Goal: Task Accomplishment & Management: Manage account settings

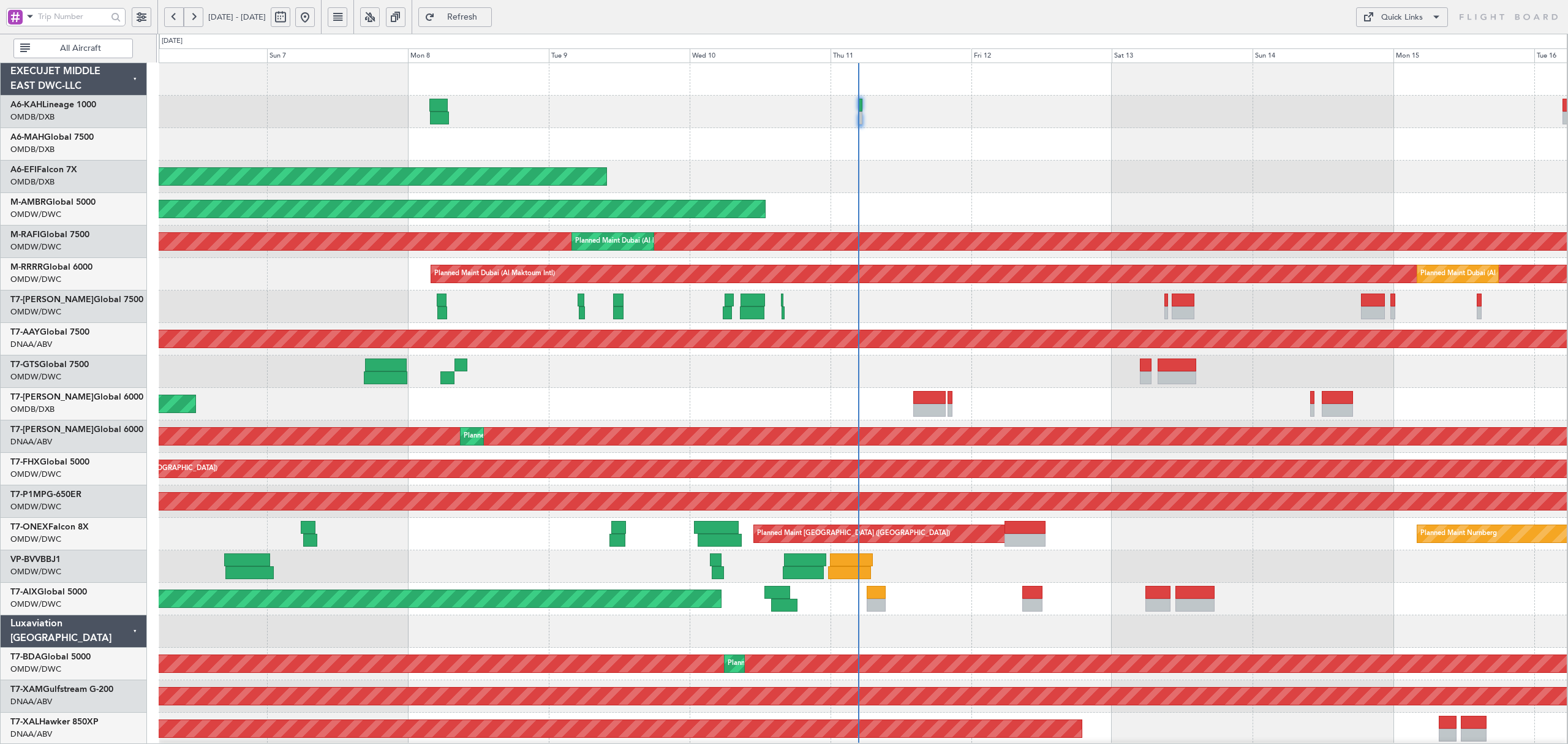
click at [56, 45] on span "All Aircraft" at bounding box center [80, 48] width 96 height 8
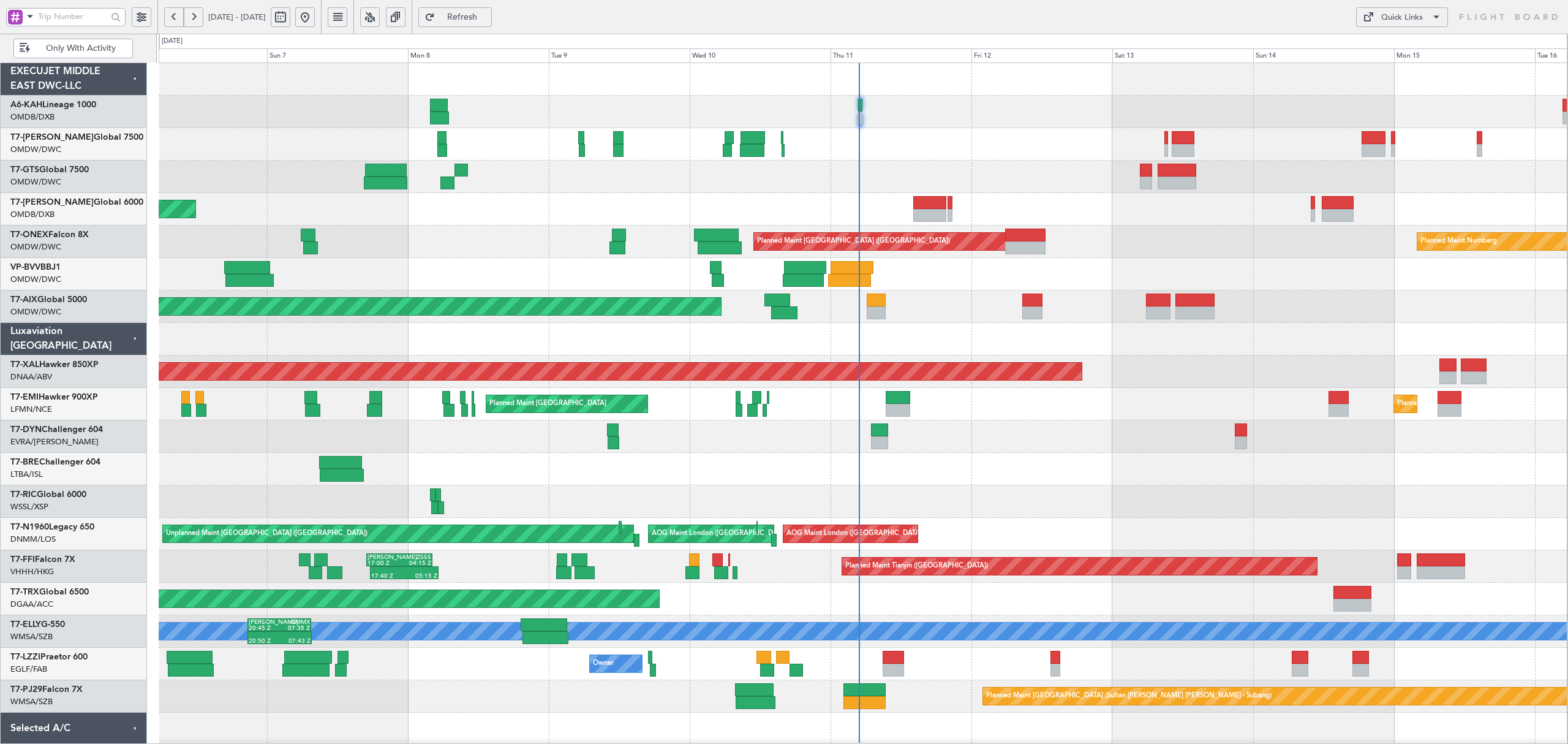
click at [25, 23] on span at bounding box center [30, 16] width 15 height 16
drag, startPoint x: 48, startPoint y: 76, endPoint x: 69, endPoint y: 85, distance: 22.8
click at [48, 76] on span "A/C (Reg. or Type)" at bounding box center [62, 82] width 68 height 12
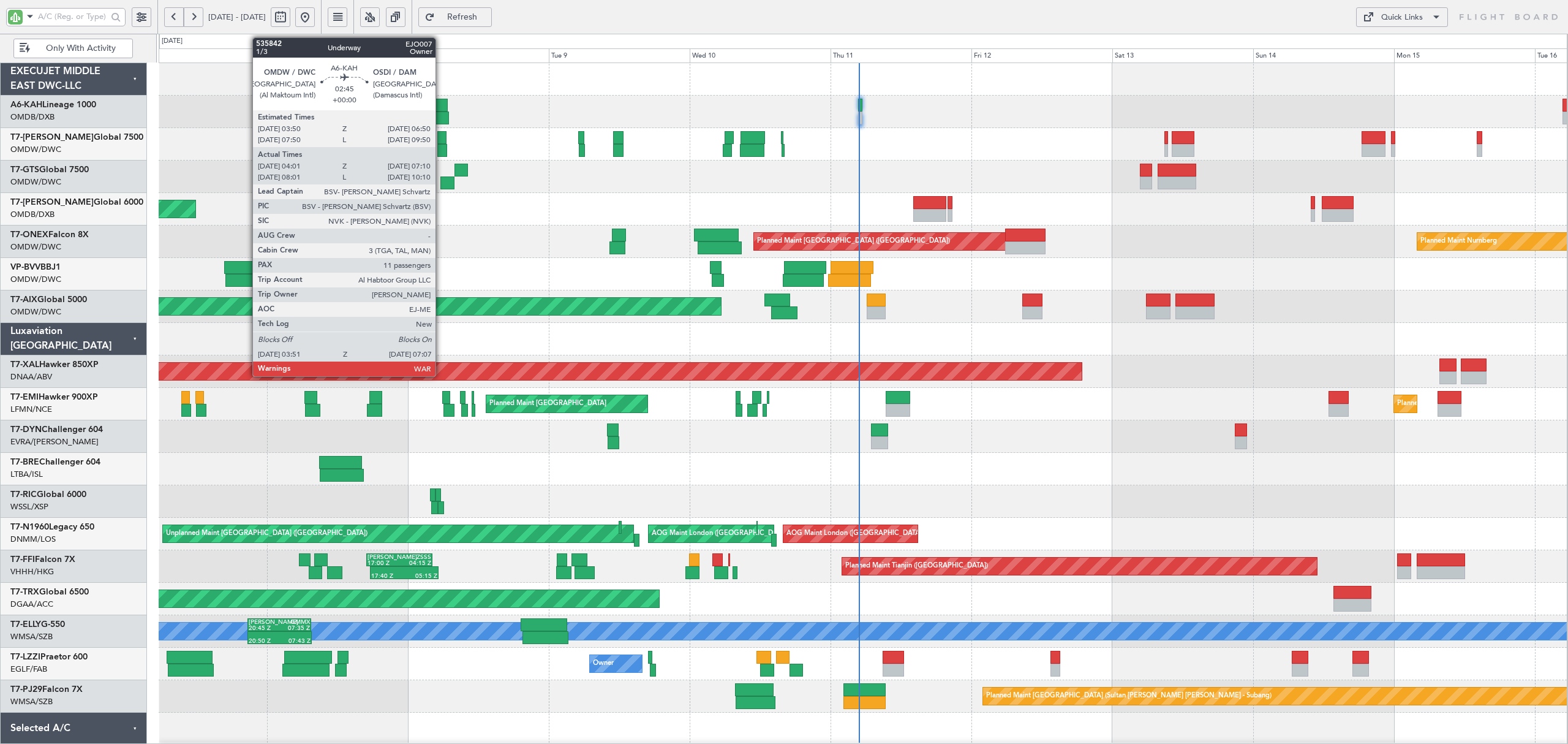
click at [441, 121] on div at bounding box center [439, 118] width 19 height 13
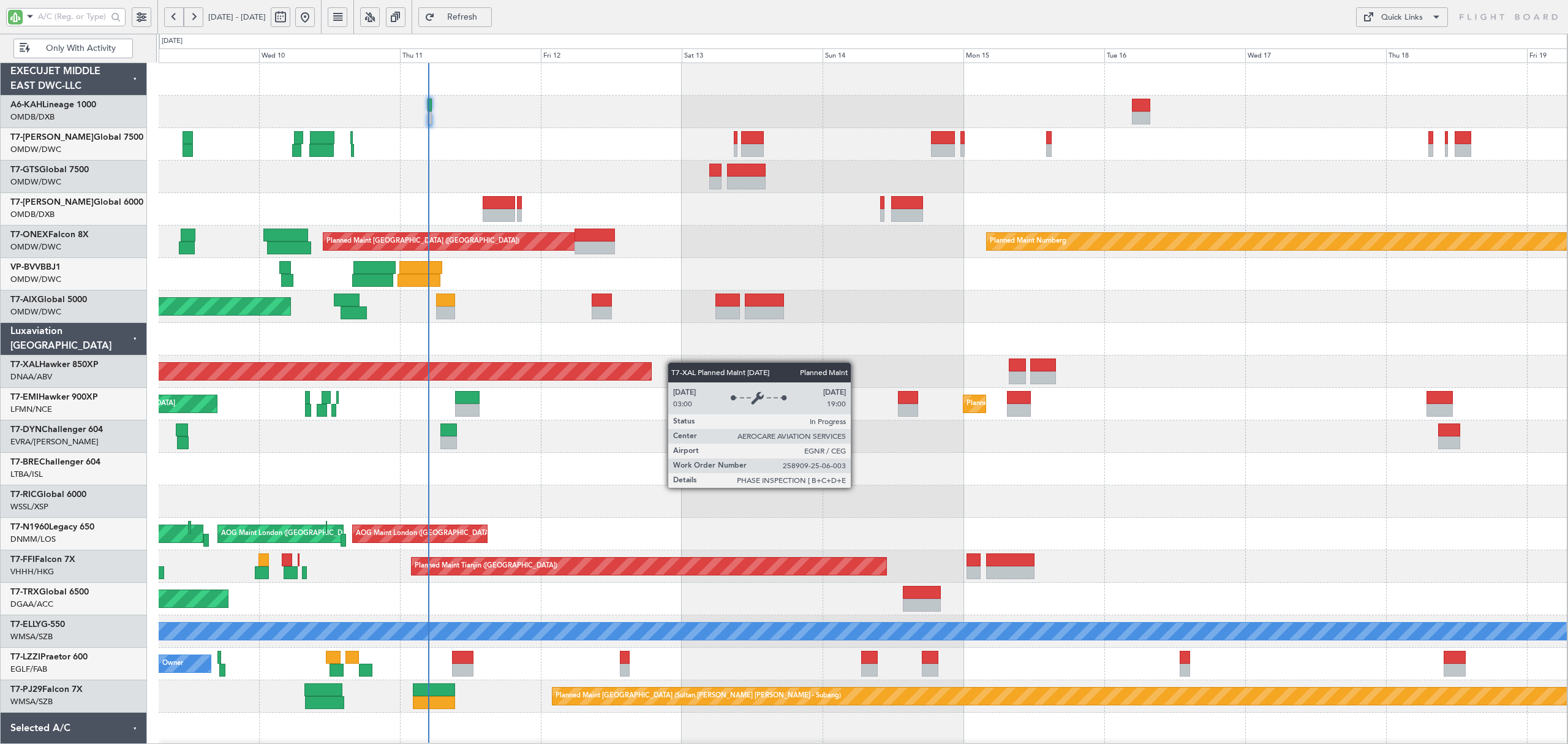
click at [606, 361] on div "Planned Maint Nurnberg Planned Maint [GEOGRAPHIC_DATA] ([GEOGRAPHIC_DATA]) AOG …" at bounding box center [863, 436] width 1408 height 747
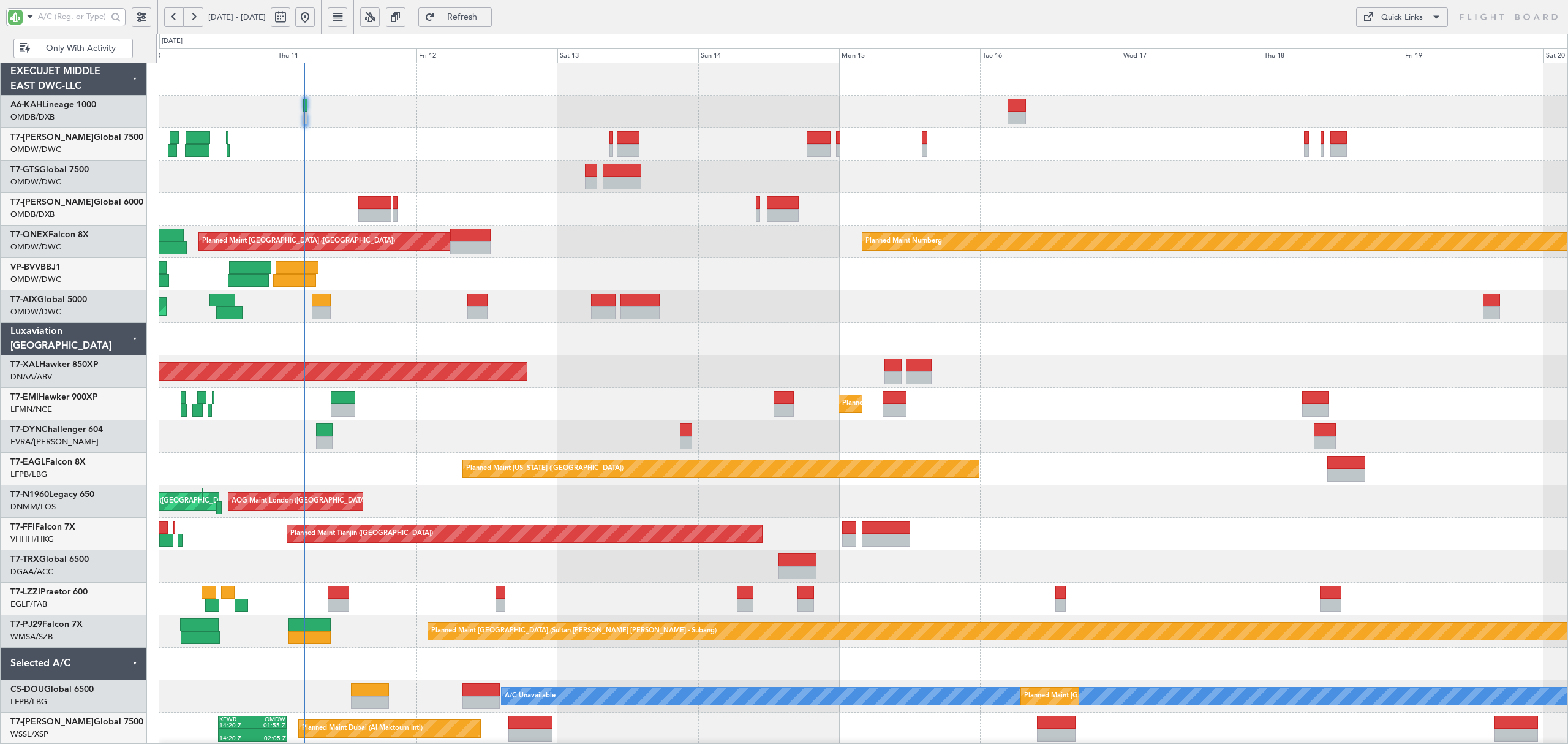
click at [393, 332] on div at bounding box center [863, 339] width 1408 height 32
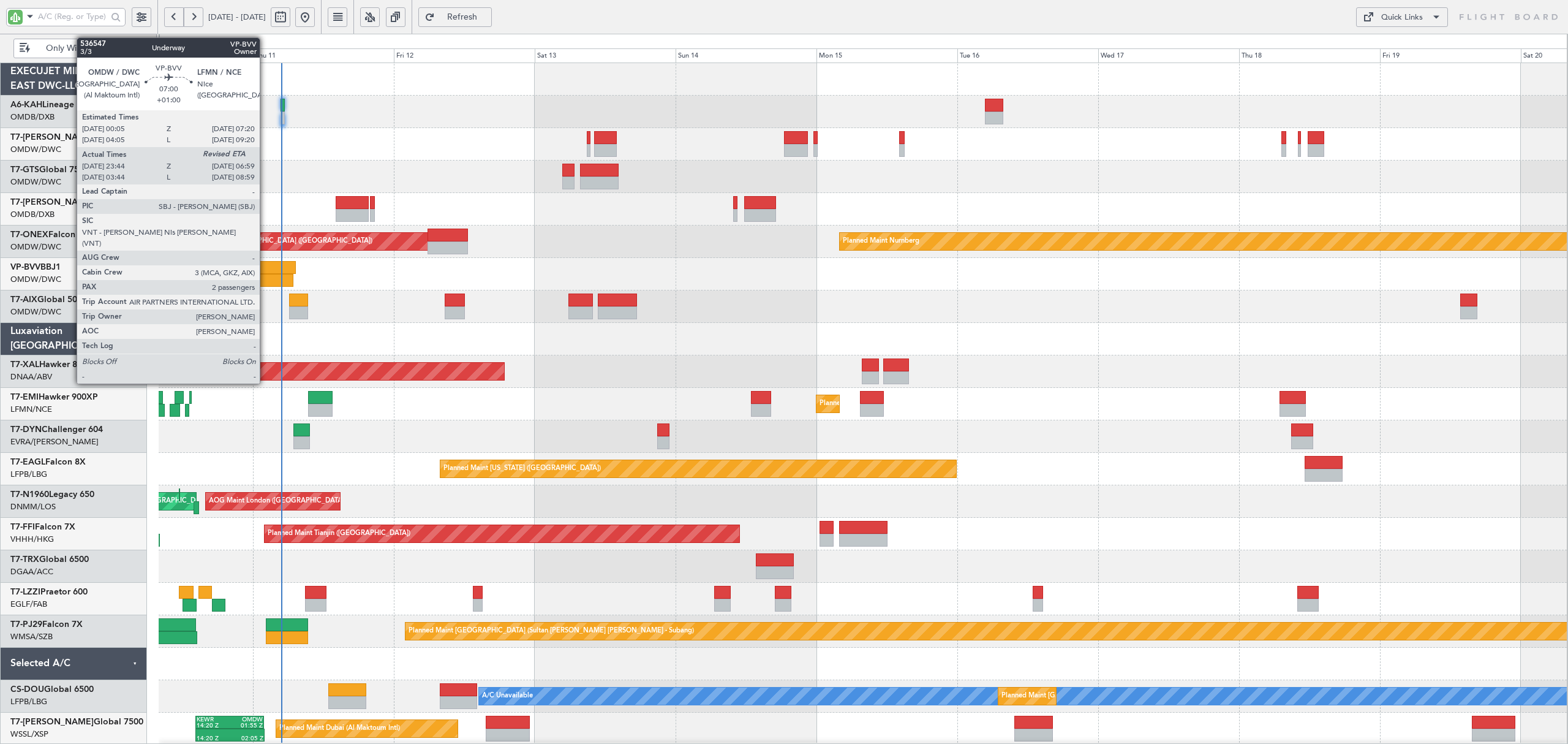
click at [265, 275] on div at bounding box center [272, 280] width 43 height 13
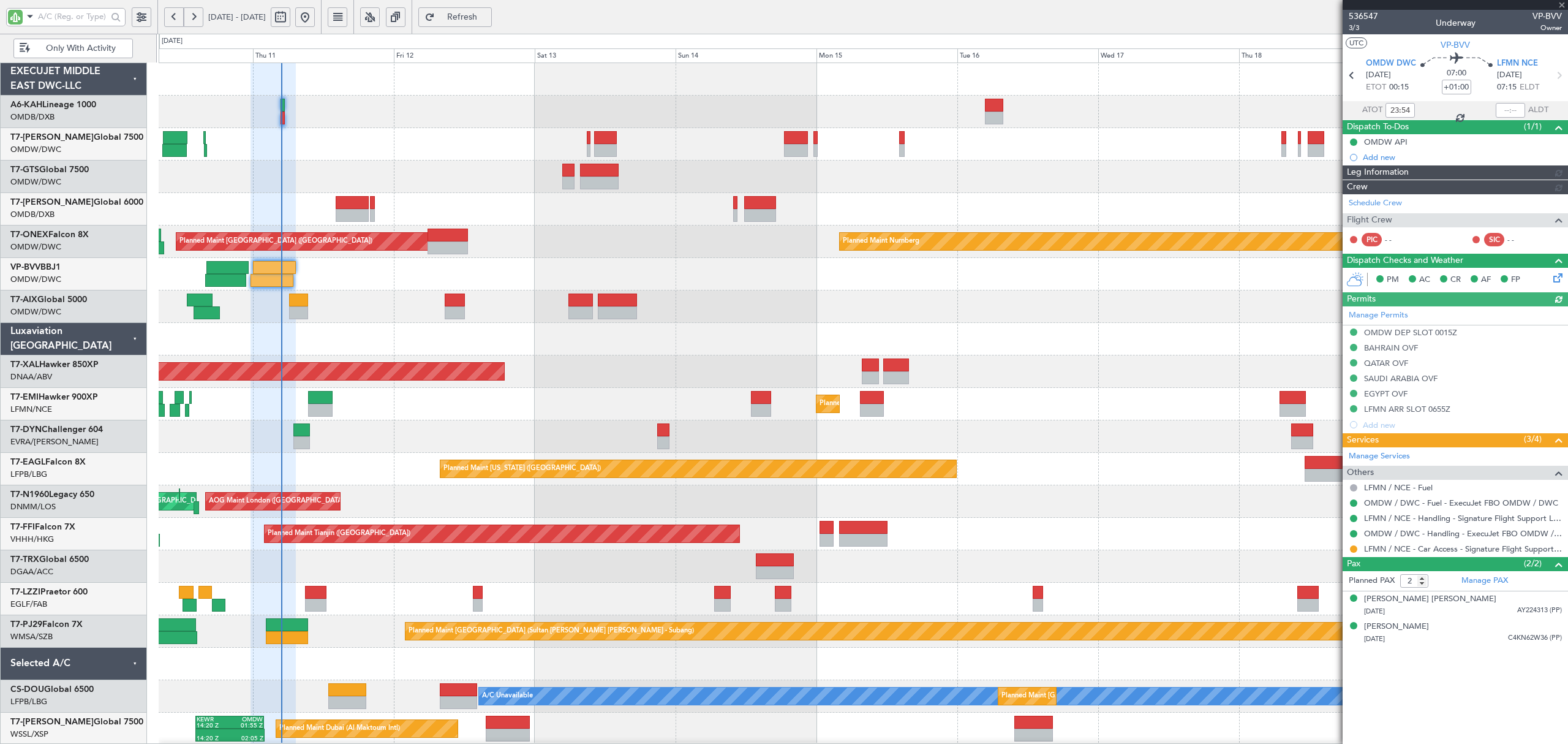
type input "[PERSON_NAME] ([PERSON_NAME])"
type input "7156"
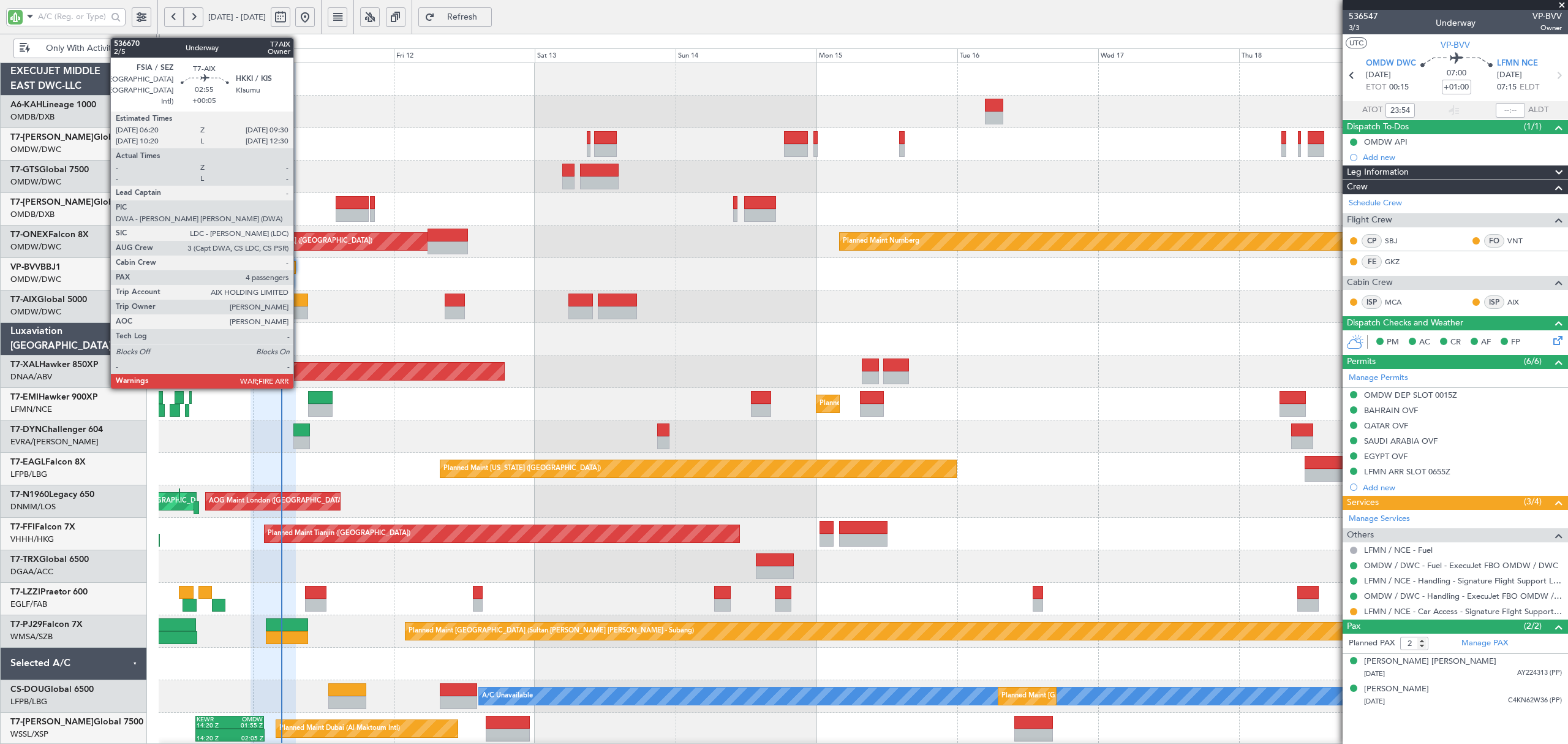
click at [299, 300] on div at bounding box center [298, 300] width 19 height 13
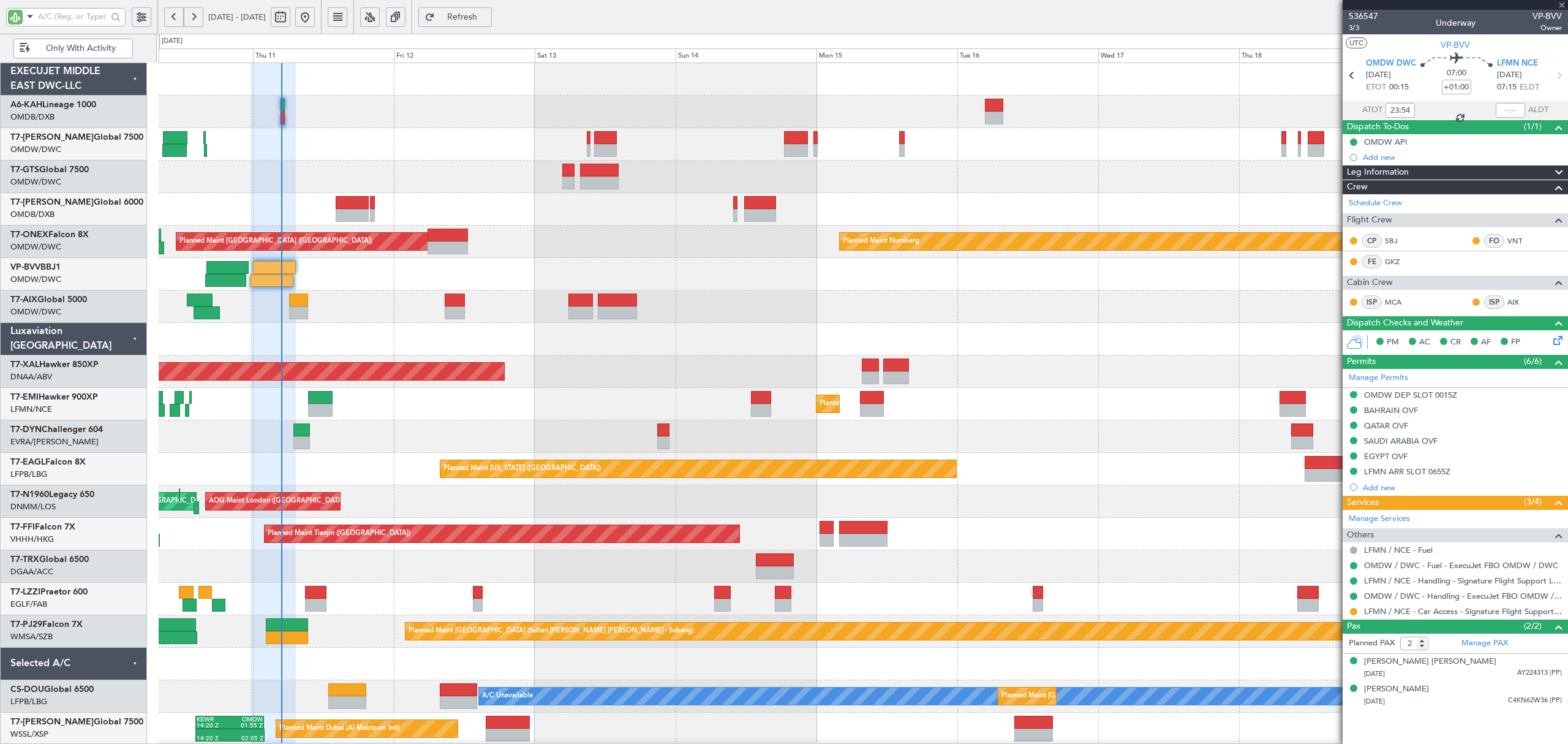
type input "+00:05"
type input "4"
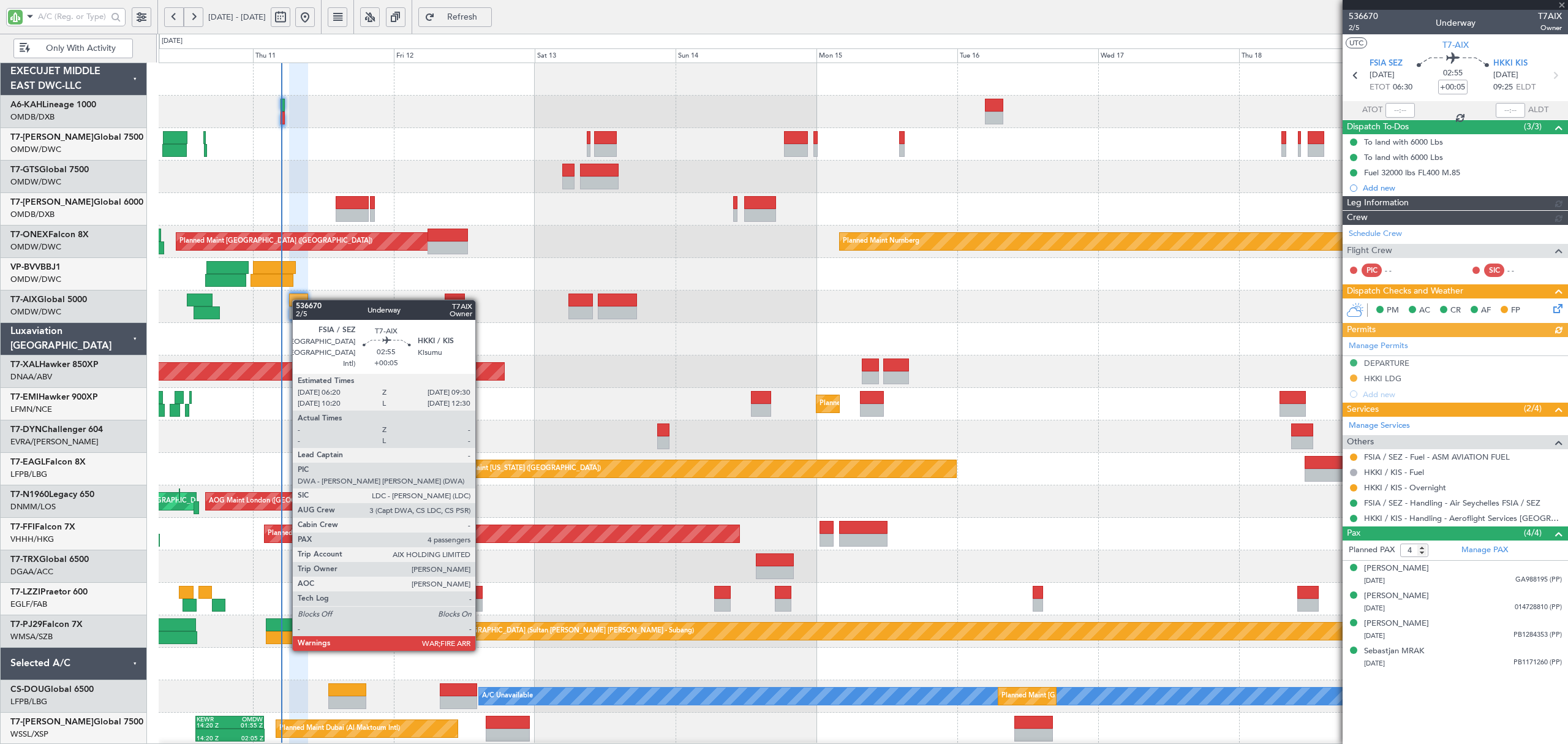
type input "[PERSON_NAME] ([PERSON_NAME])"
type input "7266"
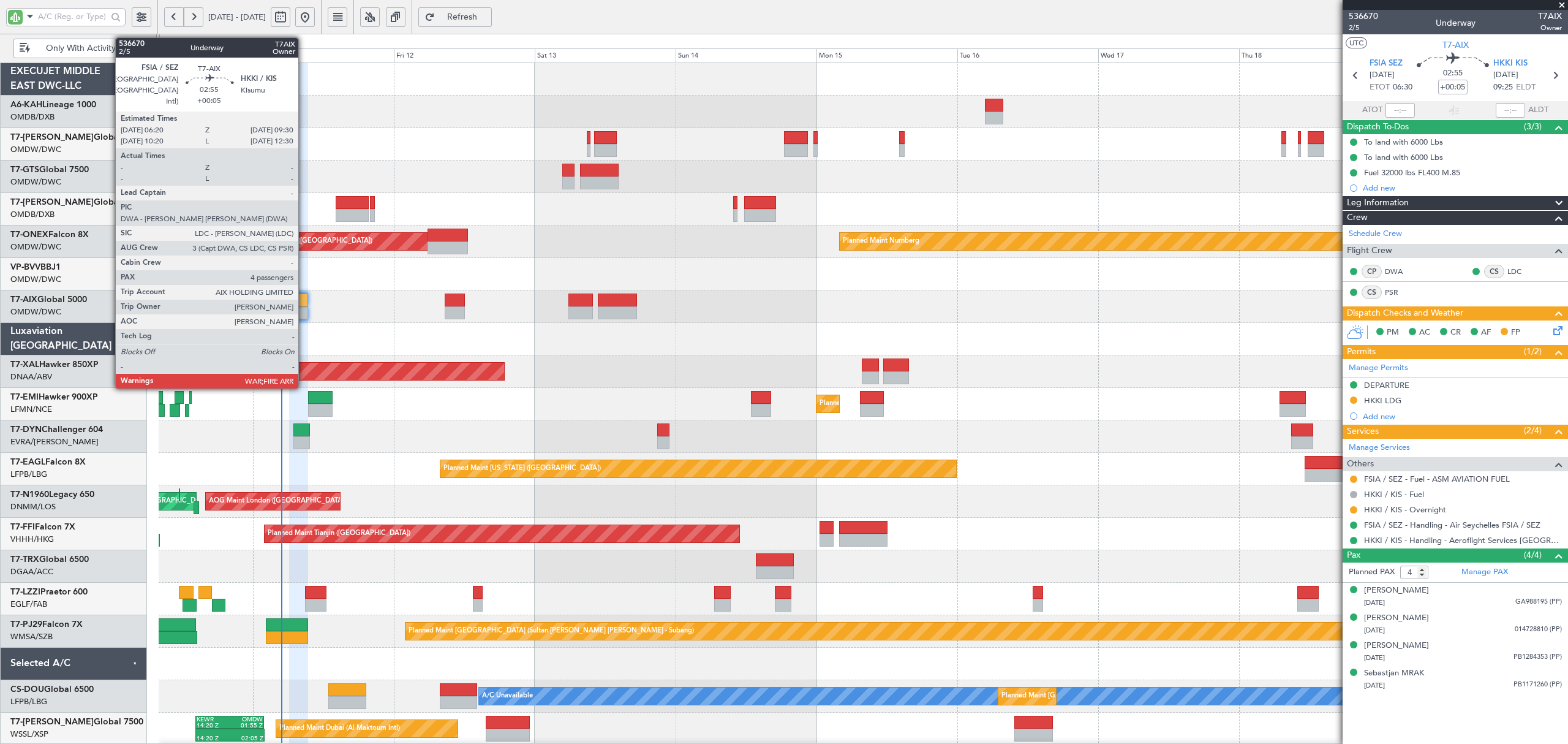
click at [302, 302] on div at bounding box center [298, 300] width 19 height 13
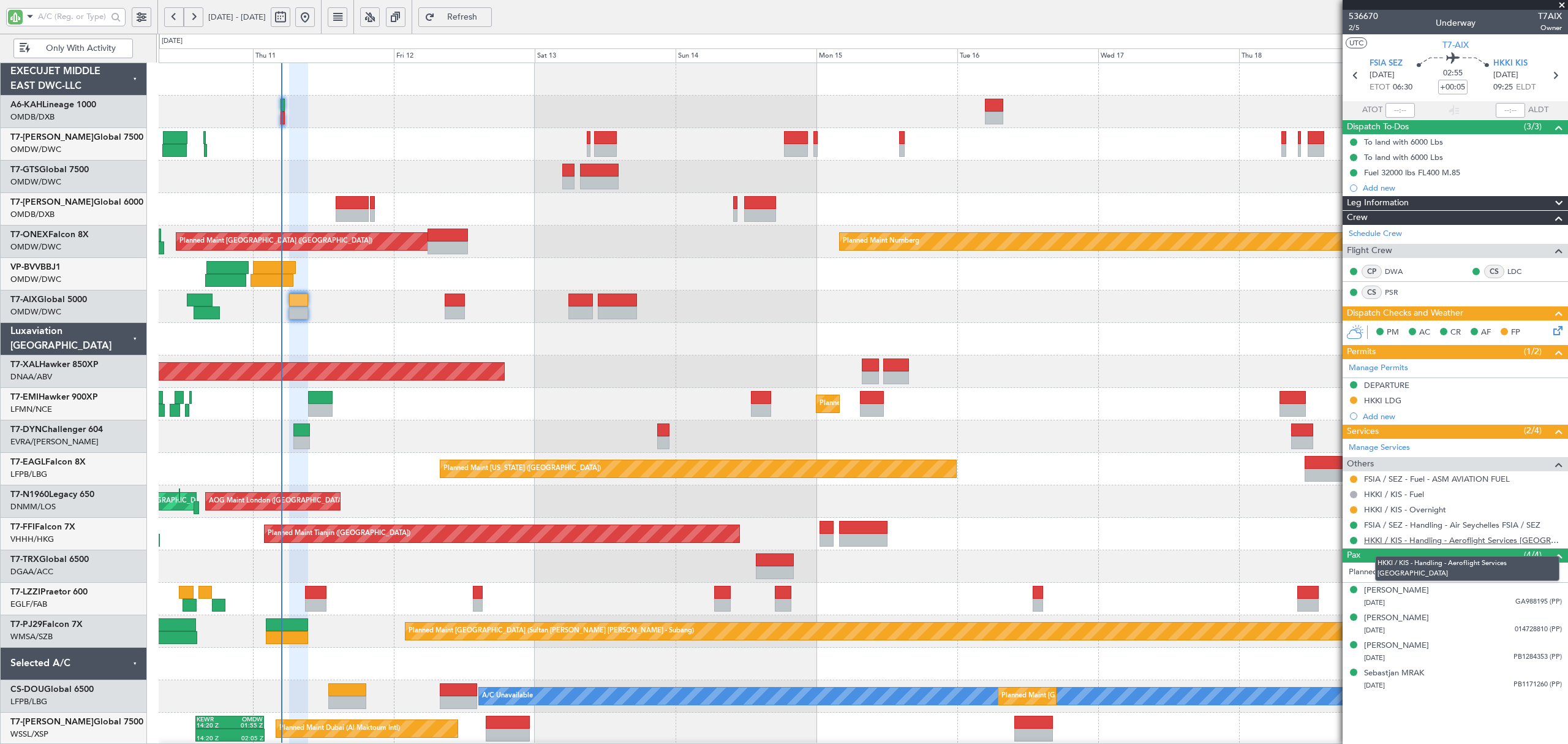
click at [1413, 544] on link "HKKI / KIS - Handling - Aeroflight Services [GEOGRAPHIC_DATA]" at bounding box center [1463, 540] width 198 height 10
click at [509, 298] on div "AOG Maint" at bounding box center [863, 307] width 1408 height 32
click at [346, 316] on div "AOG Maint" at bounding box center [863, 307] width 1408 height 32
click at [357, 314] on div "AOG Maint" at bounding box center [863, 307] width 1408 height 32
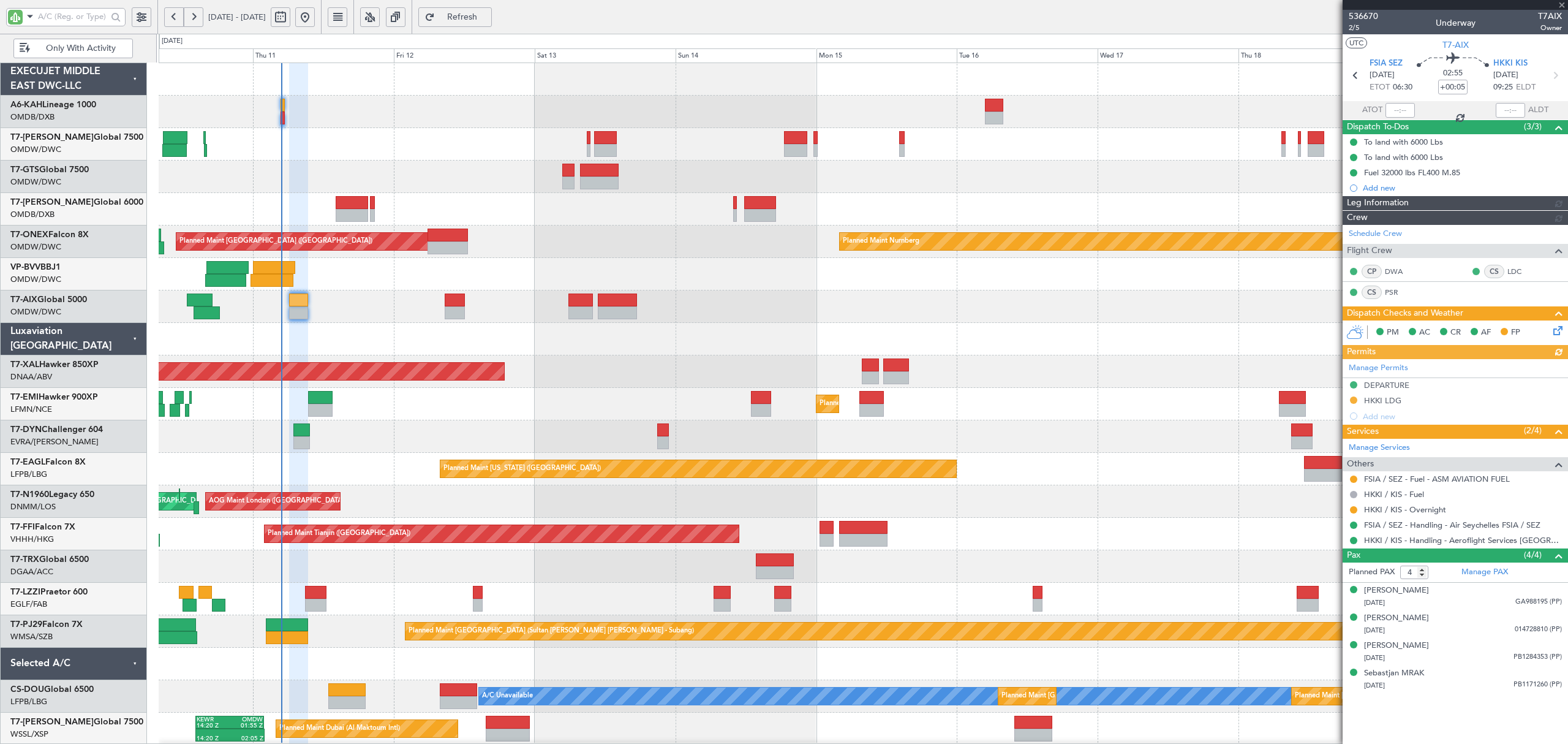
type input "[PERSON_NAME] ([PERSON_NAME])"
type input "7266"
type input "[PERSON_NAME] ([PERSON_NAME])"
type input "7266"
type input "[PERSON_NAME] ([PERSON_NAME])"
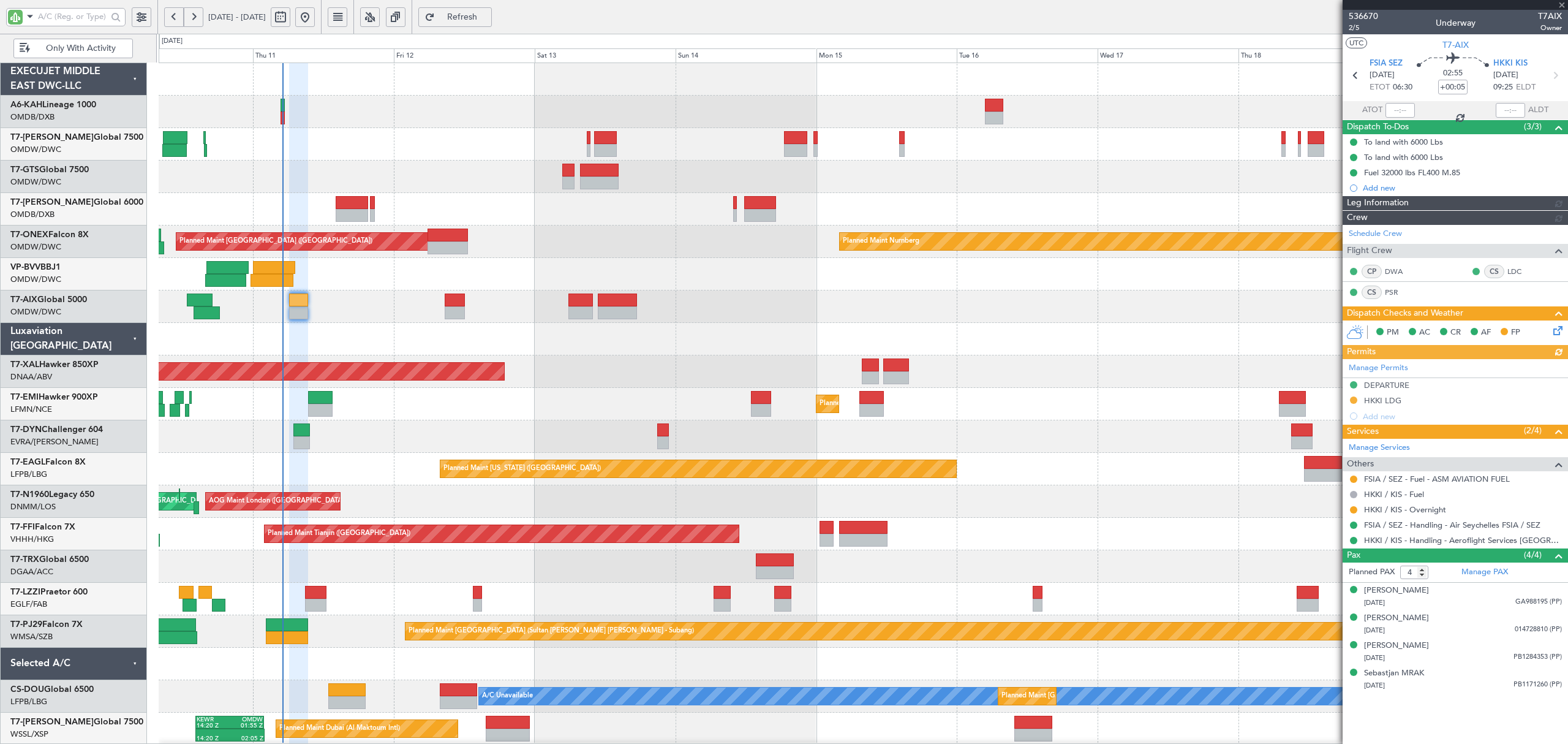
type input "7266"
type input "[PERSON_NAME] ([PERSON_NAME])"
type input "7266"
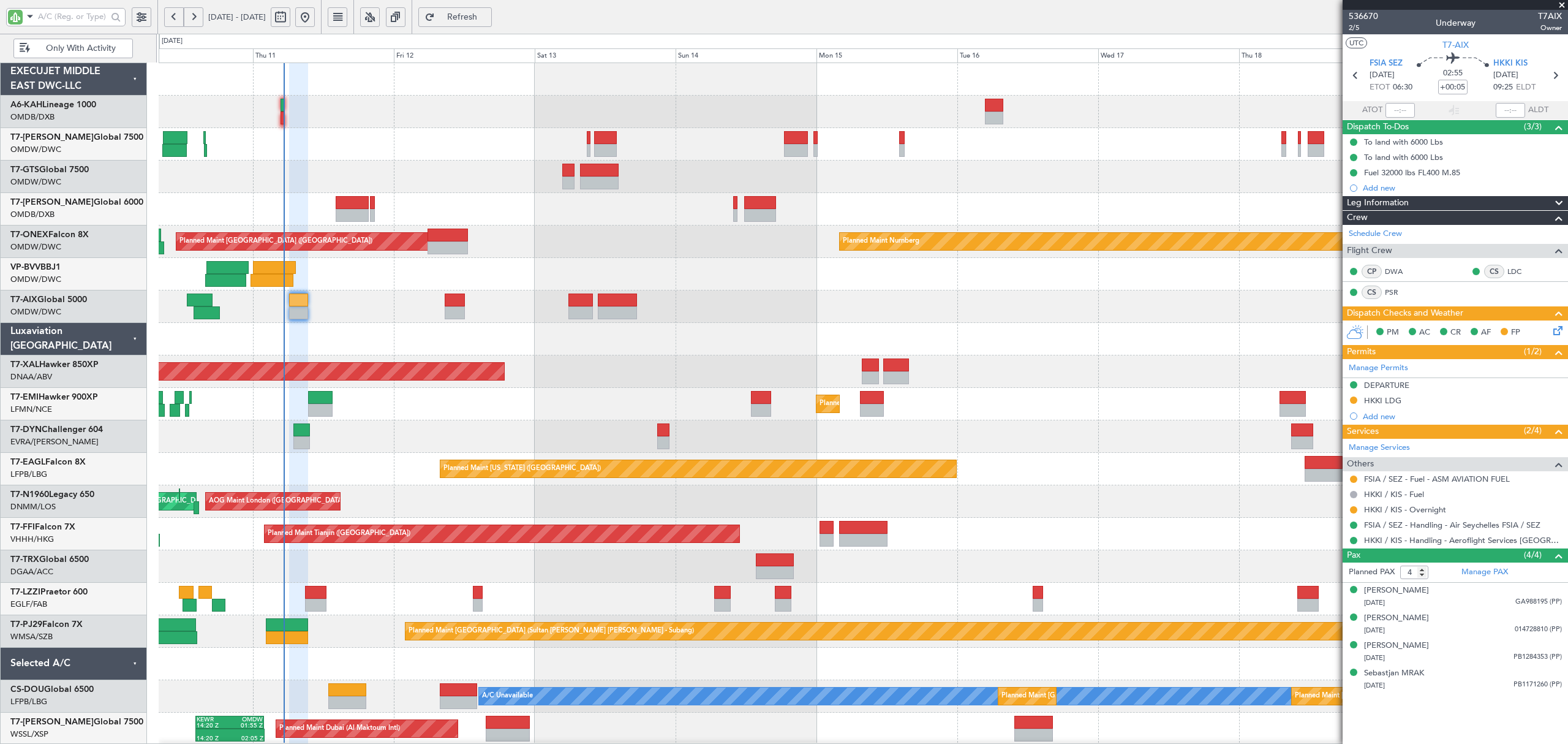
click at [177, 16] on button at bounding box center [174, 17] width 19 height 19
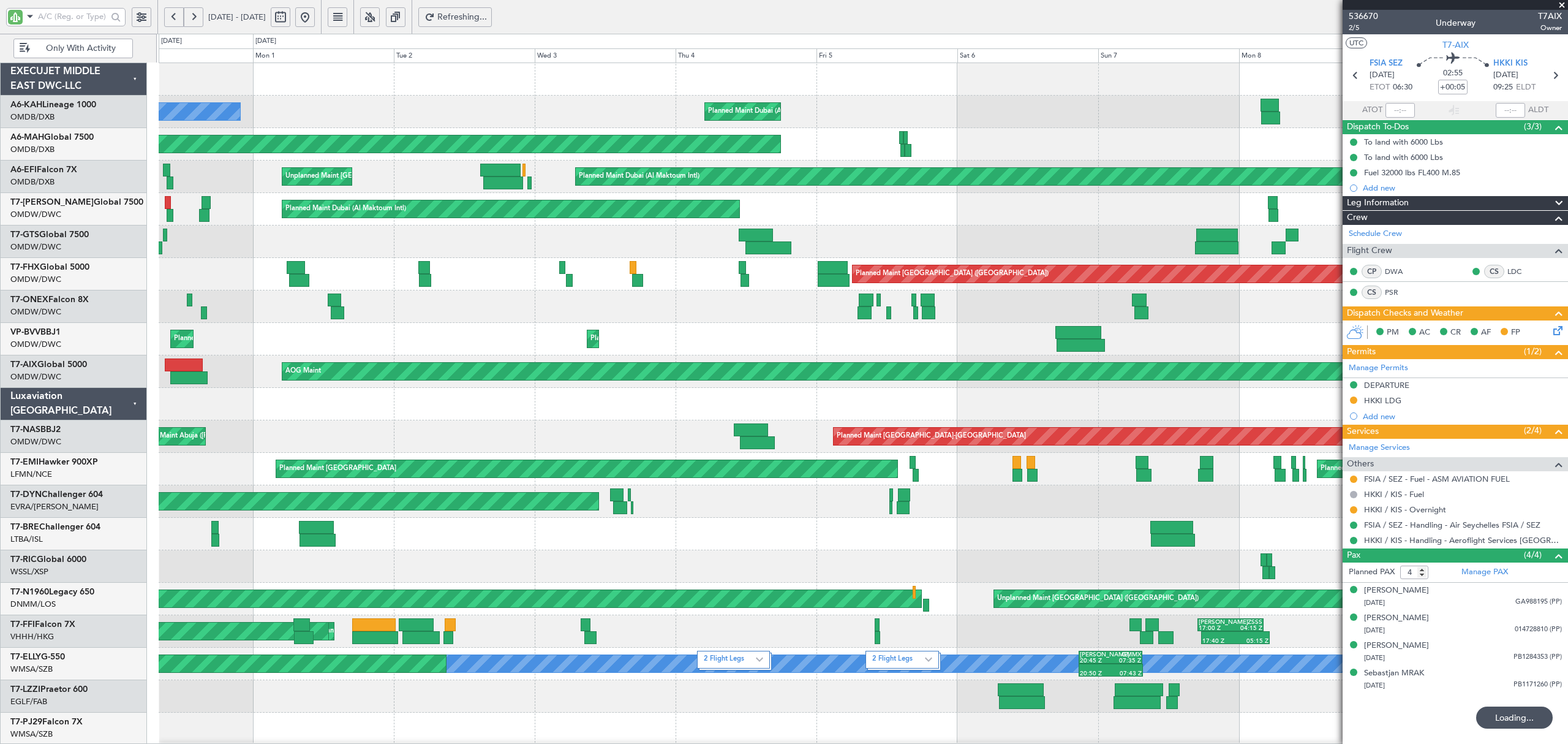
click at [177, 16] on button at bounding box center [174, 17] width 19 height 19
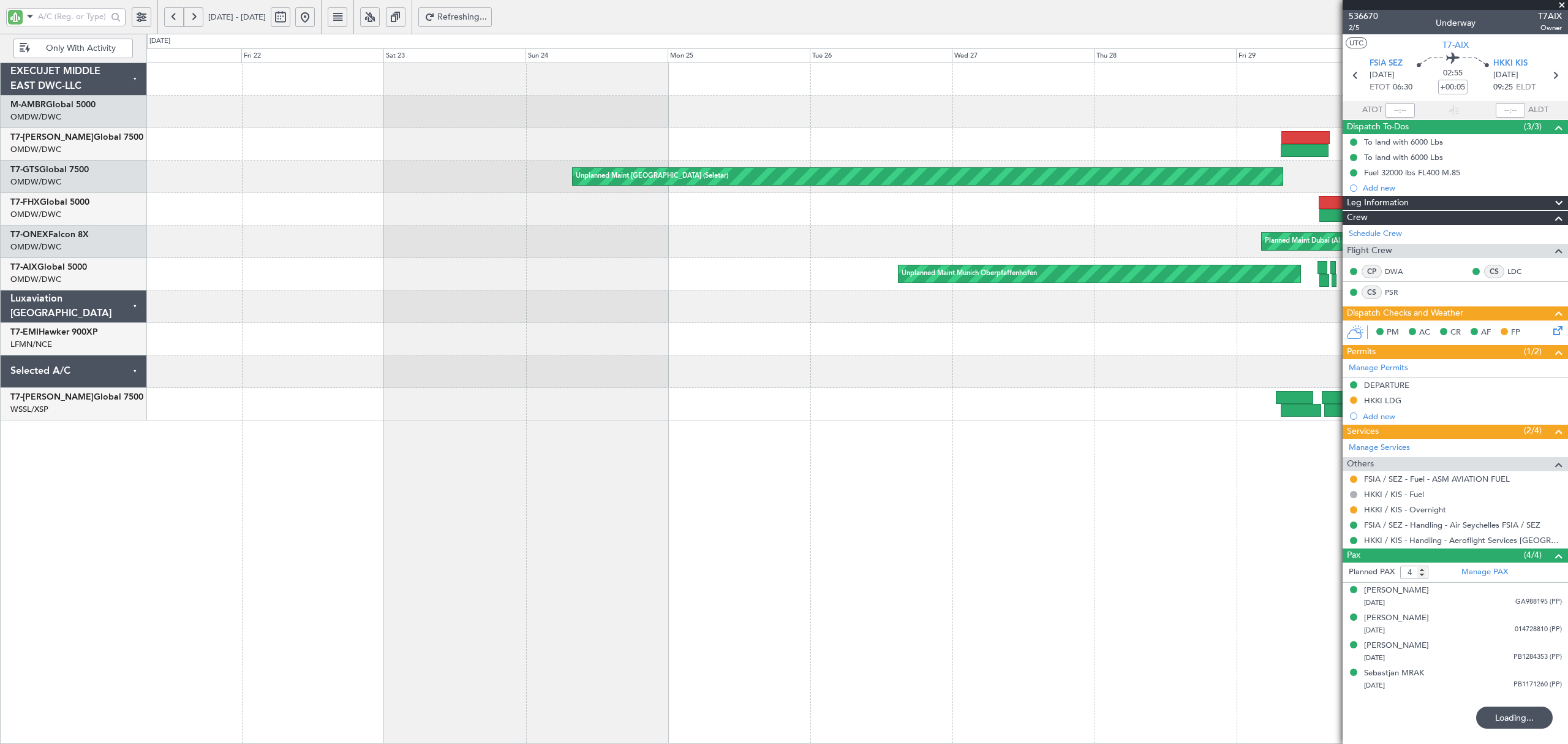
click at [177, 16] on button at bounding box center [174, 17] width 19 height 19
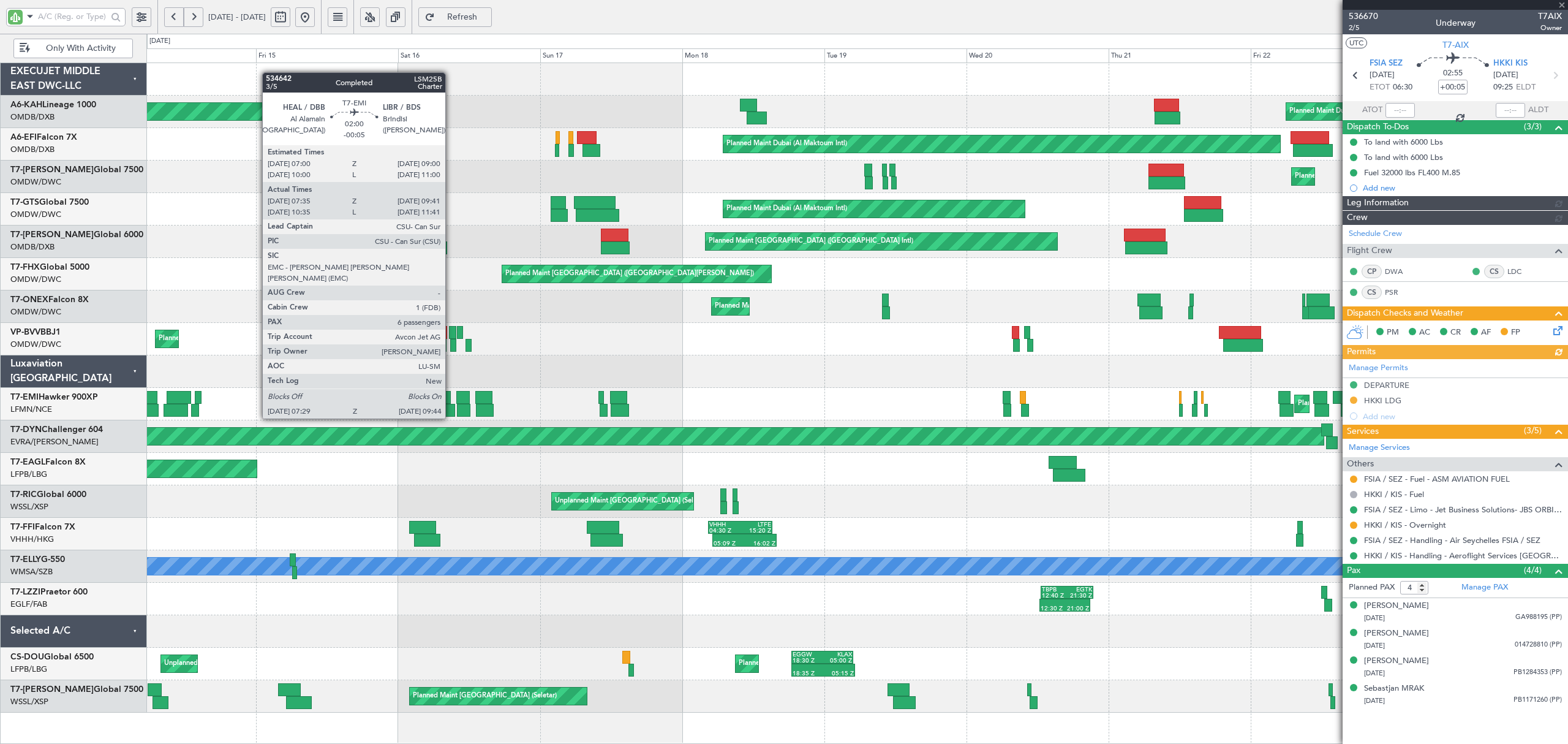
type input "[PERSON_NAME] ([PERSON_NAME])"
type input "7266"
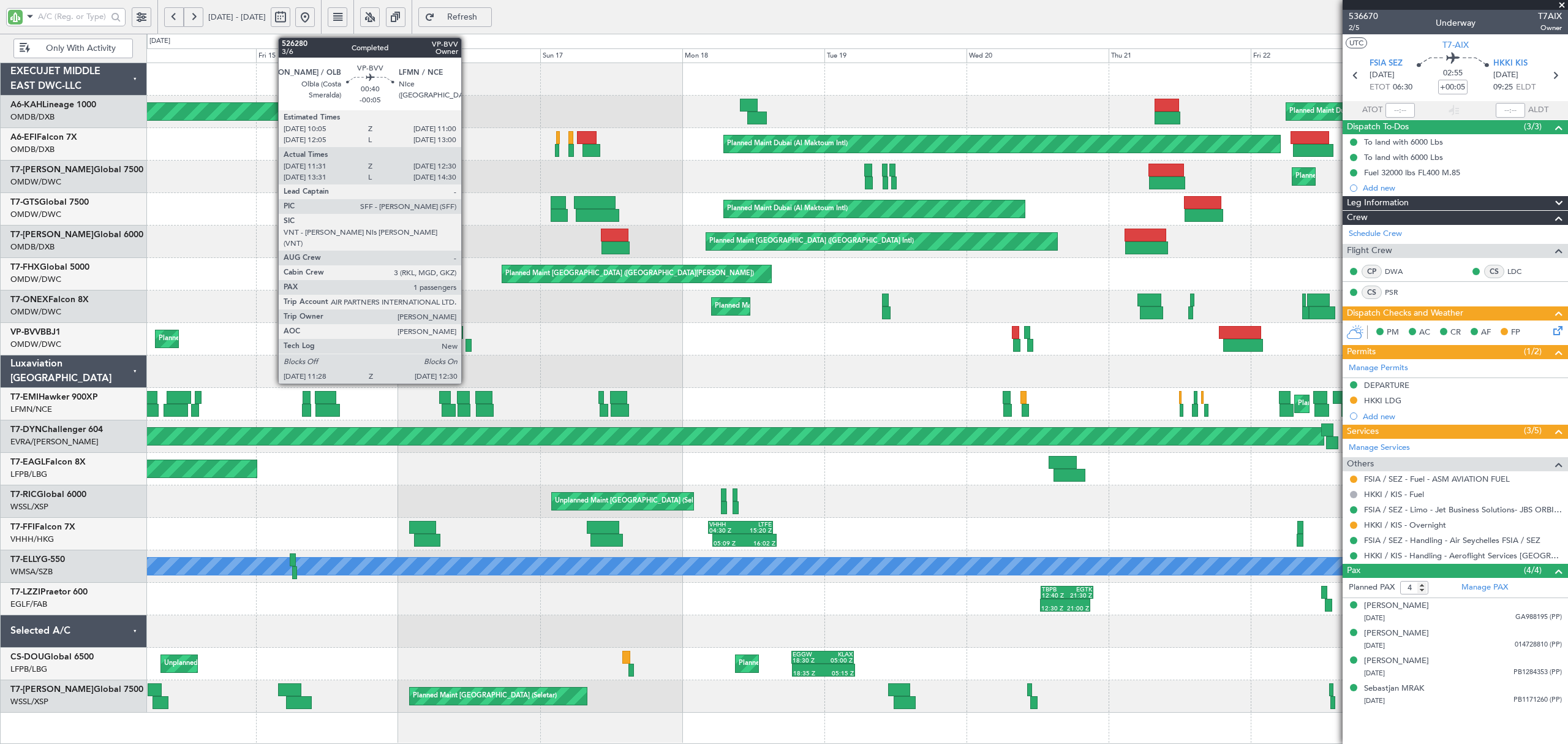
click at [467, 349] on div at bounding box center [468, 345] width 6 height 13
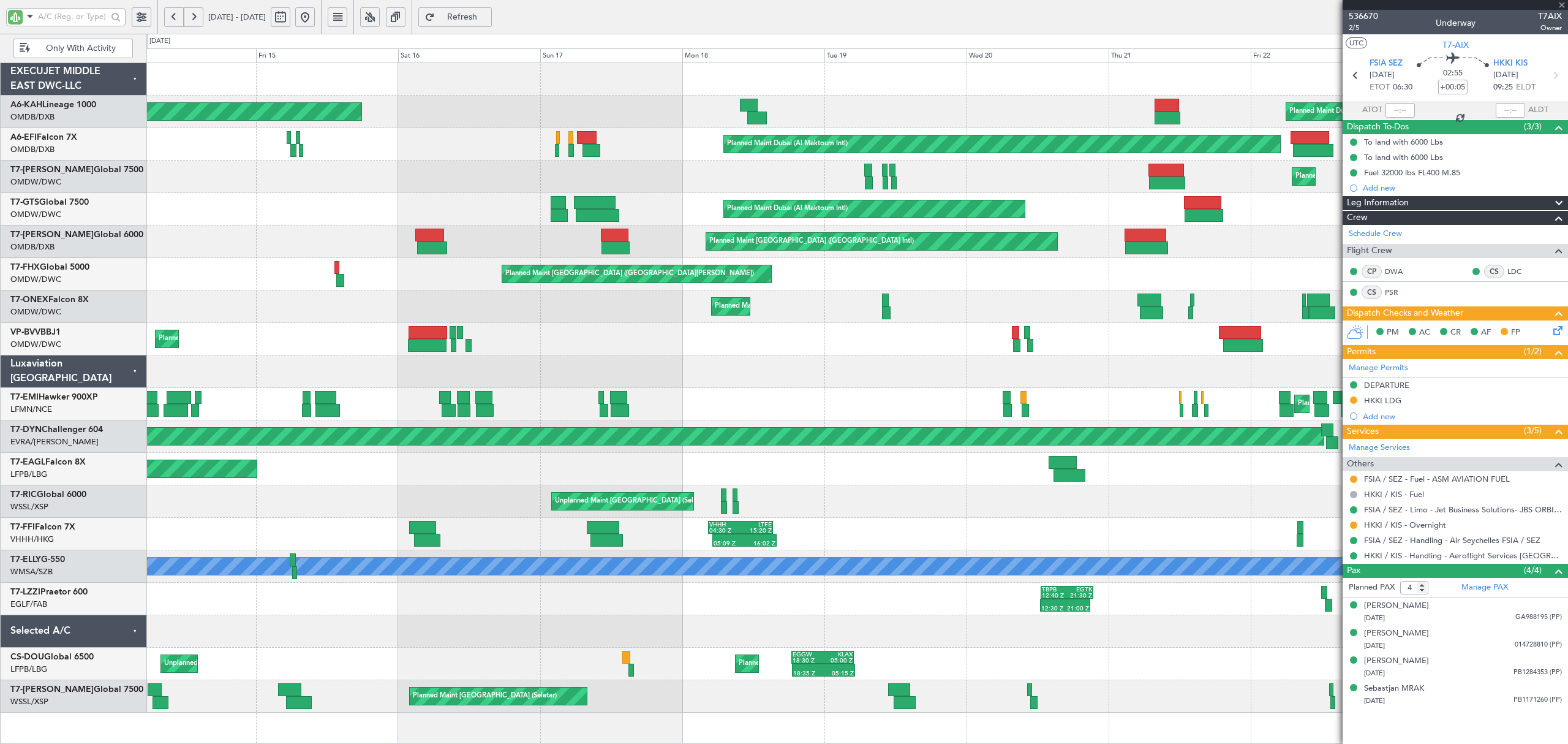
type input "-00:05"
type input "11:41"
type input "12:25"
type input "1"
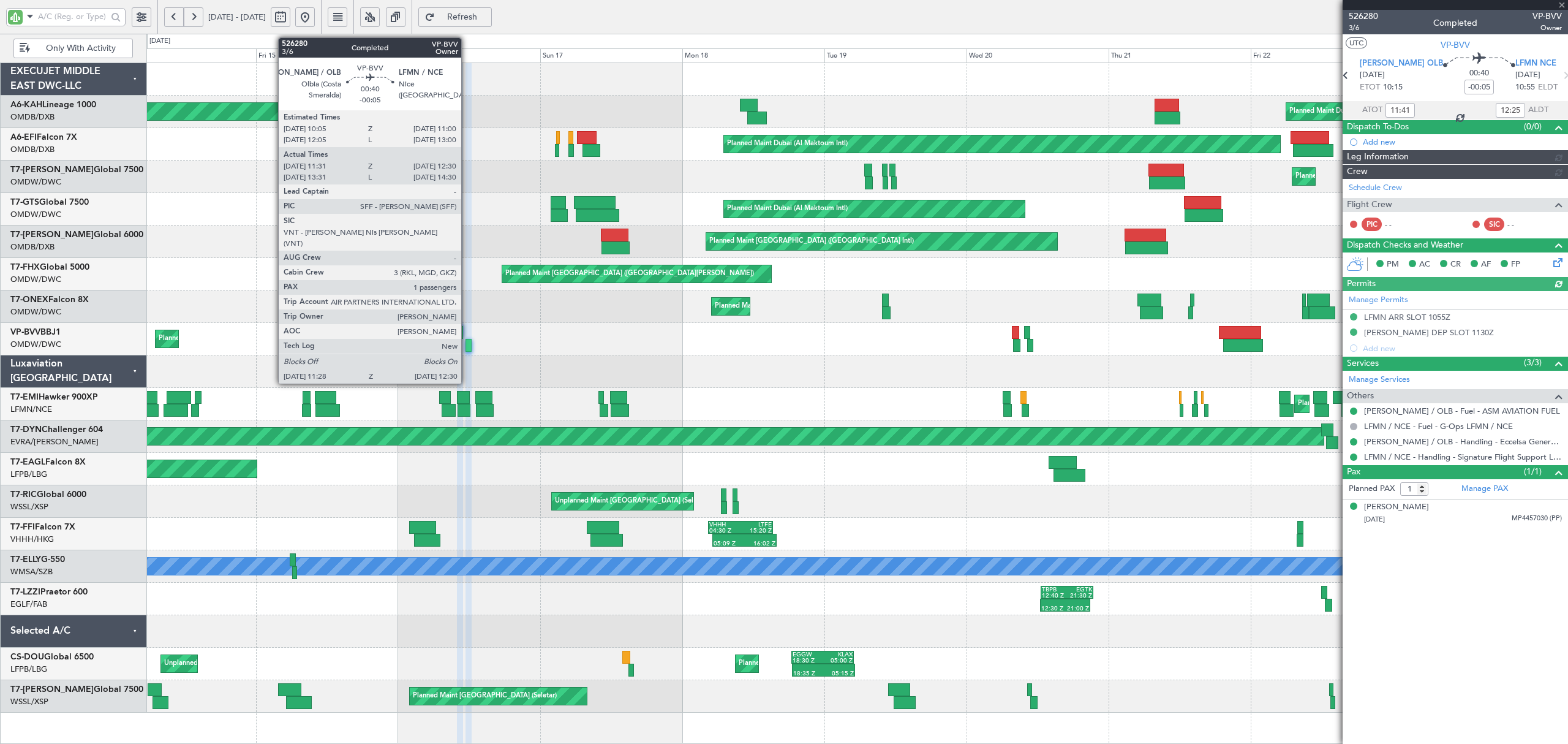
type input "Dherander Fithani (DHF)"
type input "6975"
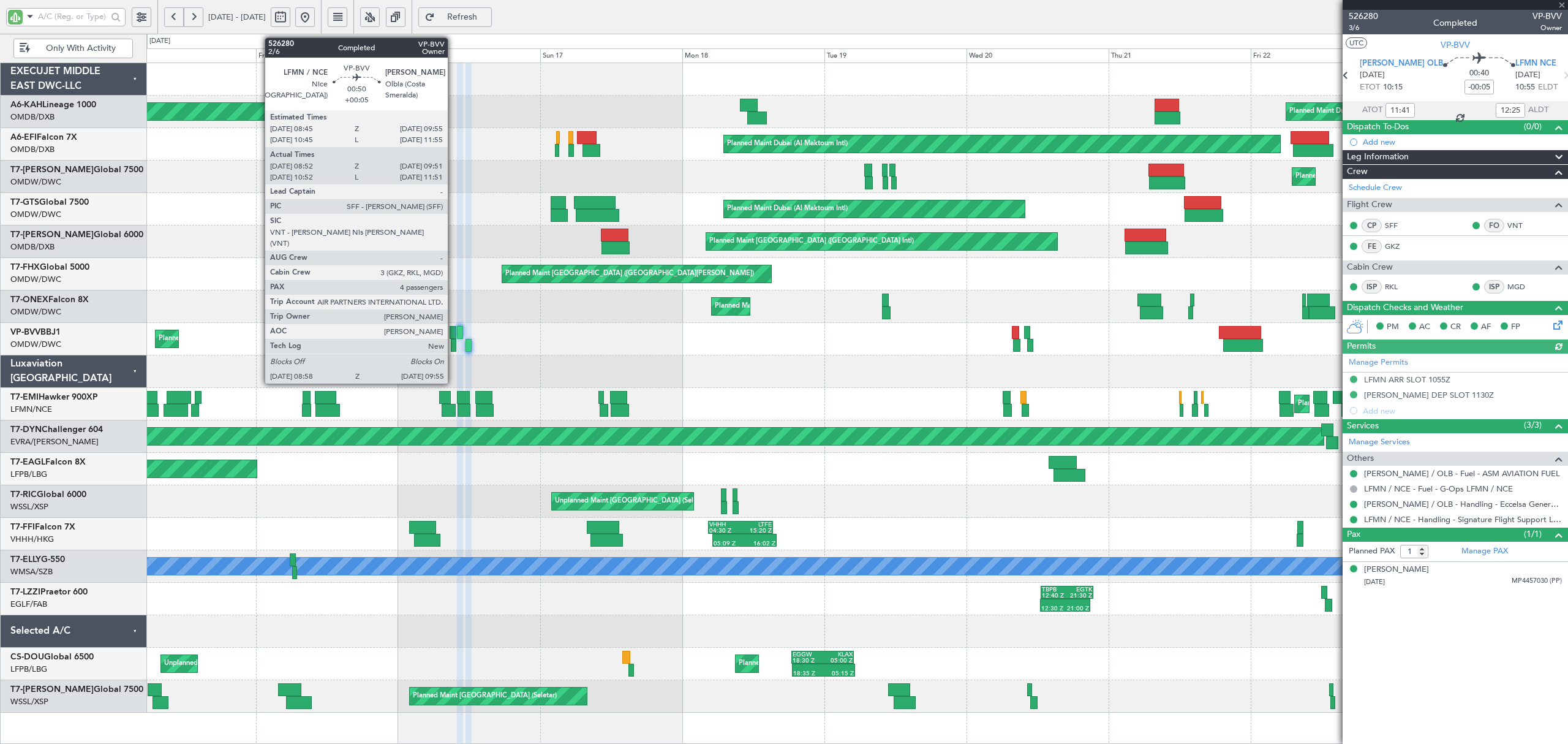
click at [453, 343] on div at bounding box center [454, 345] width 6 height 13
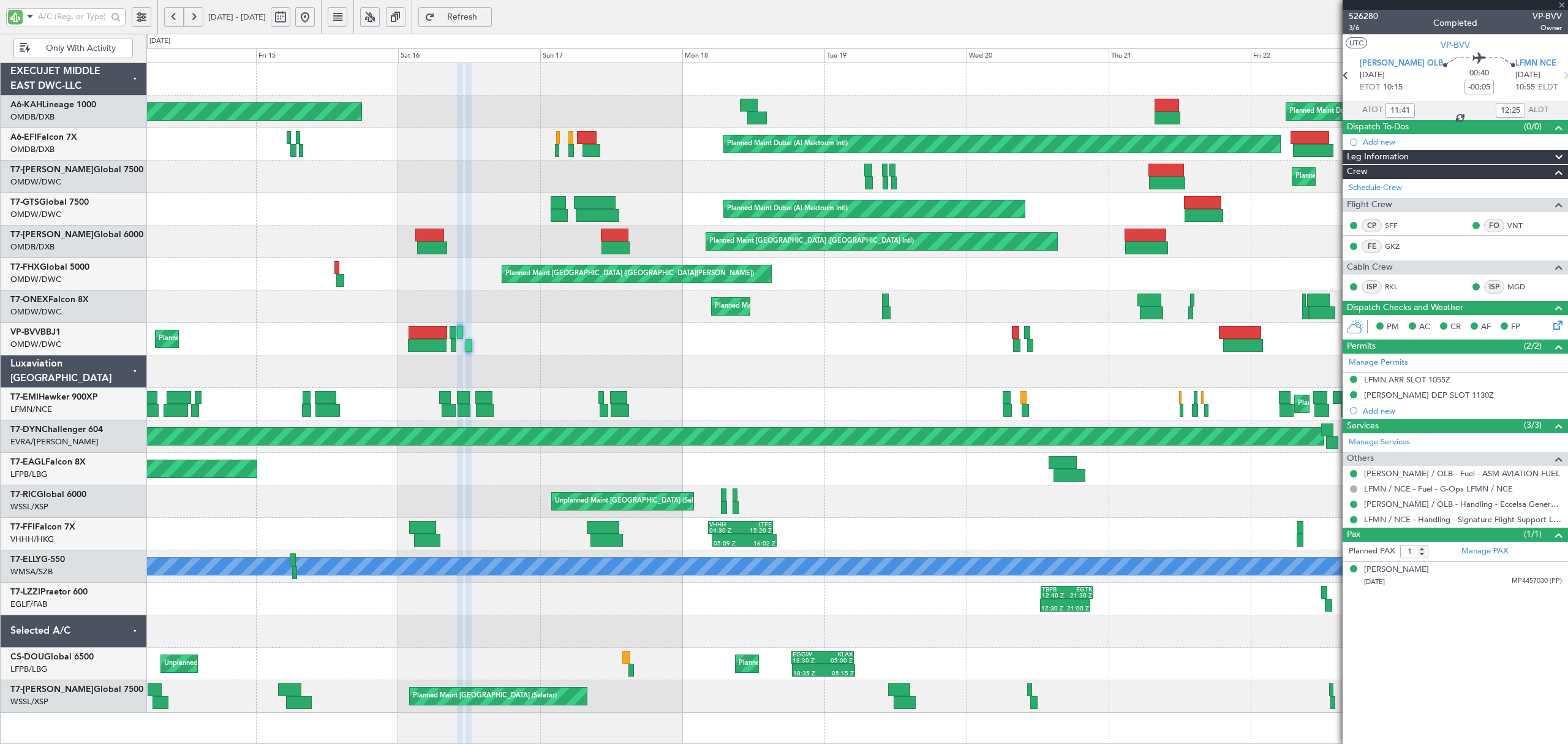
type input "+00:05"
type input "09:07"
type input "09:46"
type input "4"
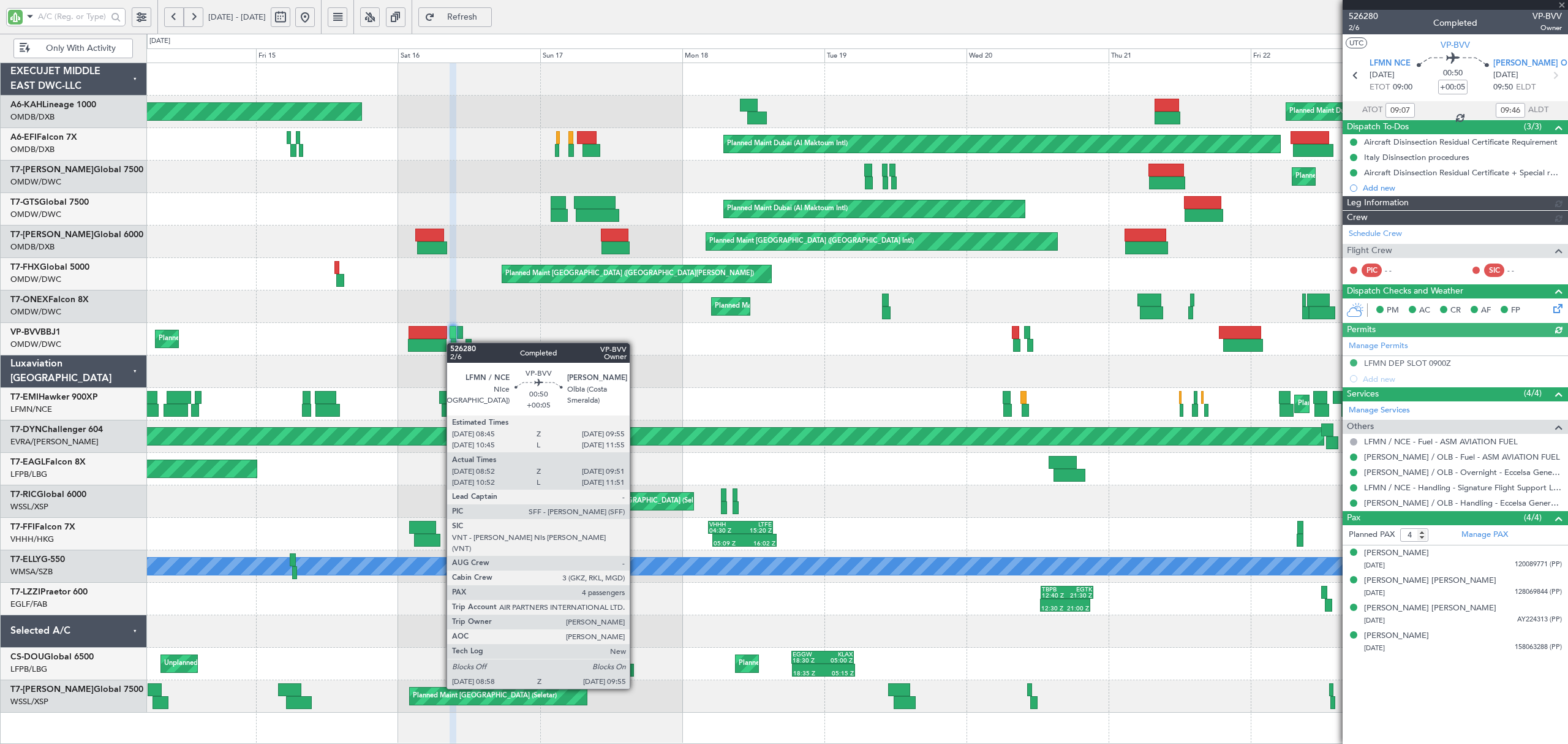
type input "Dherander Fithani (DHF)"
type input "6970"
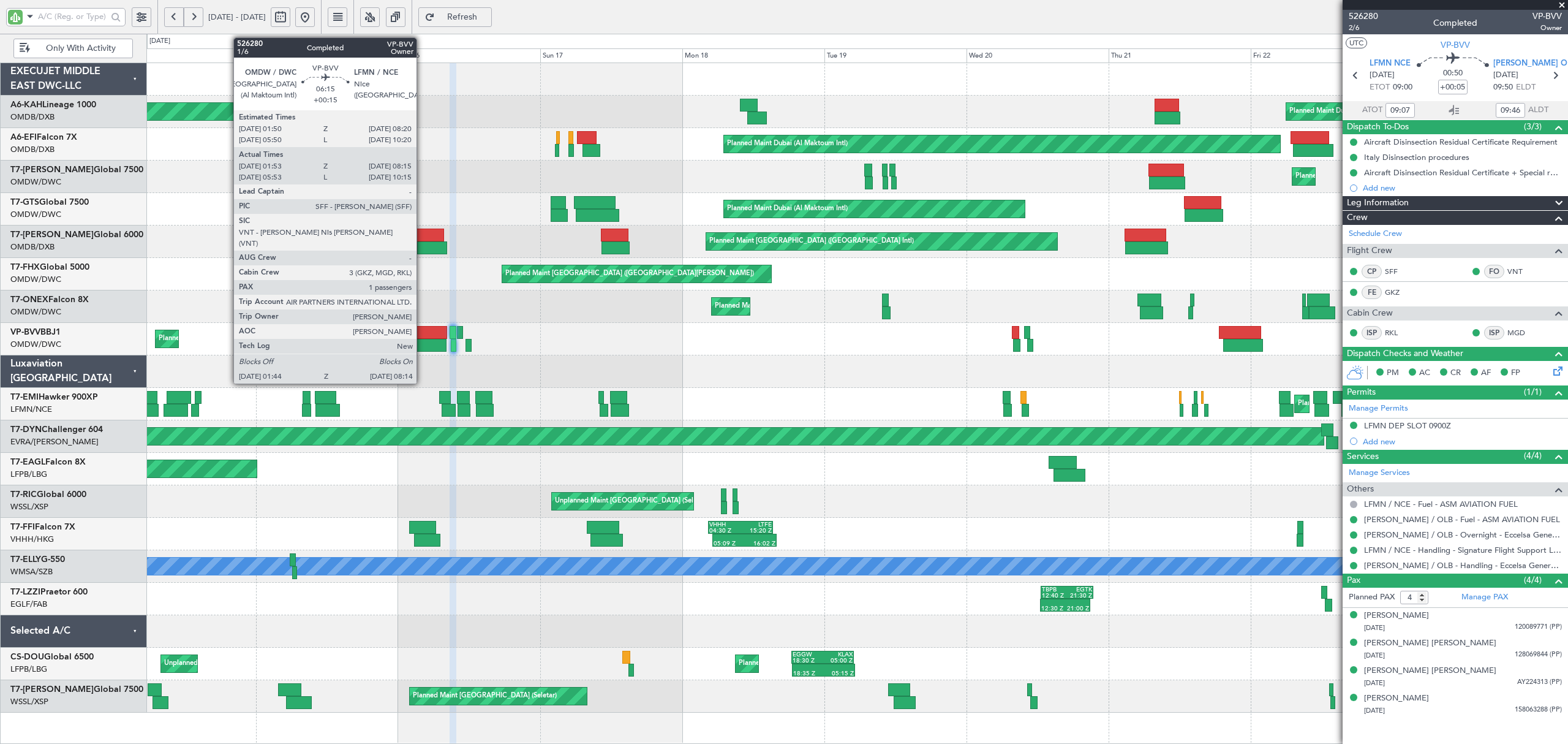
click at [422, 338] on div at bounding box center [428, 333] width 39 height 13
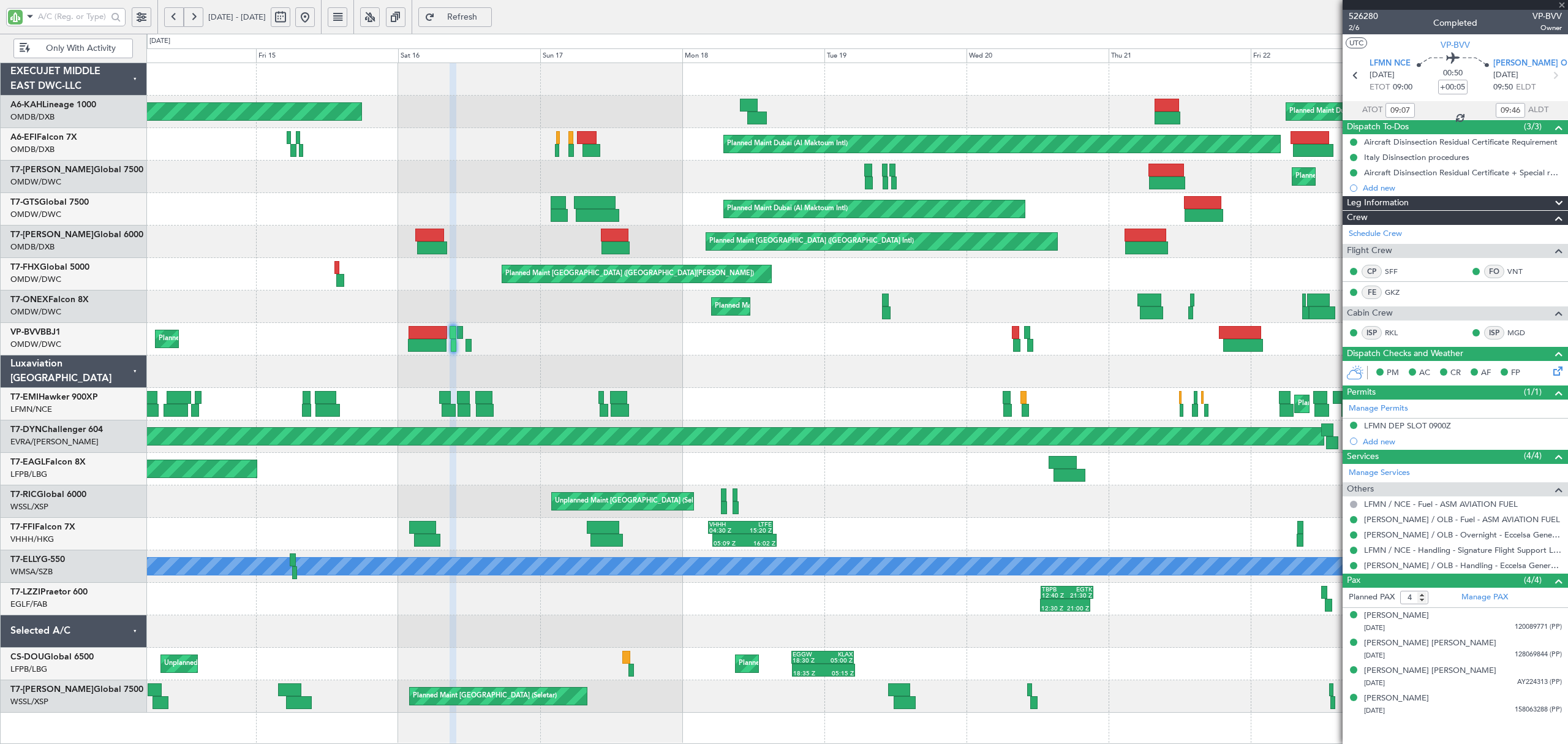
type input "+00:15"
type input "02:03"
type input "08:10"
type input "1"
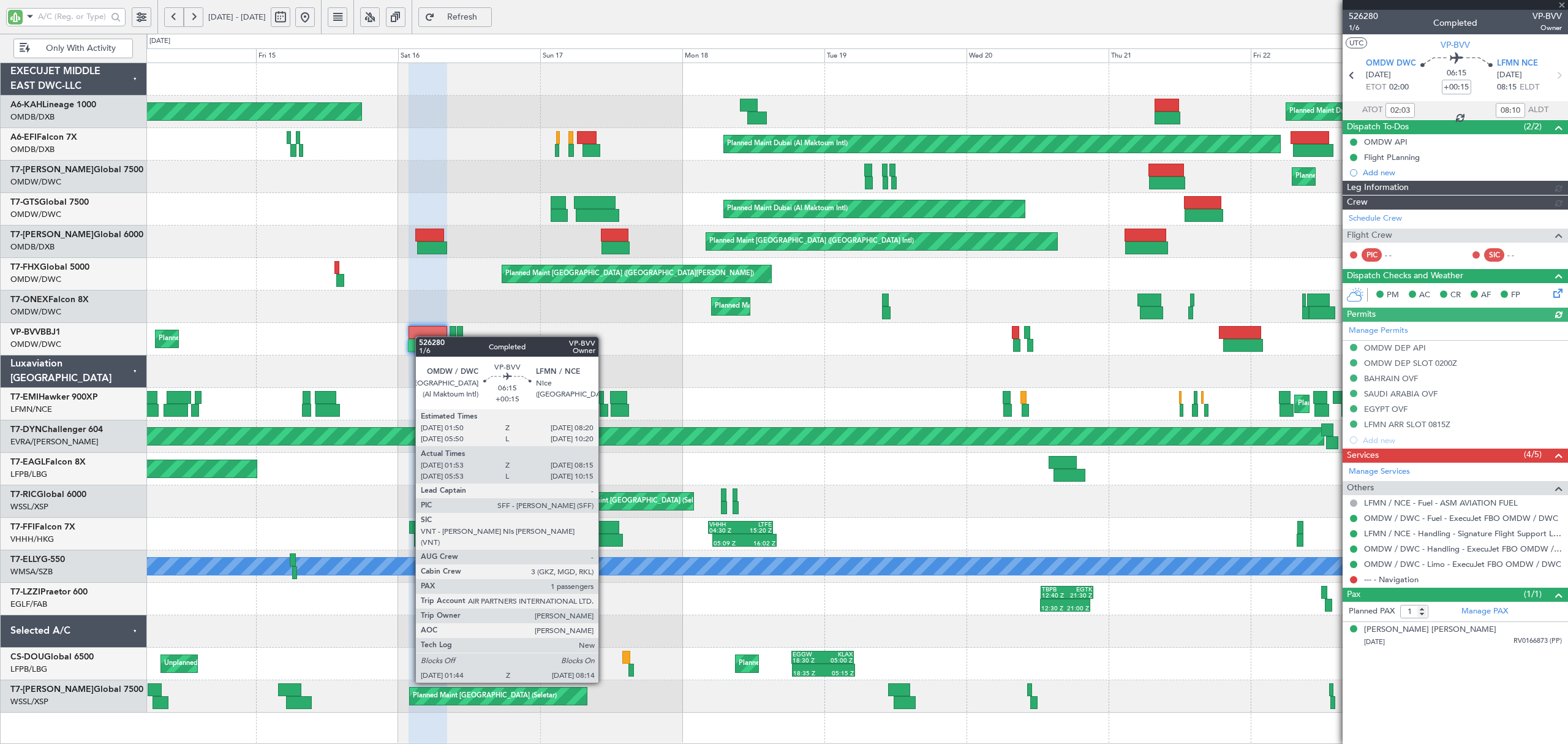
type input "Dherander Fithani (DHF)"
type input "6969"
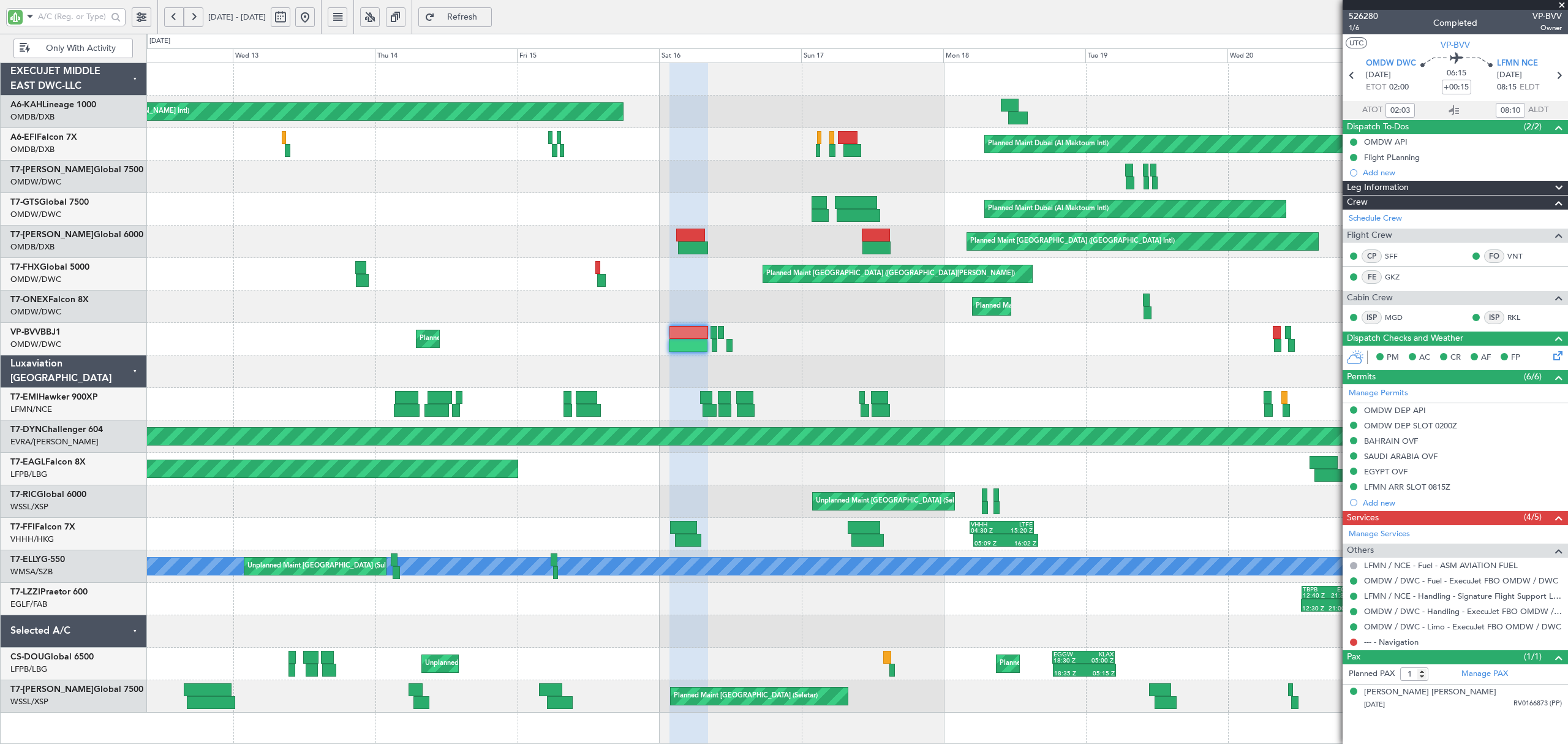
click at [486, 282] on div "Planned Maint [GEOGRAPHIC_DATA] ([GEOGRAPHIC_DATA][PERSON_NAME]) Planned Maint …" at bounding box center [856, 274] width 1420 height 32
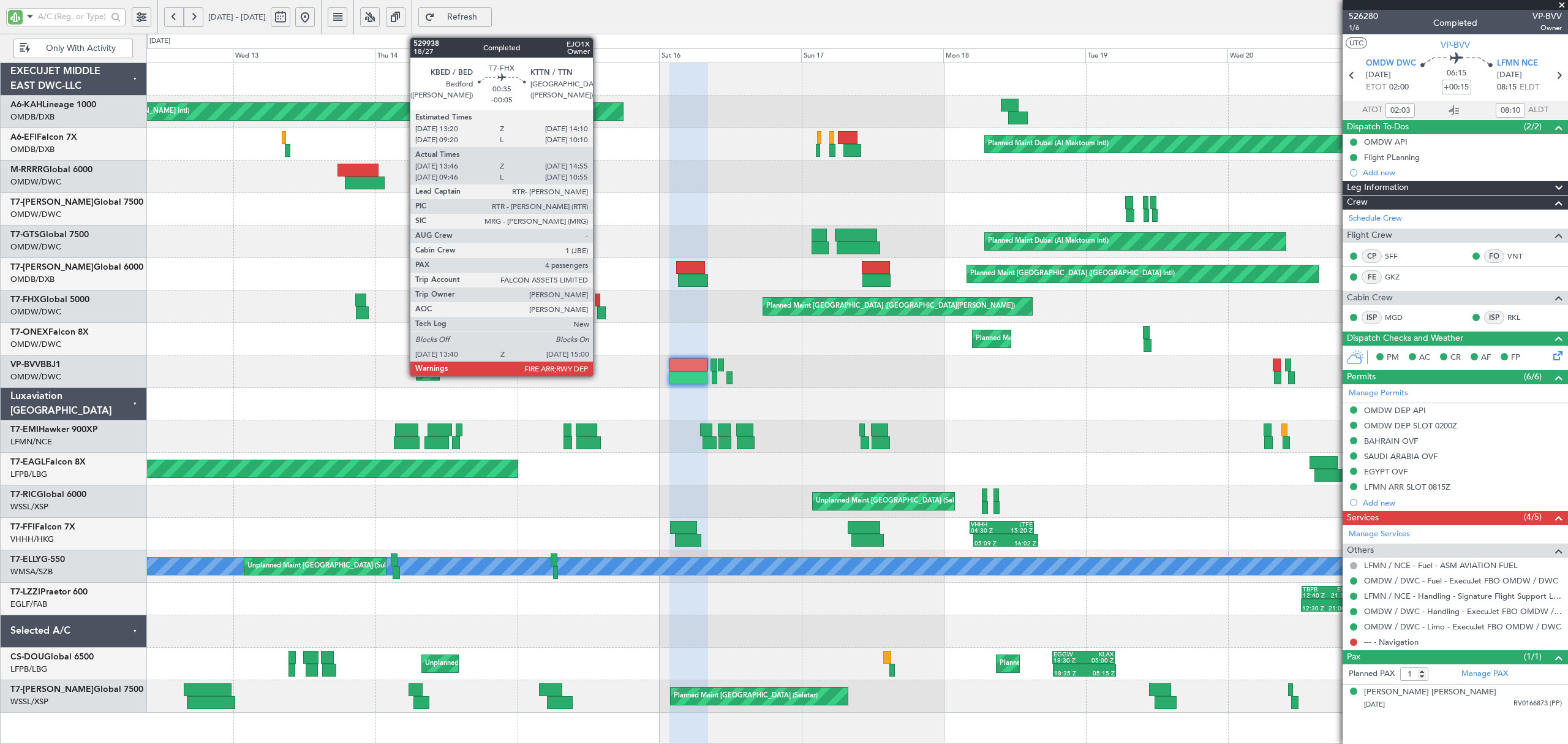
click at [599, 317] on div at bounding box center [601, 313] width 8 height 13
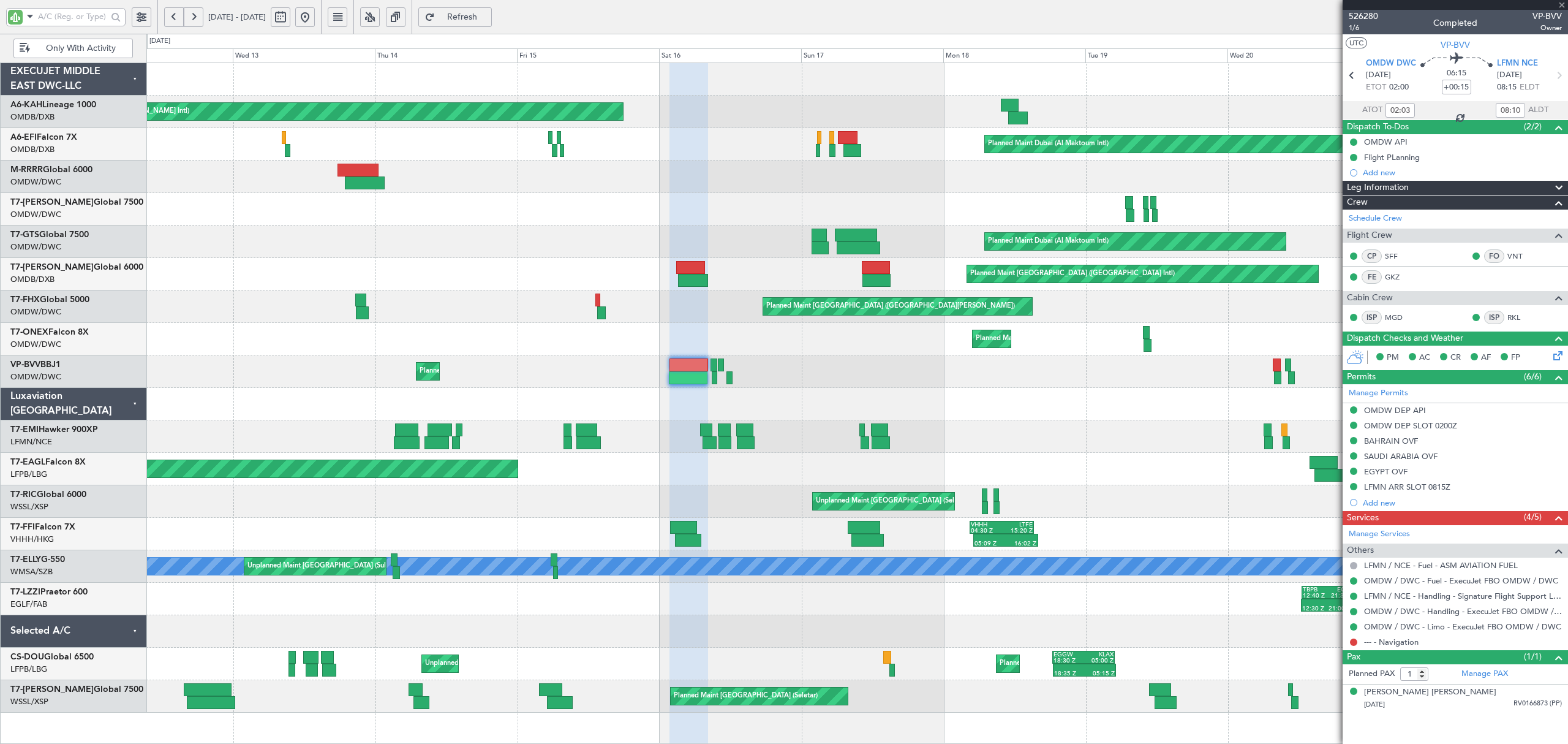
type input "-00:05"
type input "13:56"
type input "14:50"
type input "4"
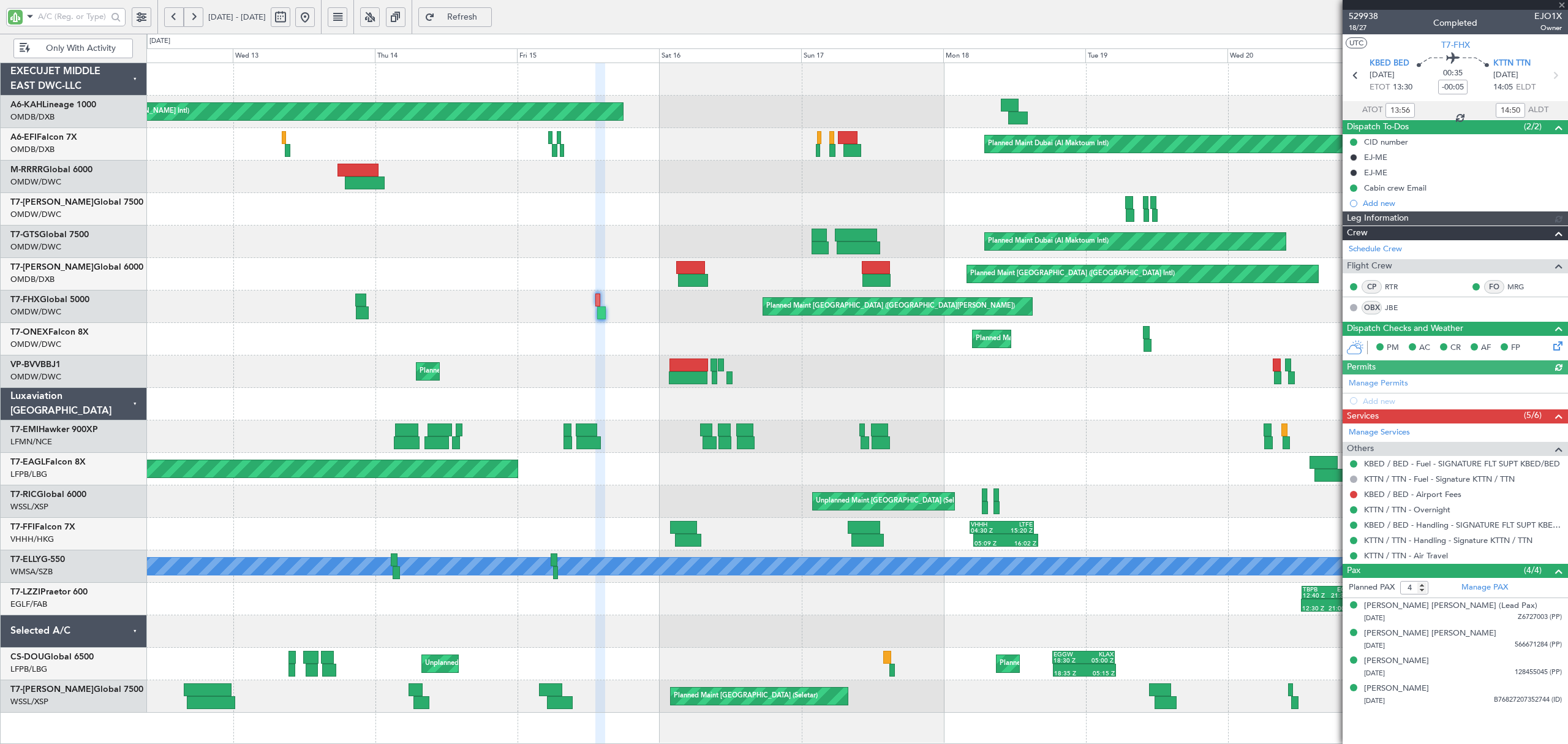
type input "[PERSON_NAME] ([PERSON_NAME])"
type input "7024"
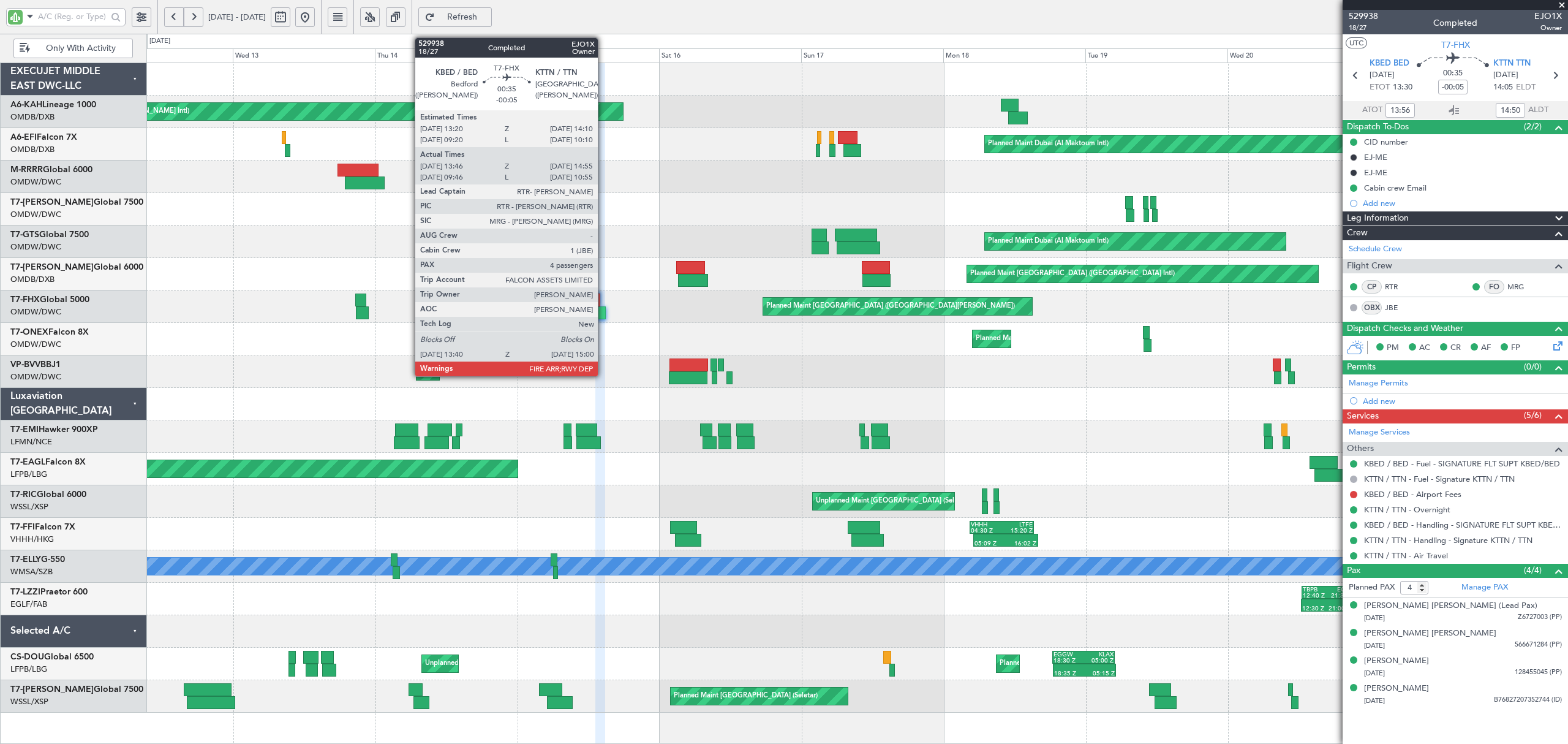
click at [601, 315] on div at bounding box center [601, 313] width 8 height 13
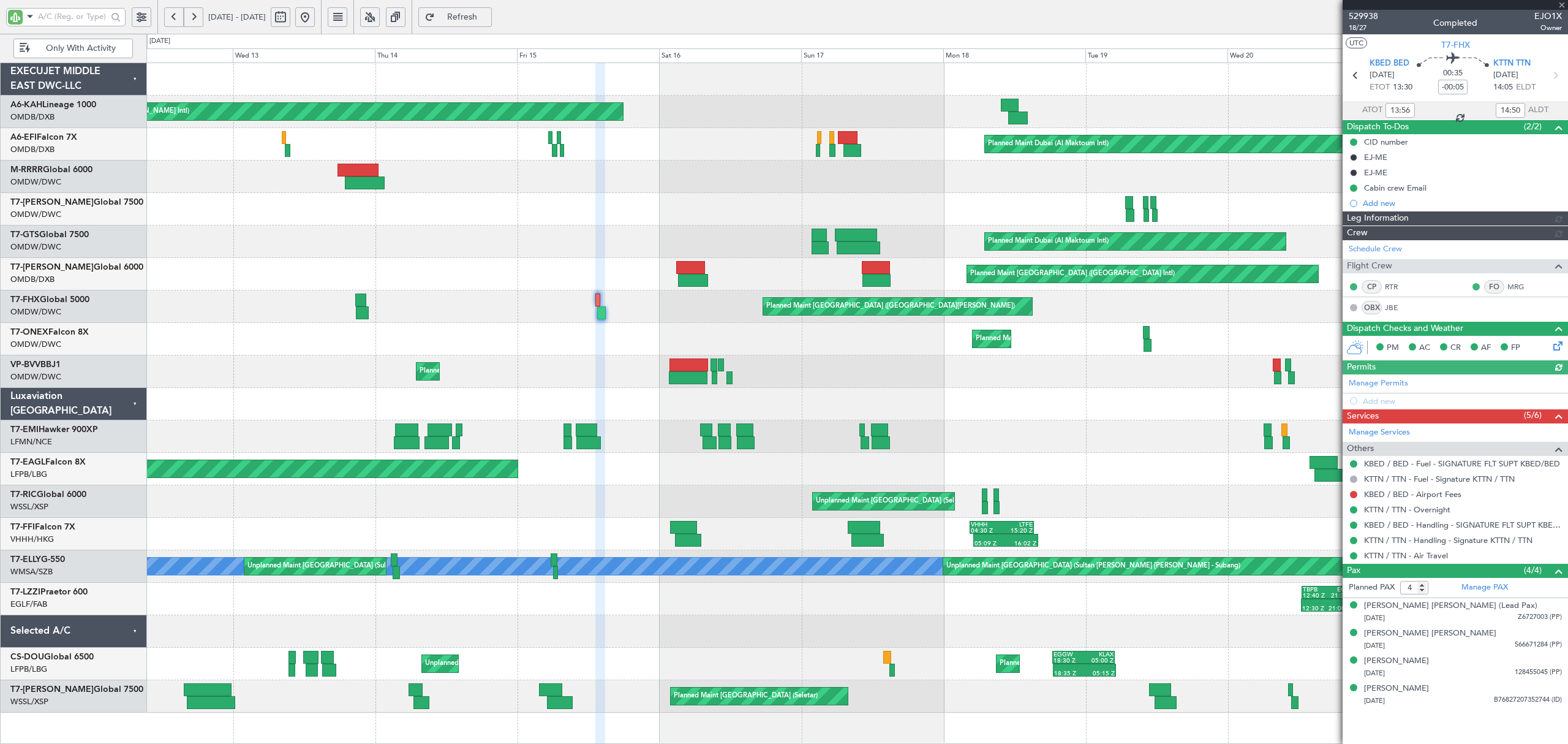
type input "[PERSON_NAME] ([PERSON_NAME])"
type input "7024"
click at [1171, 478] on div "Planned Maint [US_STATE] ([GEOGRAPHIC_DATA])" at bounding box center [856, 469] width 1420 height 32
type input "[PERSON_NAME] ([PERSON_NAME])"
type input "7024"
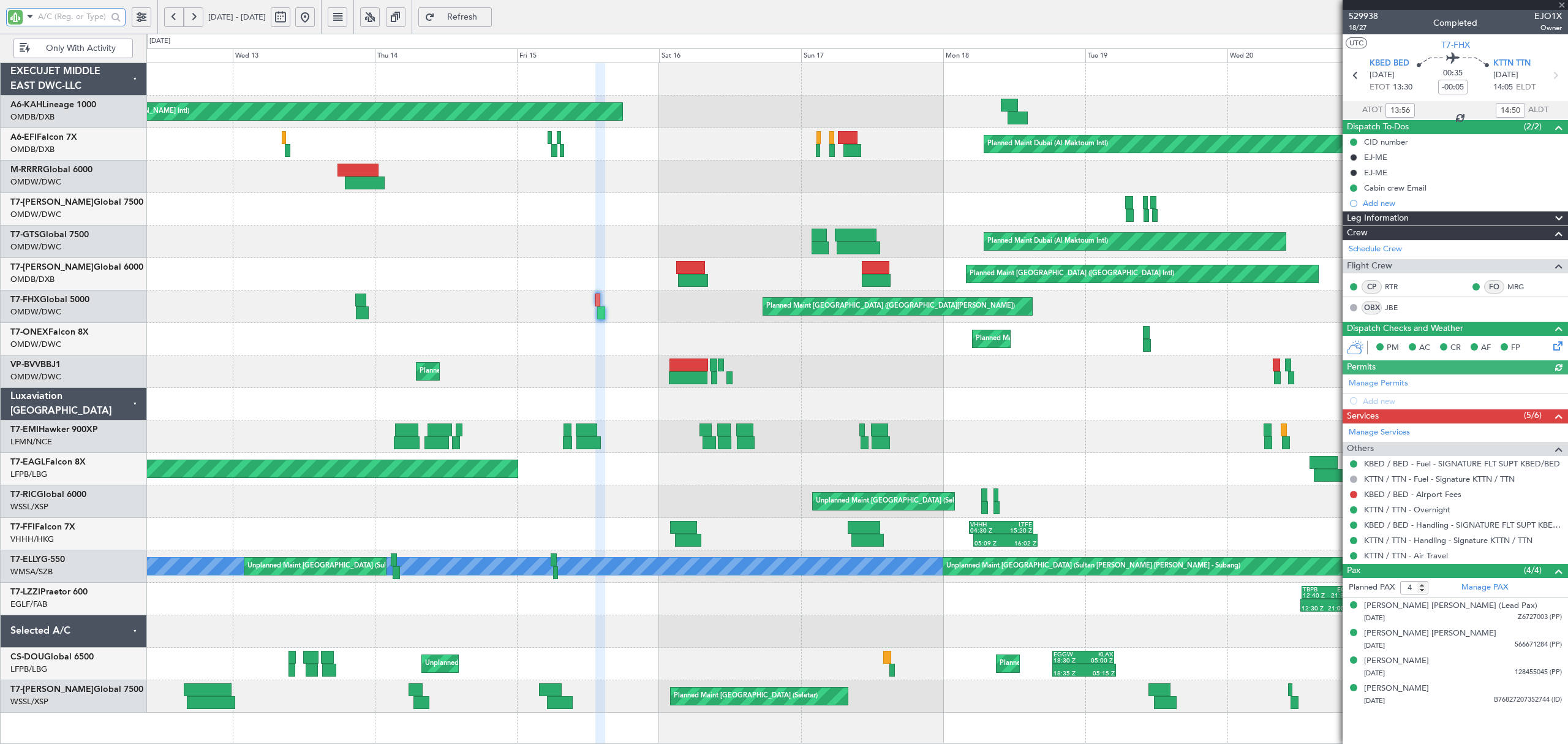
click at [60, 17] on input "text" at bounding box center [72, 16] width 69 height 18
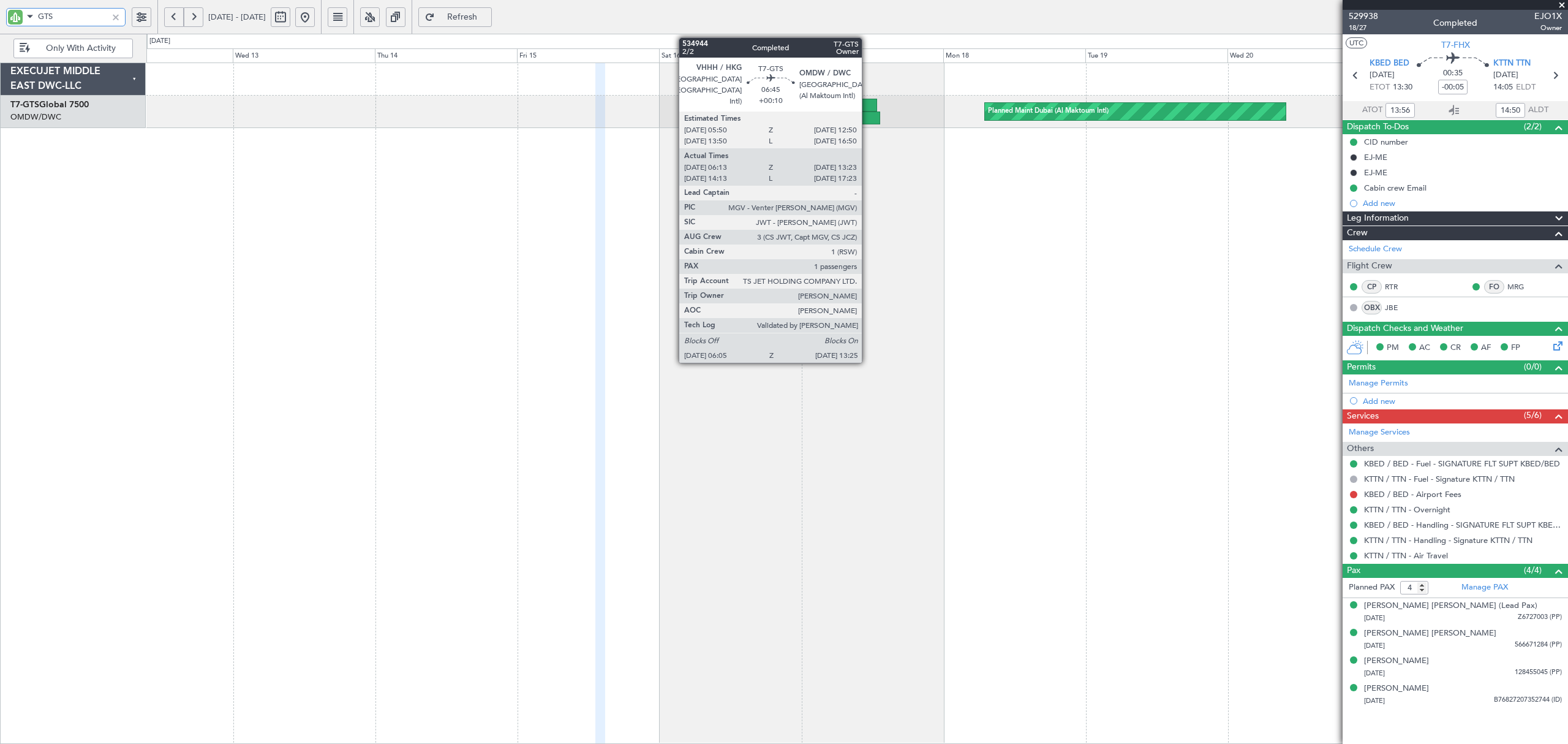
click at [867, 117] on div at bounding box center [858, 118] width 43 height 13
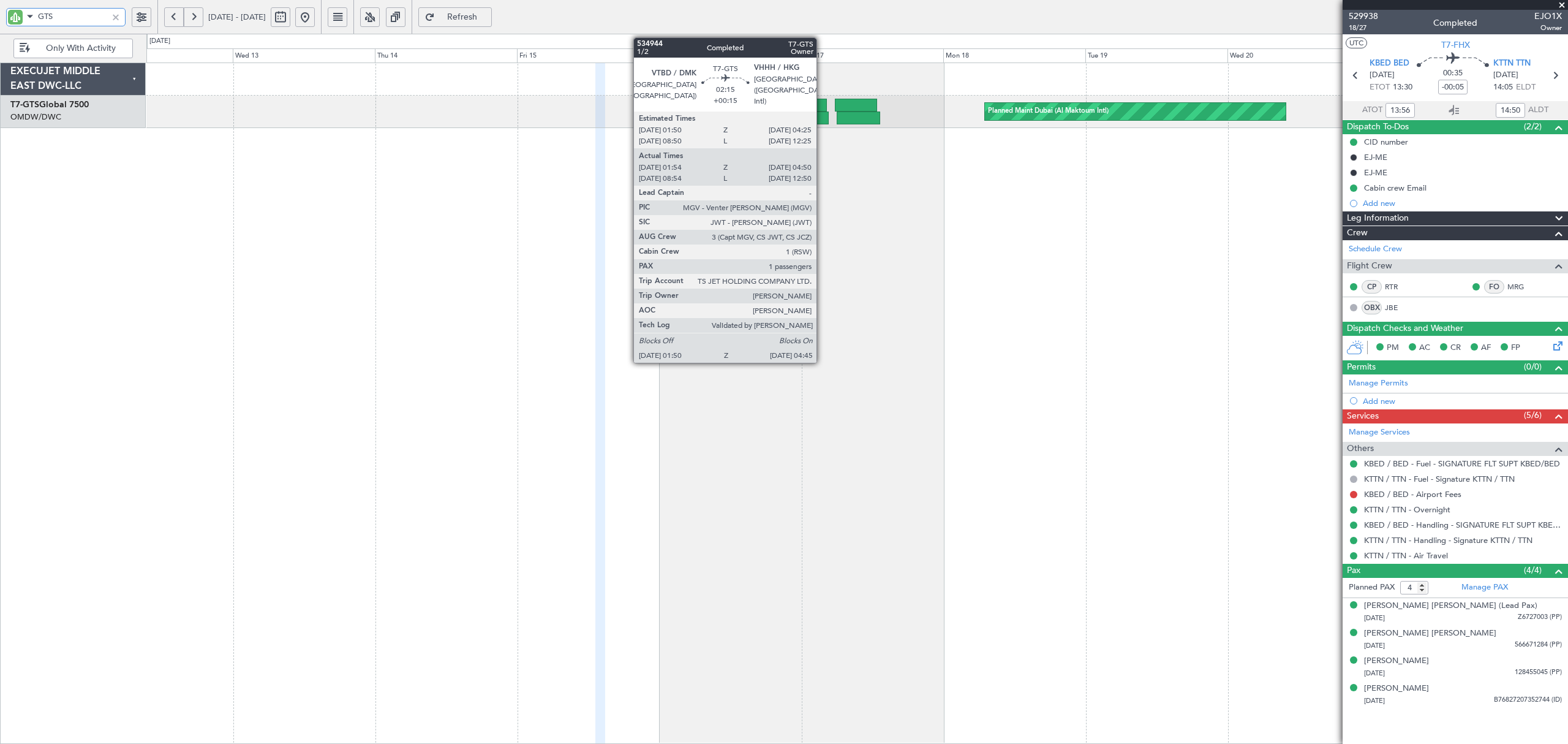
click at [822, 122] on div at bounding box center [820, 118] width 17 height 13
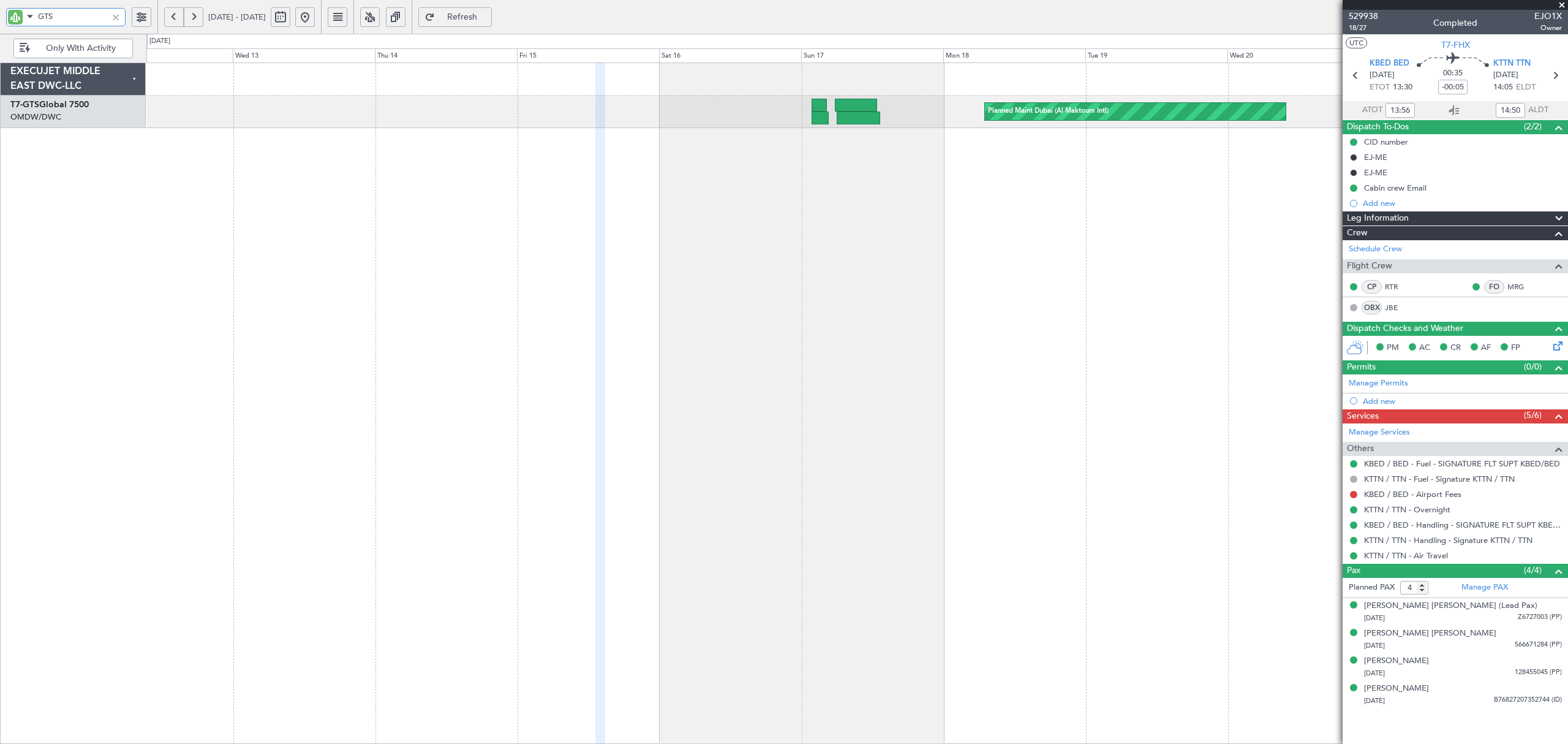
drag, startPoint x: 54, startPoint y: 18, endPoint x: -63, endPoint y: 8, distance: 117.4
click at [0, 8] on html "GTS [DATE] - [DATE] Refresh Quick Links Only With Activity Planned Maint [GEOGR…" at bounding box center [784, 372] width 1568 height 744
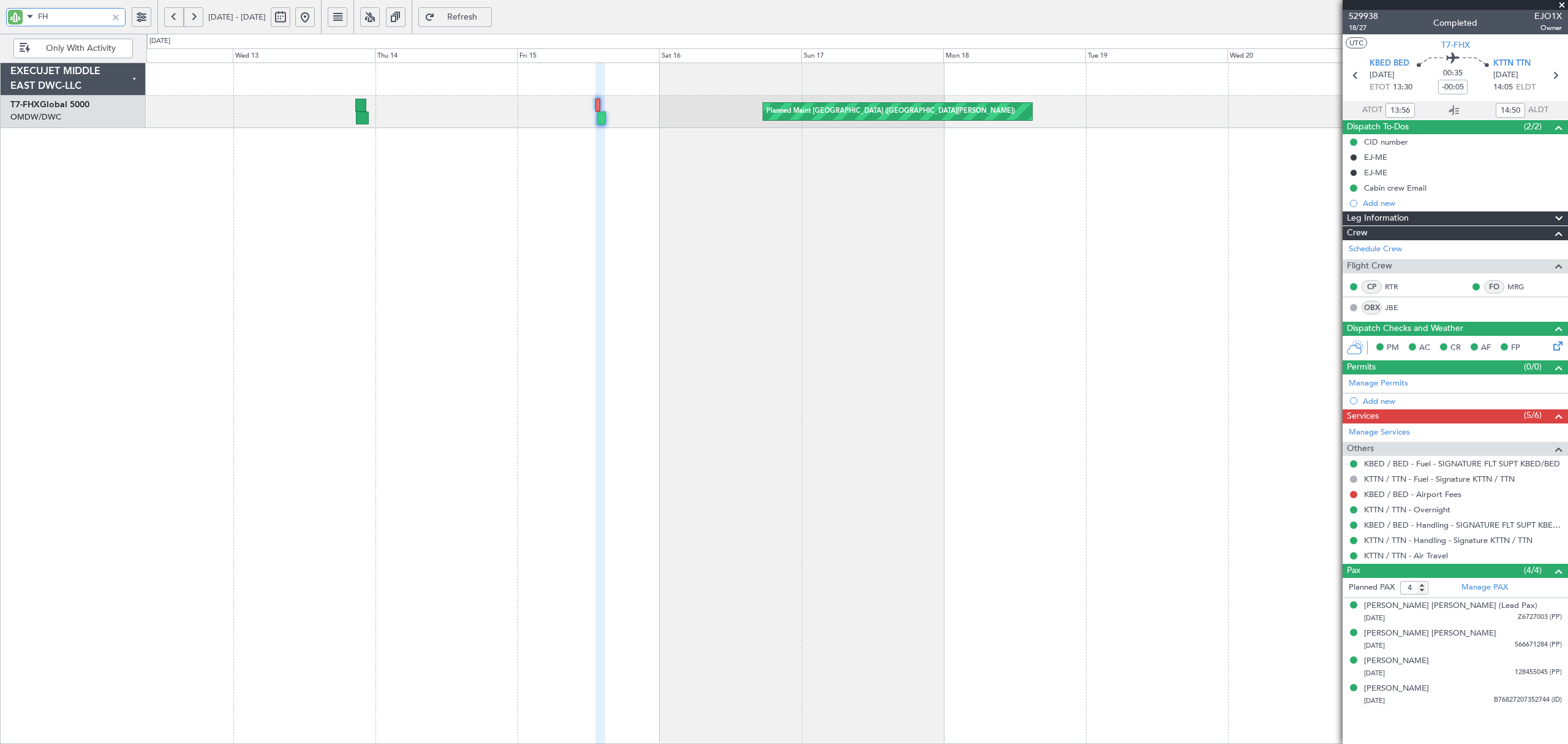
type input "FHX"
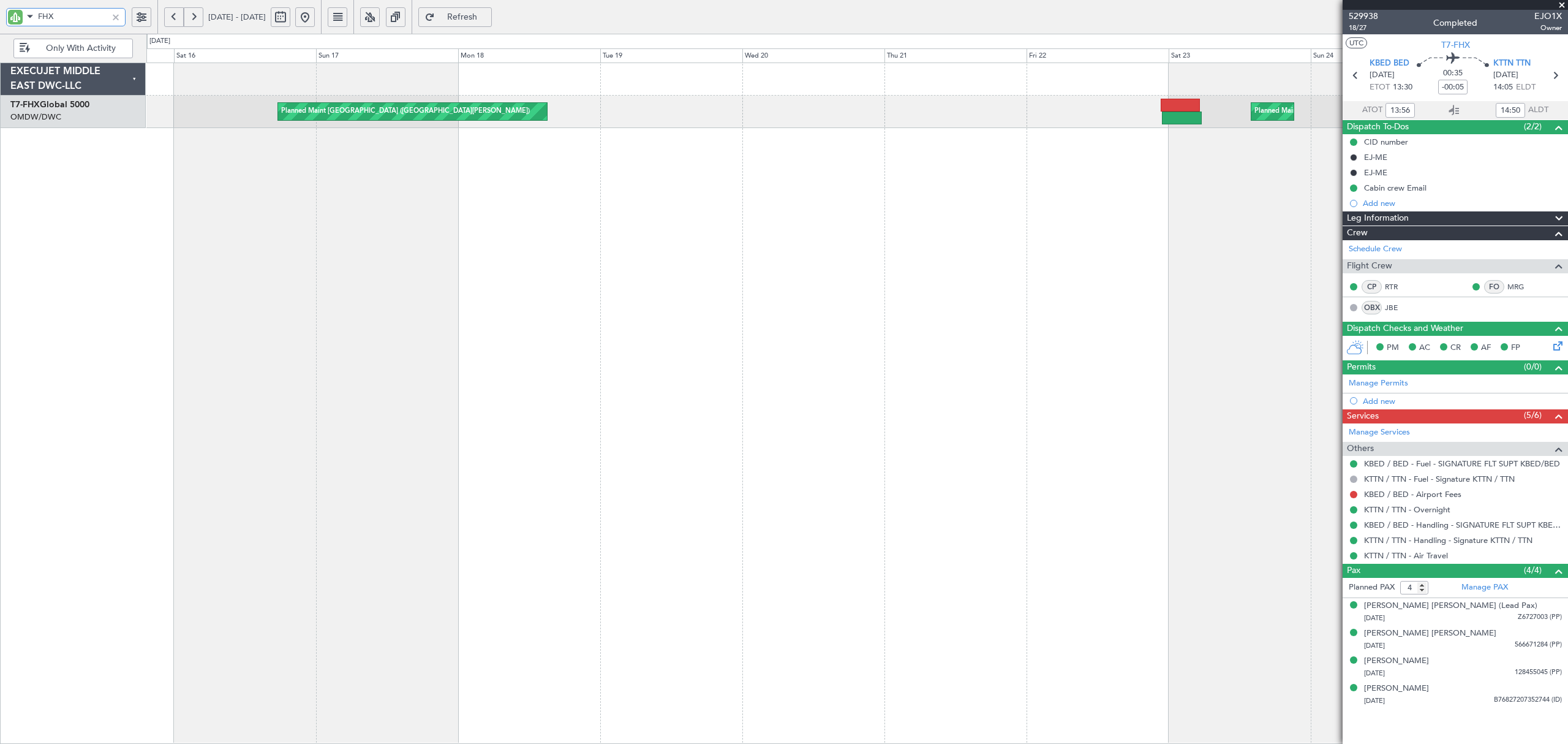
click at [390, 172] on div "Planned Maint [GEOGRAPHIC_DATA] ([GEOGRAPHIC_DATA][PERSON_NAME]) Planned Maint …" at bounding box center [857, 403] width 1421 height 681
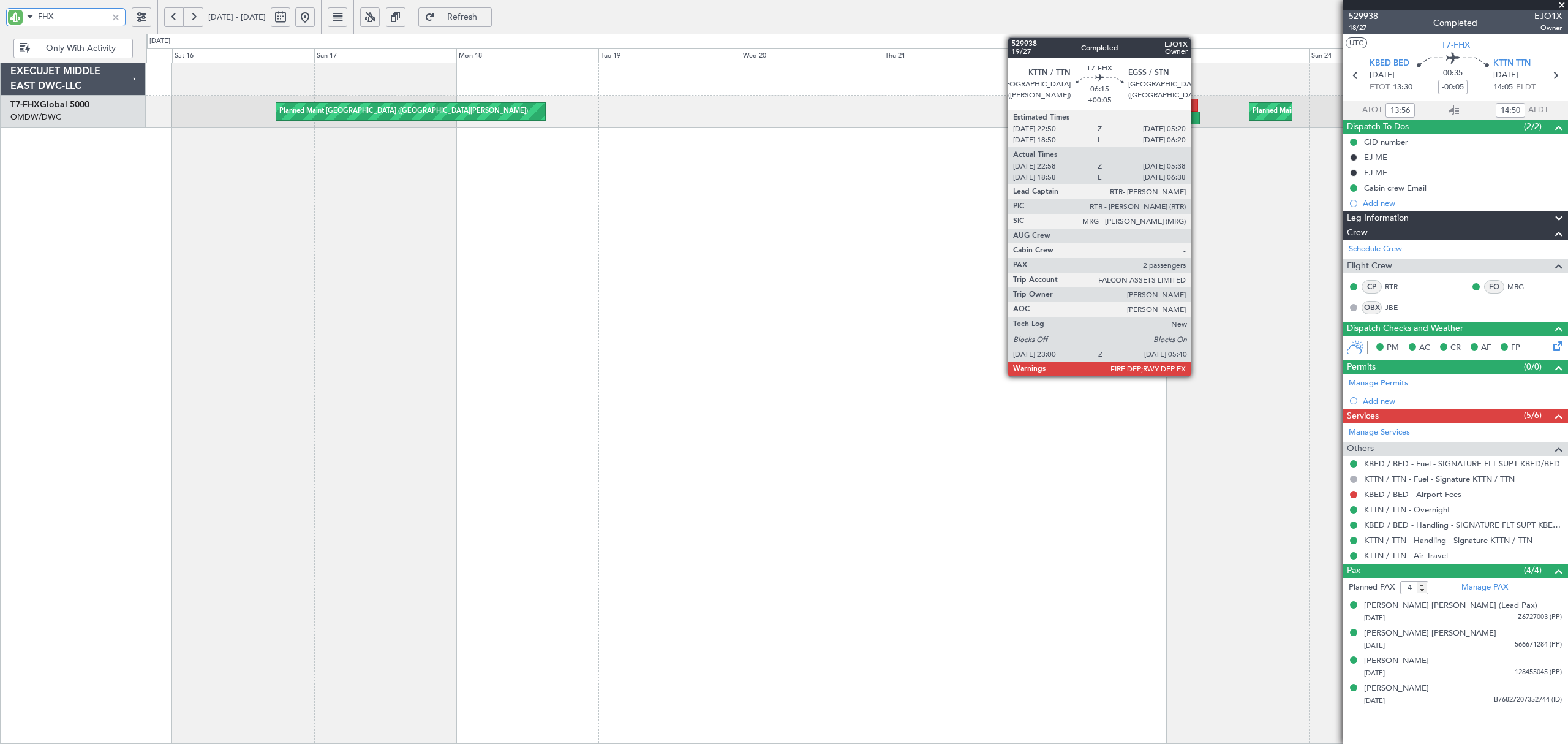
click at [1196, 115] on div at bounding box center [1180, 118] width 40 height 13
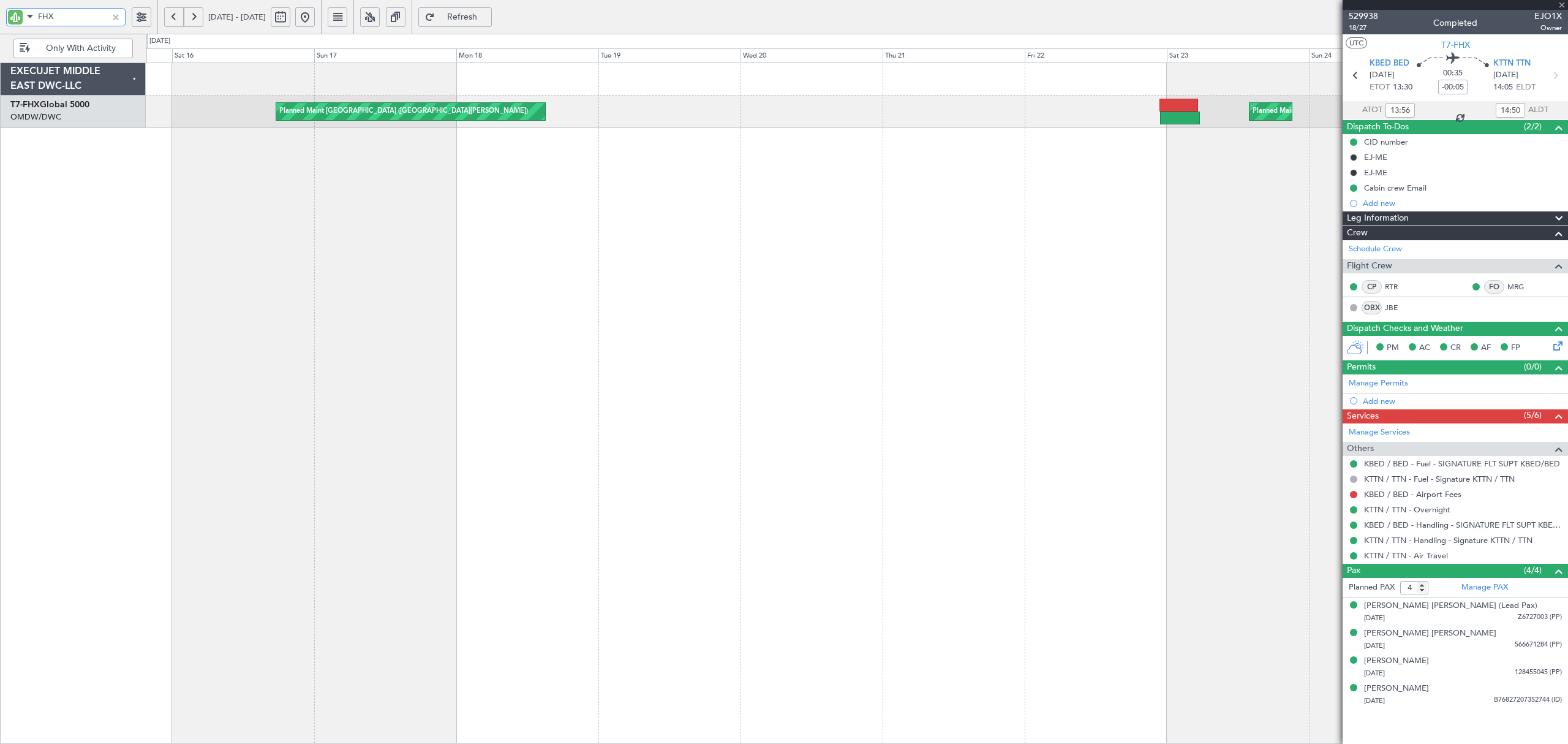
type input "+00:05"
type input "23:08"
type input "05:33"
type input "2"
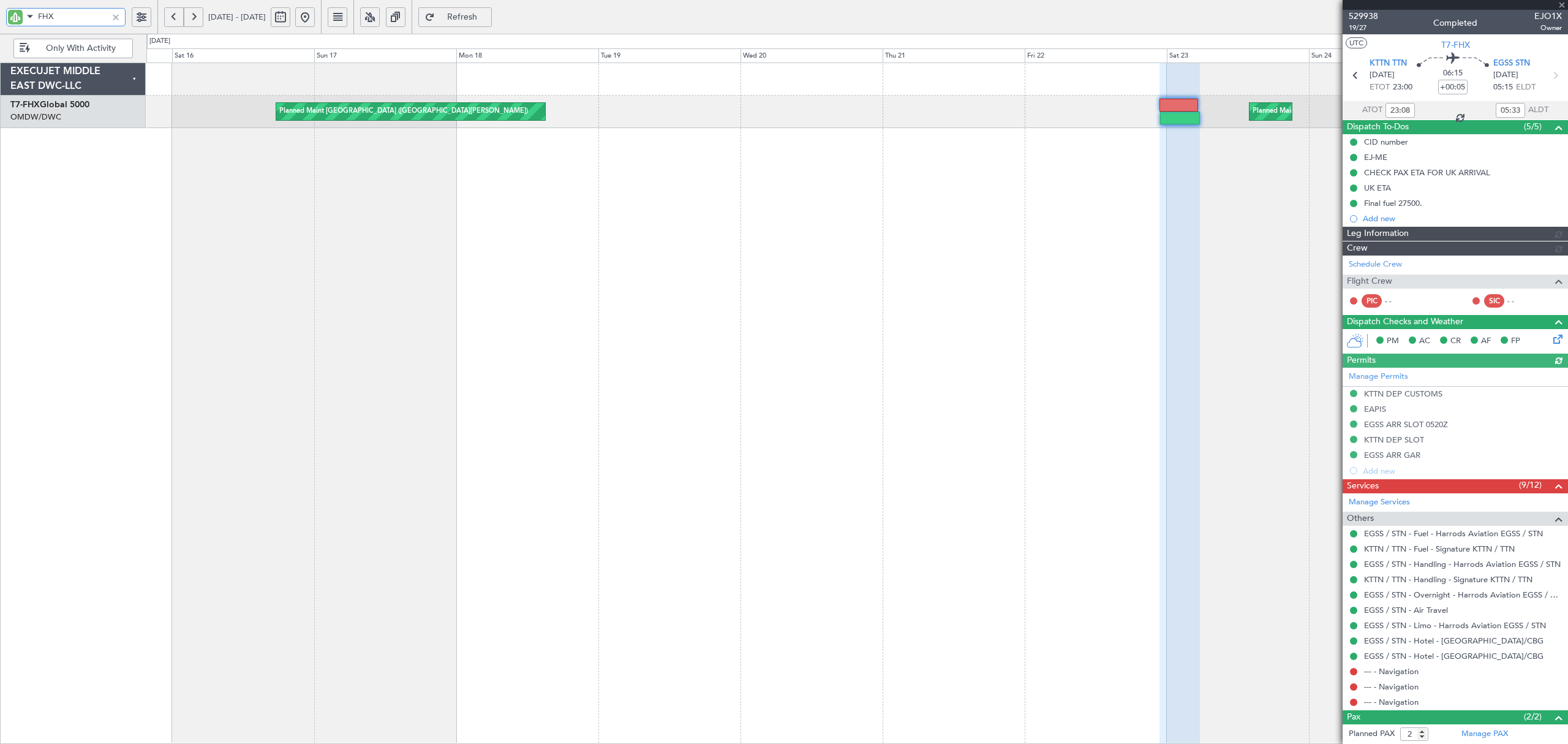
type input "[PERSON_NAME] ([PERSON_NAME])"
type input "6982"
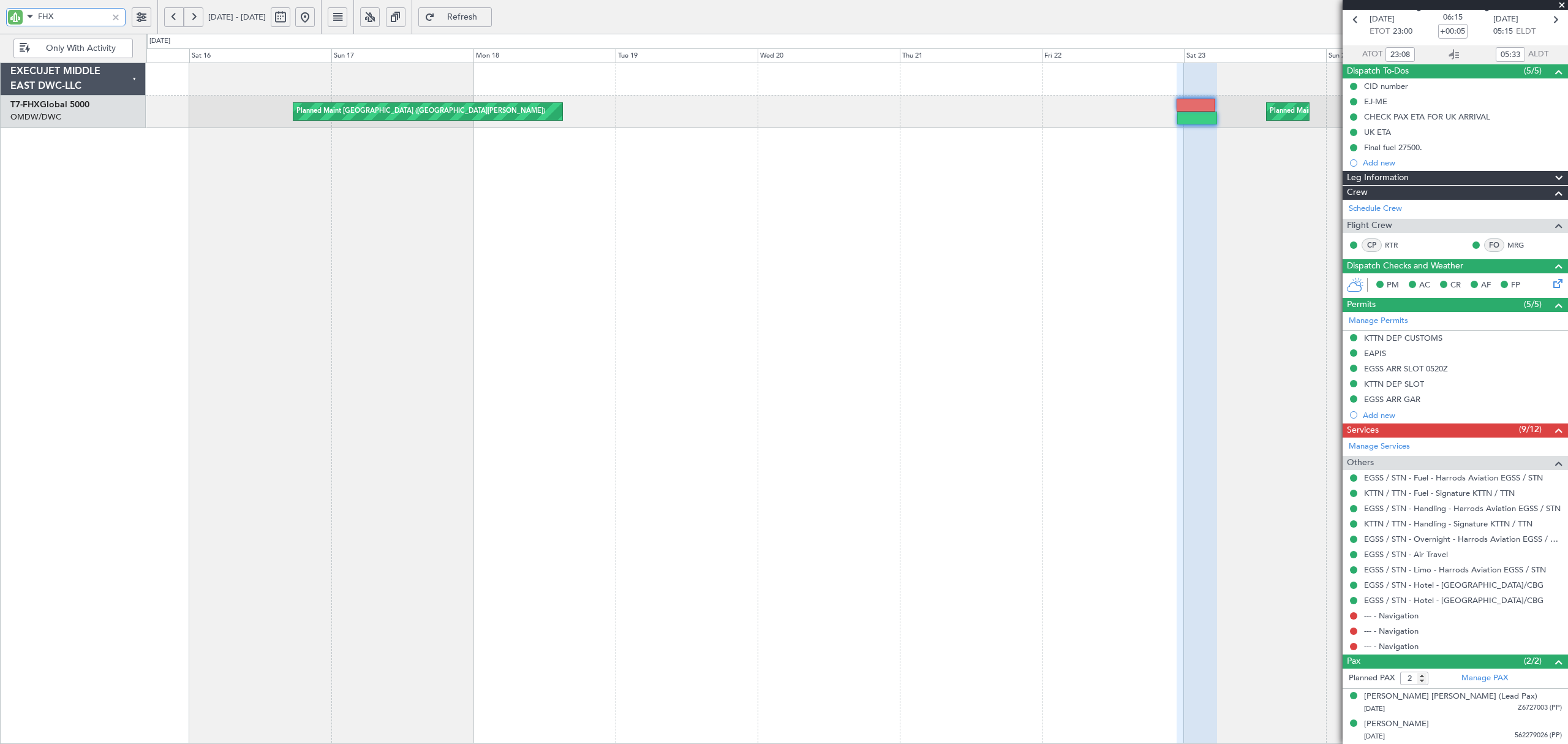
click at [564, 451] on div "Planned Maint [GEOGRAPHIC_DATA] ([GEOGRAPHIC_DATA][PERSON_NAME]) Planned Maint …" at bounding box center [857, 403] width 1421 height 681
type input "FHX"
click at [1426, 586] on link "EGSS / STN - Hotel - [GEOGRAPHIC_DATA]/CBG" at bounding box center [1453, 585] width 179 height 10
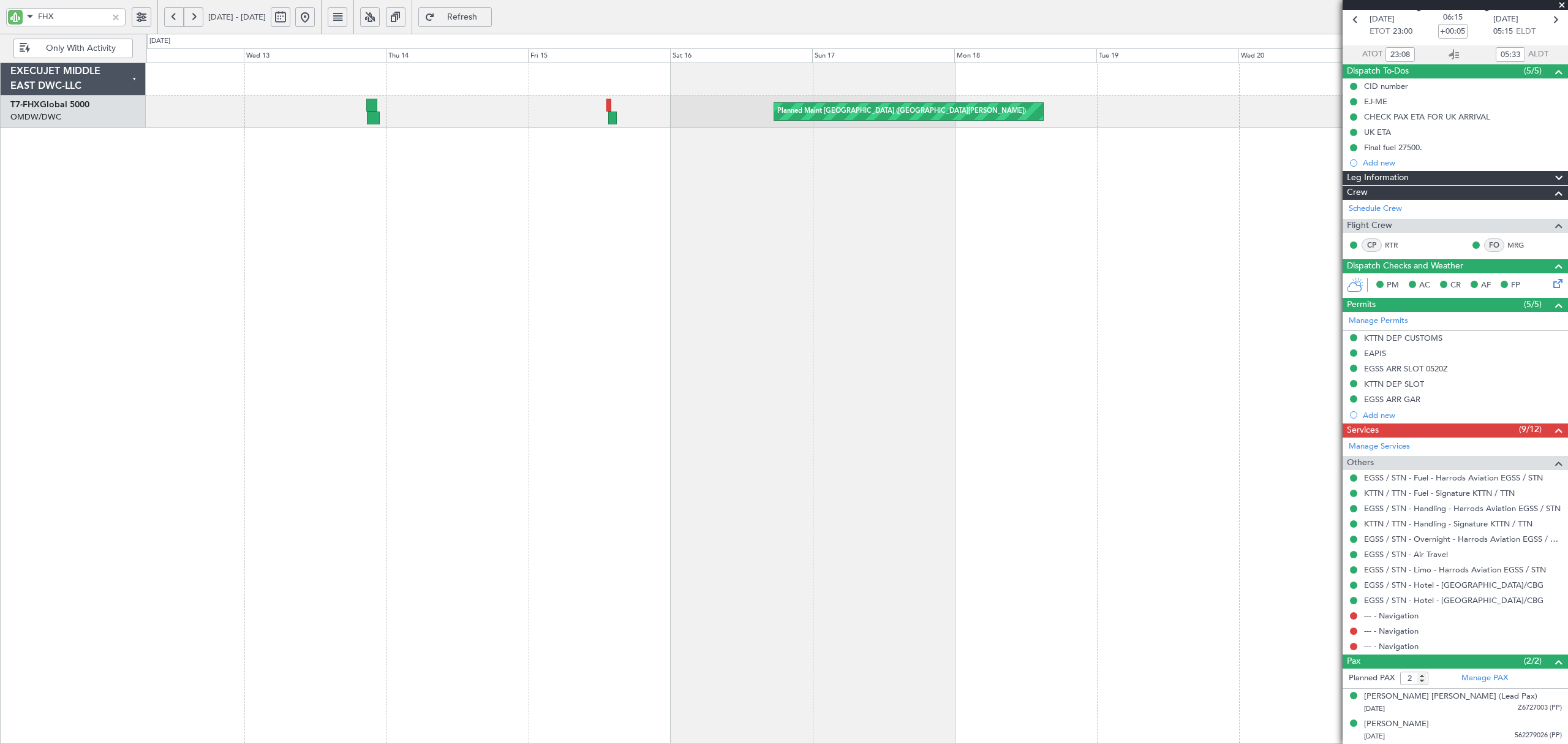
click at [826, 155] on div "Planned Maint [GEOGRAPHIC_DATA] ([GEOGRAPHIC_DATA][PERSON_NAME]) Planned Maint …" at bounding box center [857, 403] width 1421 height 681
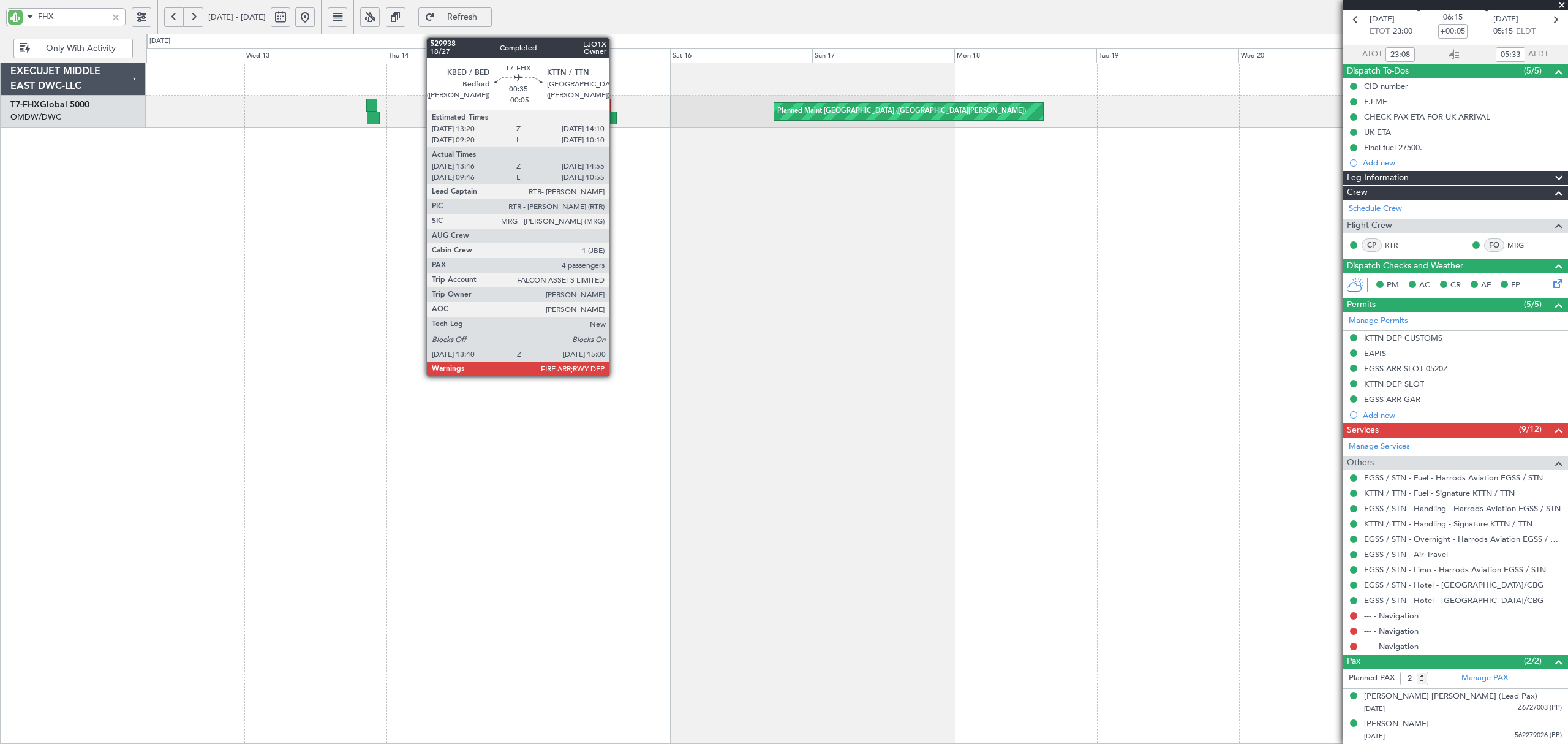
click at [615, 118] on div at bounding box center [612, 118] width 8 height 13
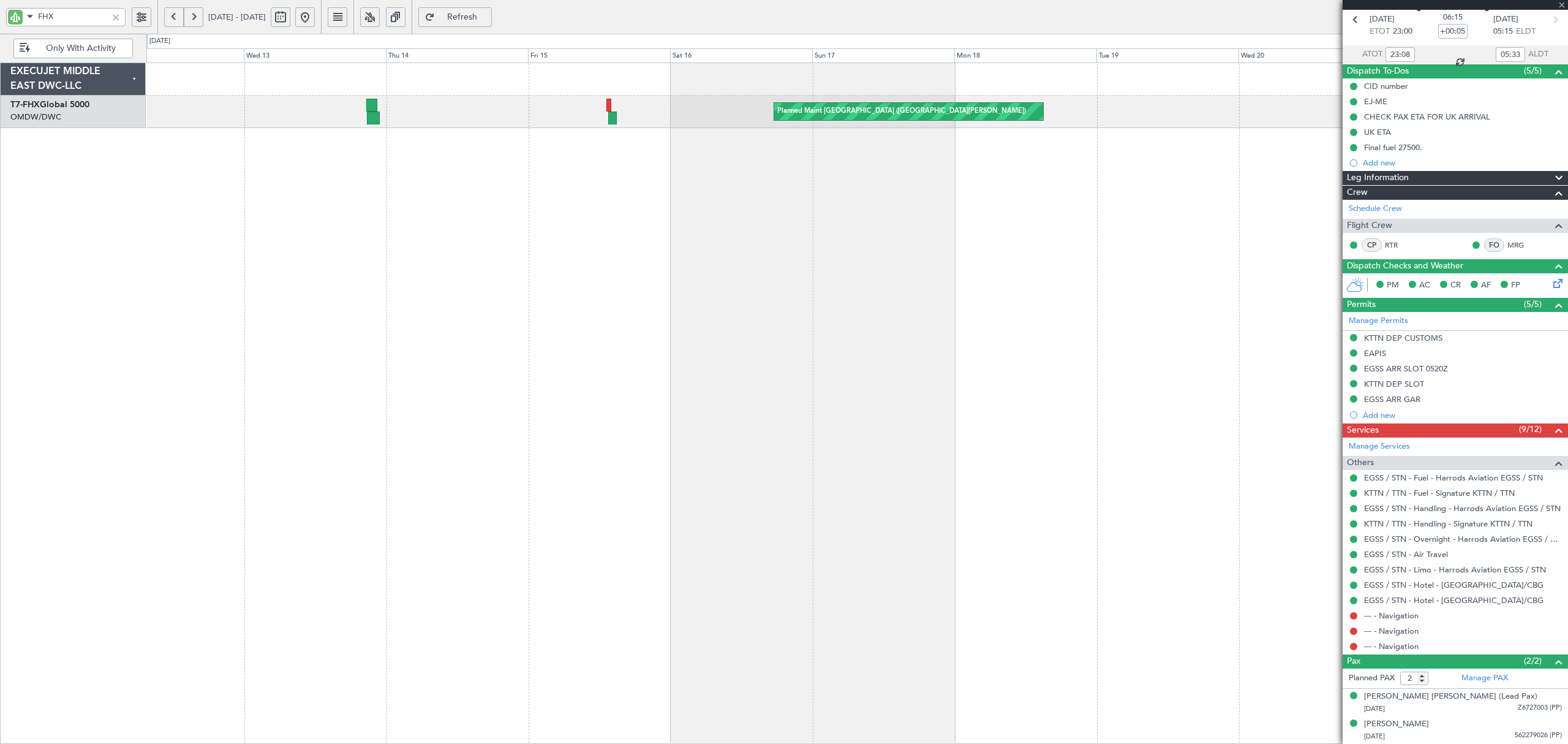
type input "-00:05"
type input "13:56"
type input "14:50"
type input "4"
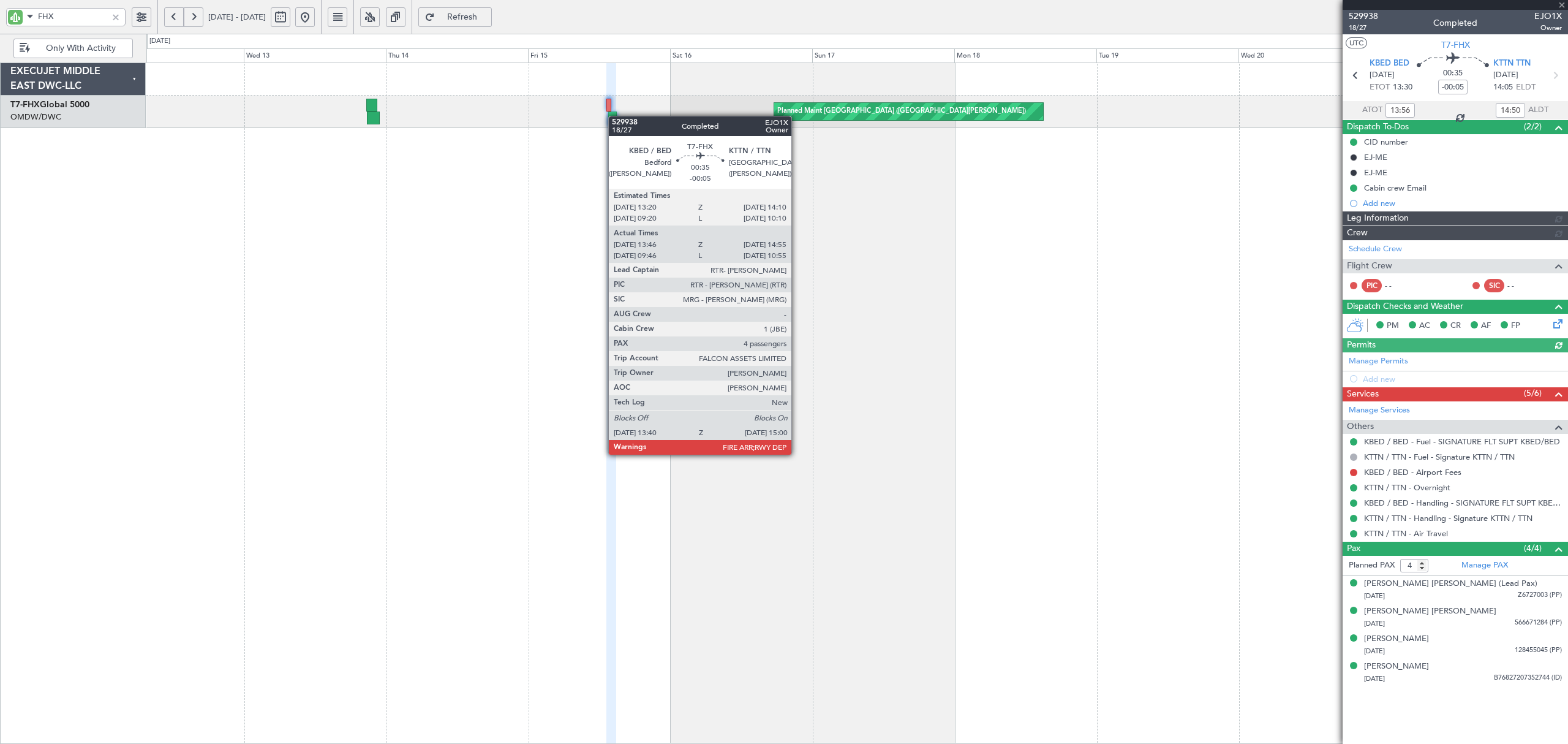
type input "[PERSON_NAME] ([PERSON_NAME])"
type input "7024"
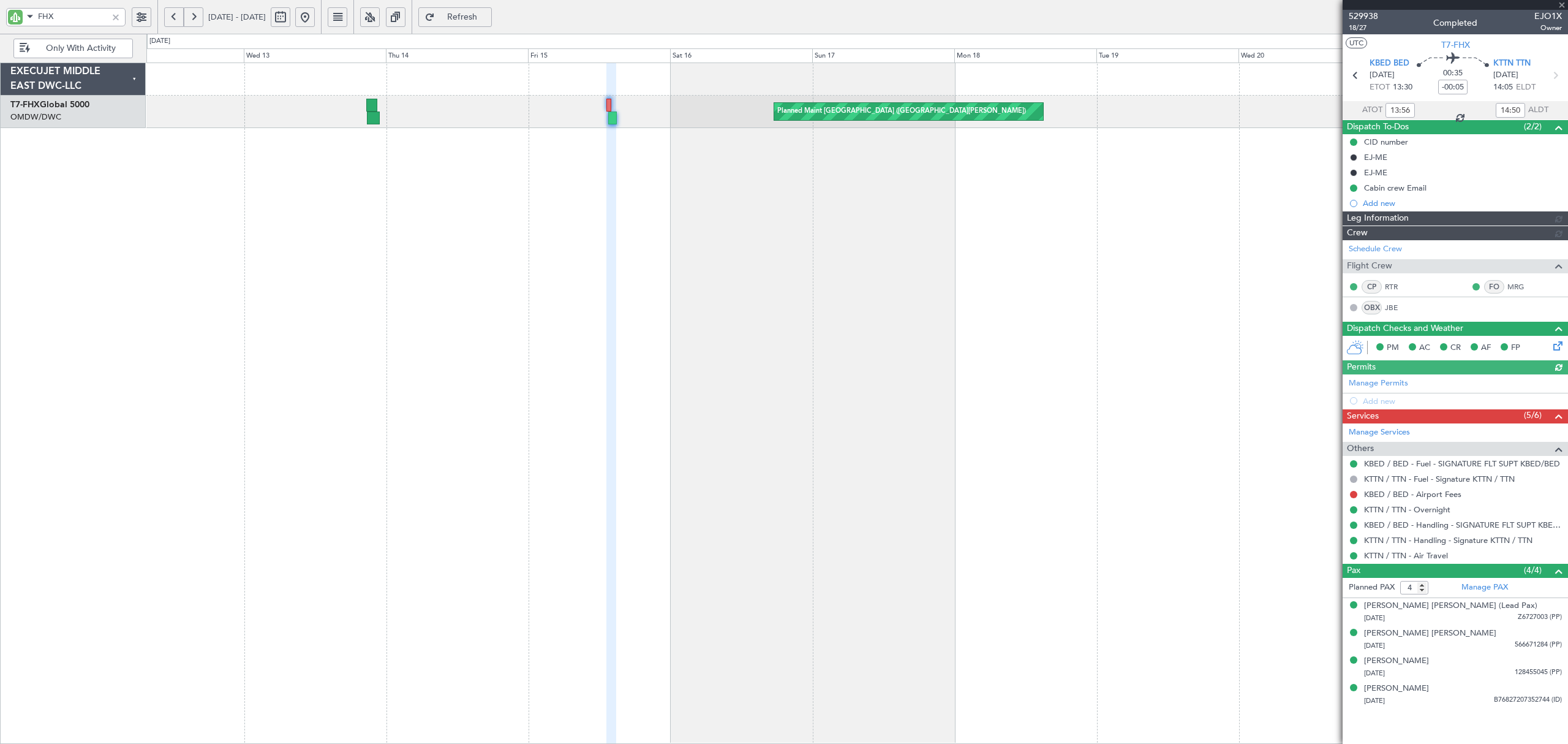
type input "[PERSON_NAME] ([PERSON_NAME])"
type input "7024"
drag, startPoint x: 80, startPoint y: 16, endPoint x: -55, endPoint y: 18, distance: 135.0
click at [0, 18] on html "FHX [DATE] - [DATE] Refresh Quick Links Only With Activity Planned Maint [GEOGR…" at bounding box center [784, 372] width 1568 height 744
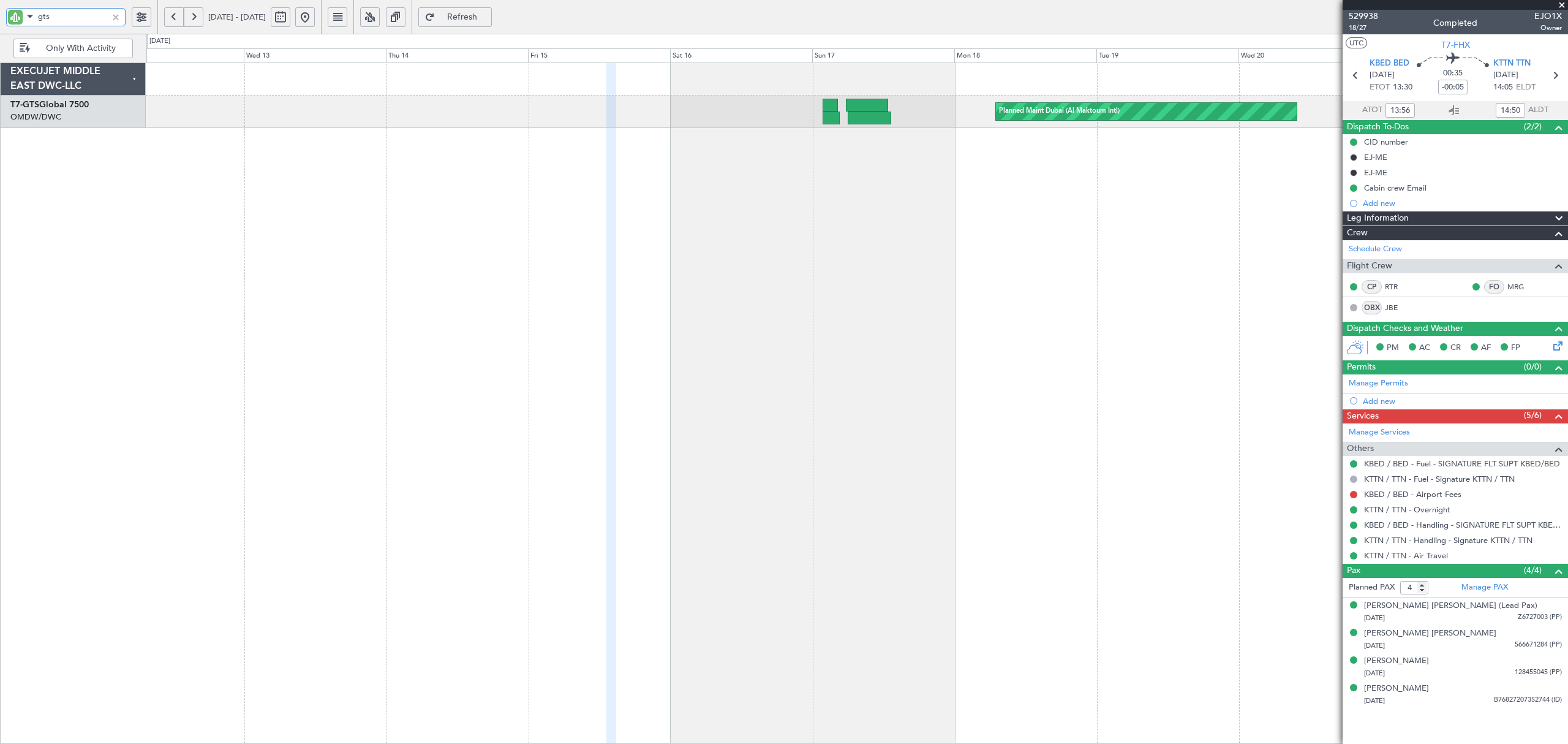
type input "gts"
type input "[PERSON_NAME] ([PERSON_NAME])"
type input "7024"
type input "[PERSON_NAME] ([PERSON_NAME])"
type input "7024"
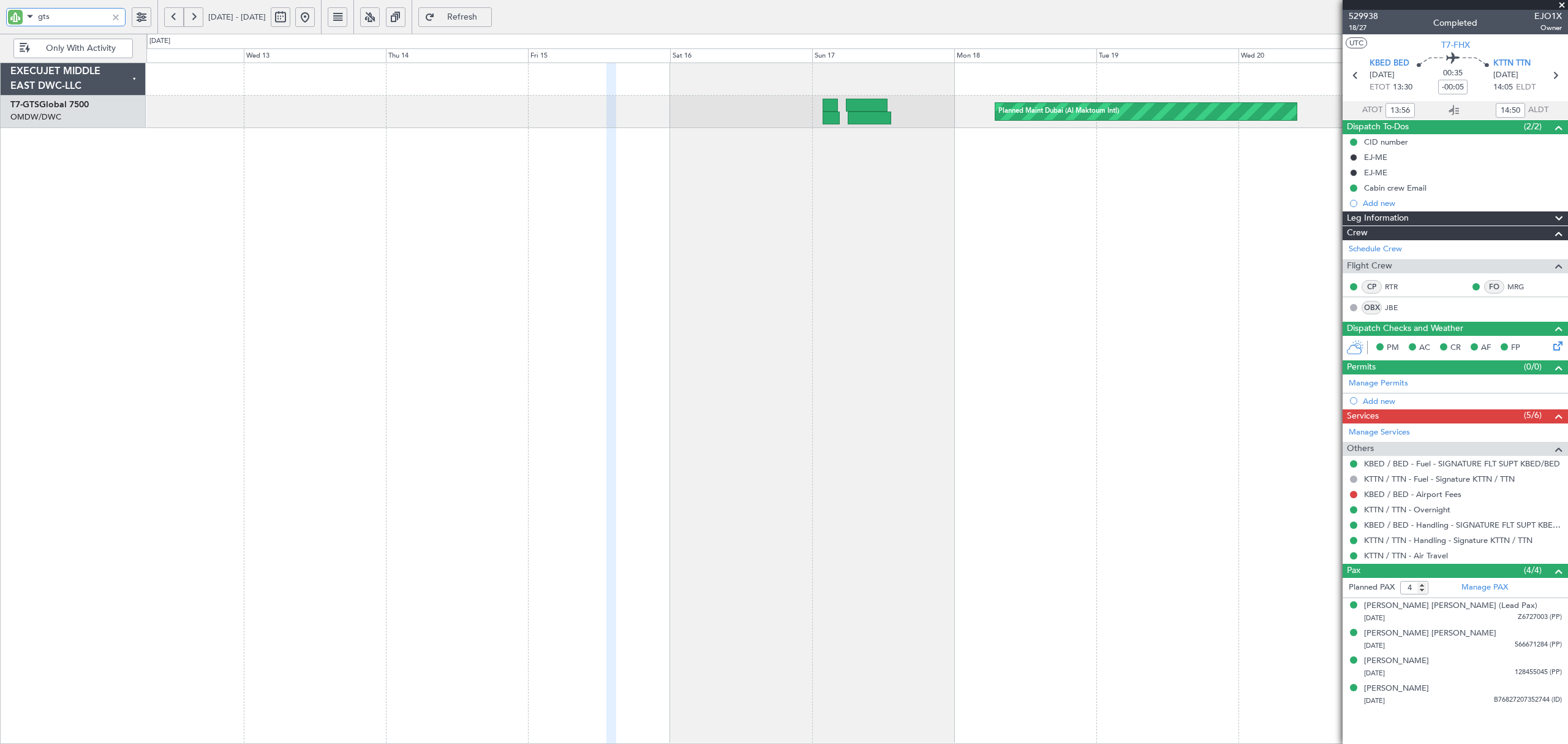
drag, startPoint x: 59, startPoint y: 14, endPoint x: -18, endPoint y: 10, distance: 77.1
click at [0, 10] on html "gts [DATE] - [DATE] Refresh Quick Links Only With Activity Planned Maint [GEOGR…" at bounding box center [784, 372] width 1568 height 744
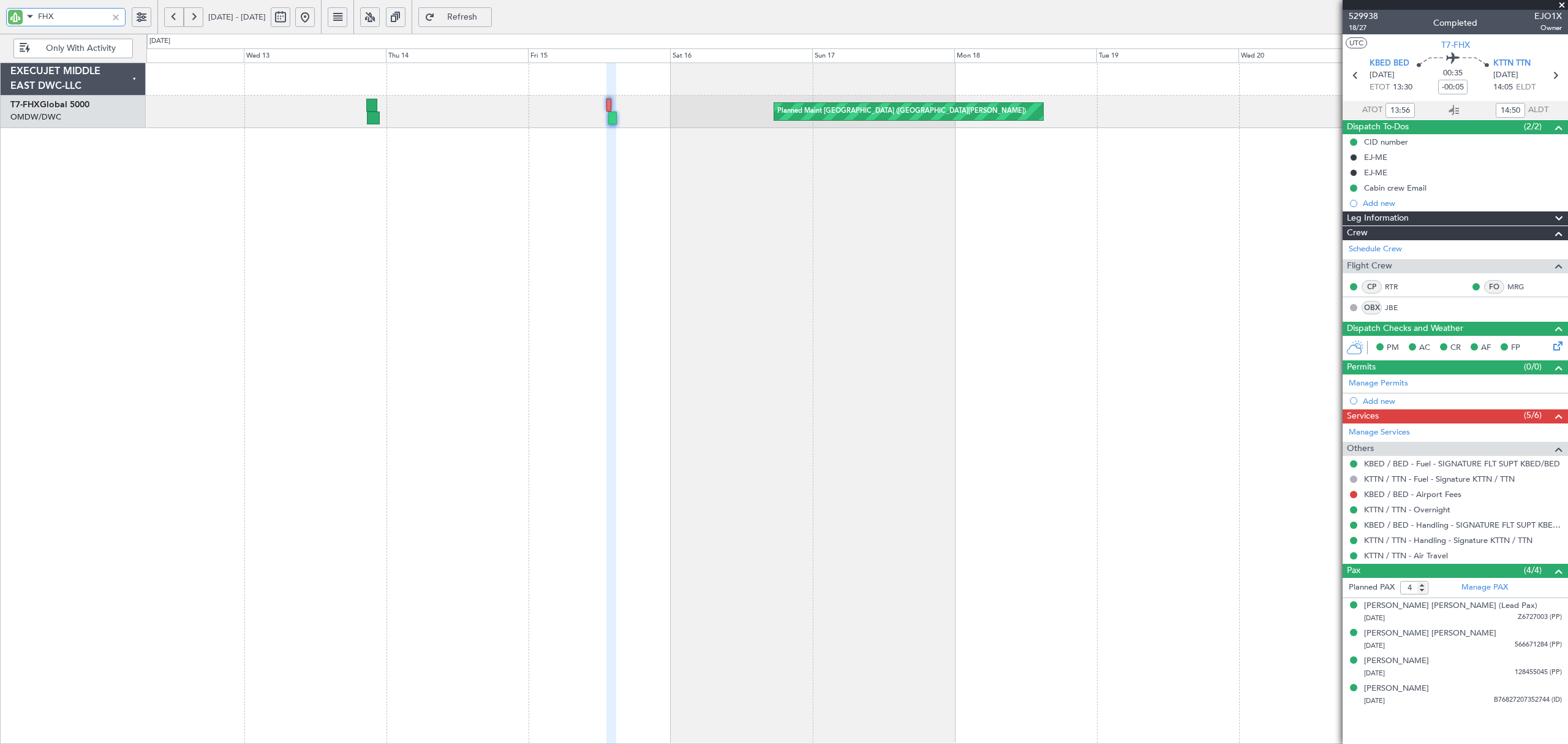
type input "FHX"
click at [194, 20] on button at bounding box center [193, 17] width 19 height 19
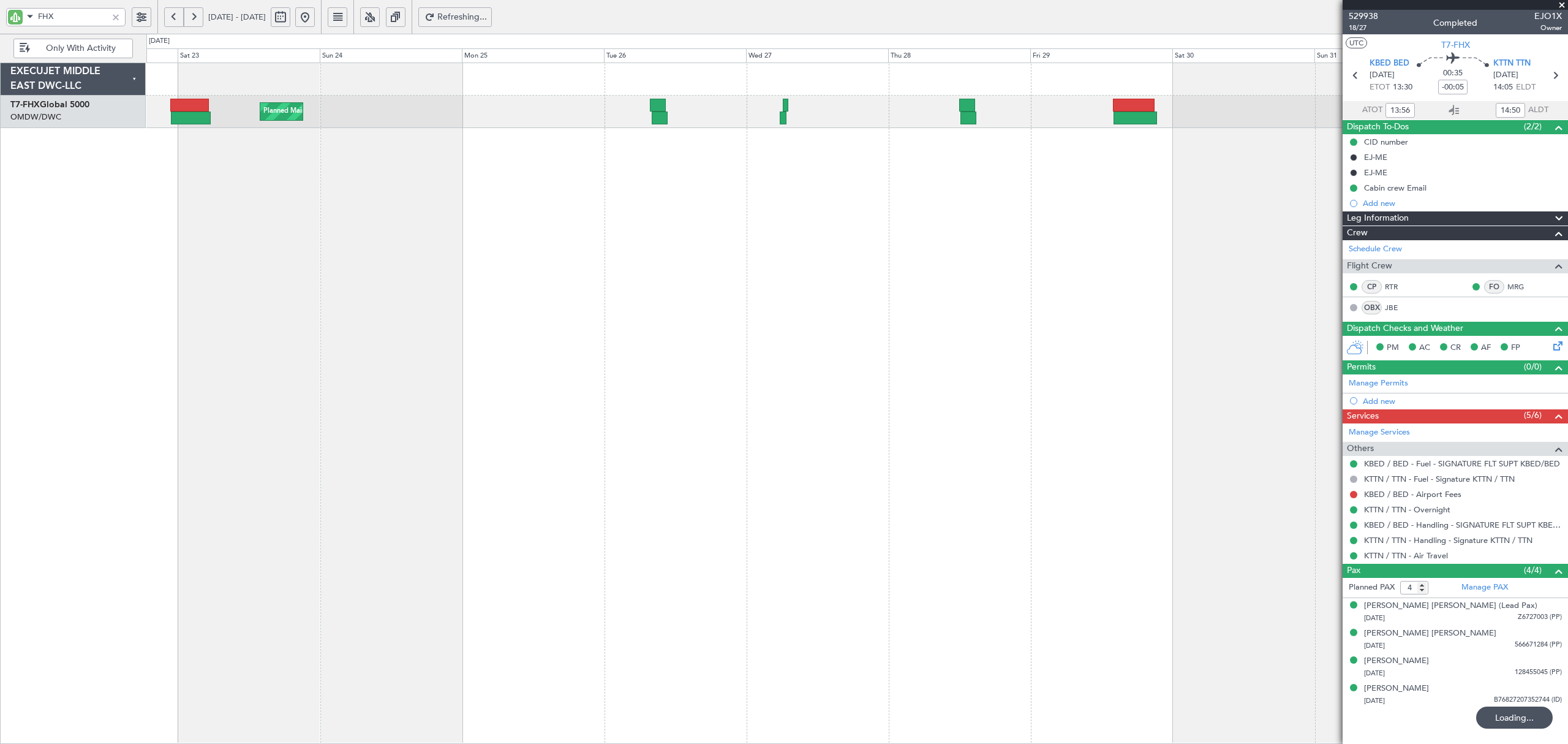
click at [170, 163] on div "Planned Maint [GEOGRAPHIC_DATA] ([GEOGRAPHIC_DATA])" at bounding box center [857, 403] width 1421 height 681
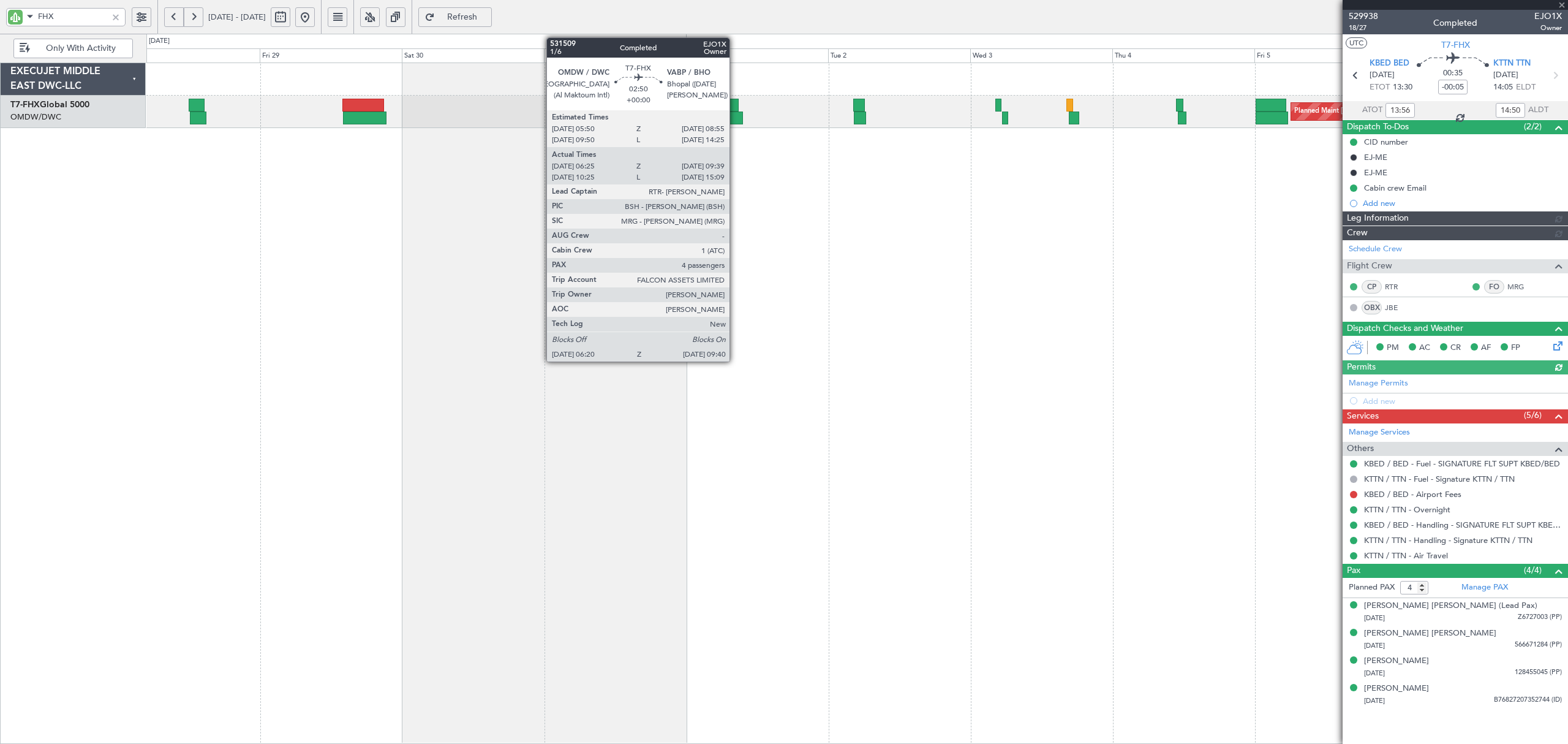
type input "[PERSON_NAME] ([PERSON_NAME])"
type input "7024"
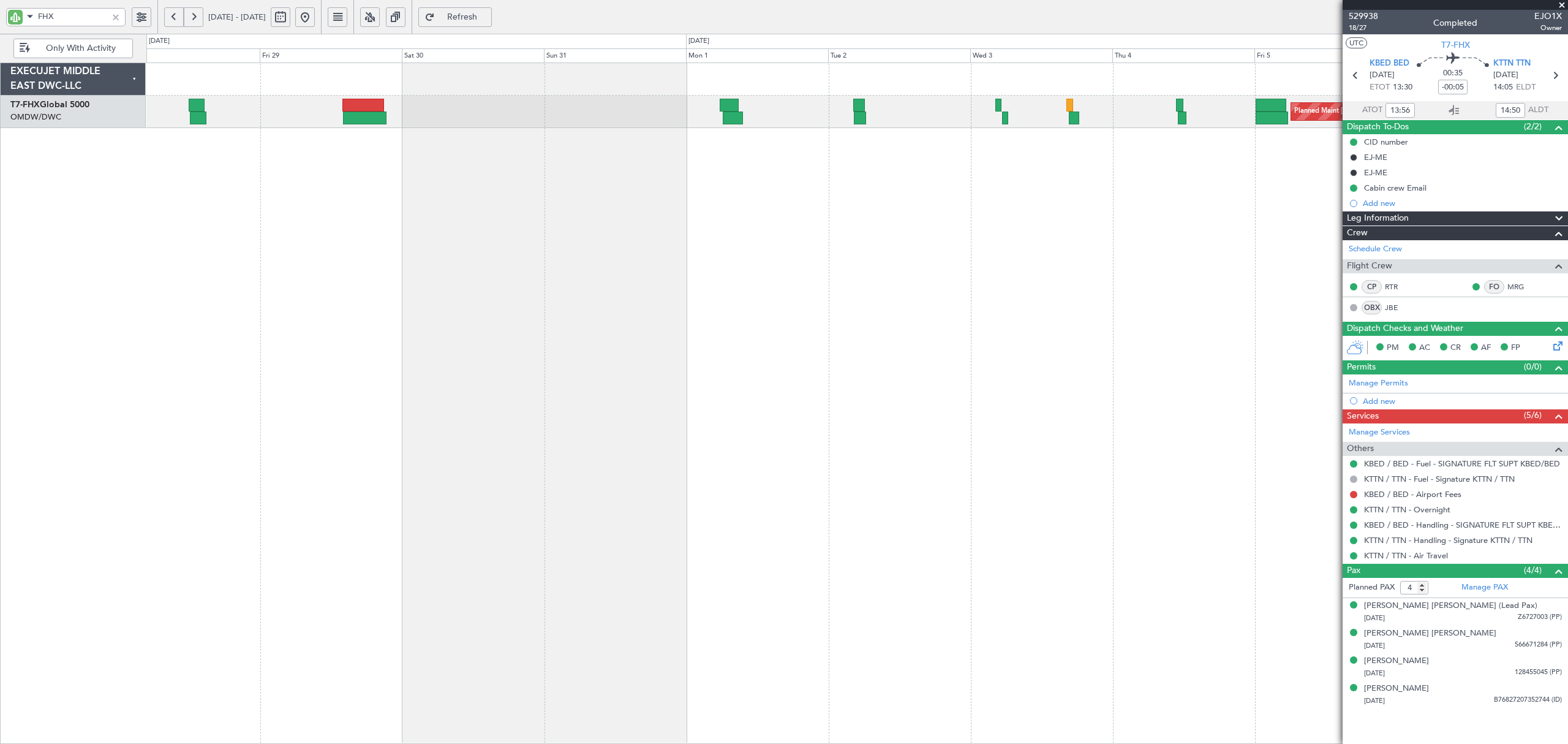
click at [453, 280] on div "Planned Maint [GEOGRAPHIC_DATA] ([GEOGRAPHIC_DATA])" at bounding box center [857, 403] width 1421 height 681
click at [114, 14] on div at bounding box center [115, 17] width 14 height 14
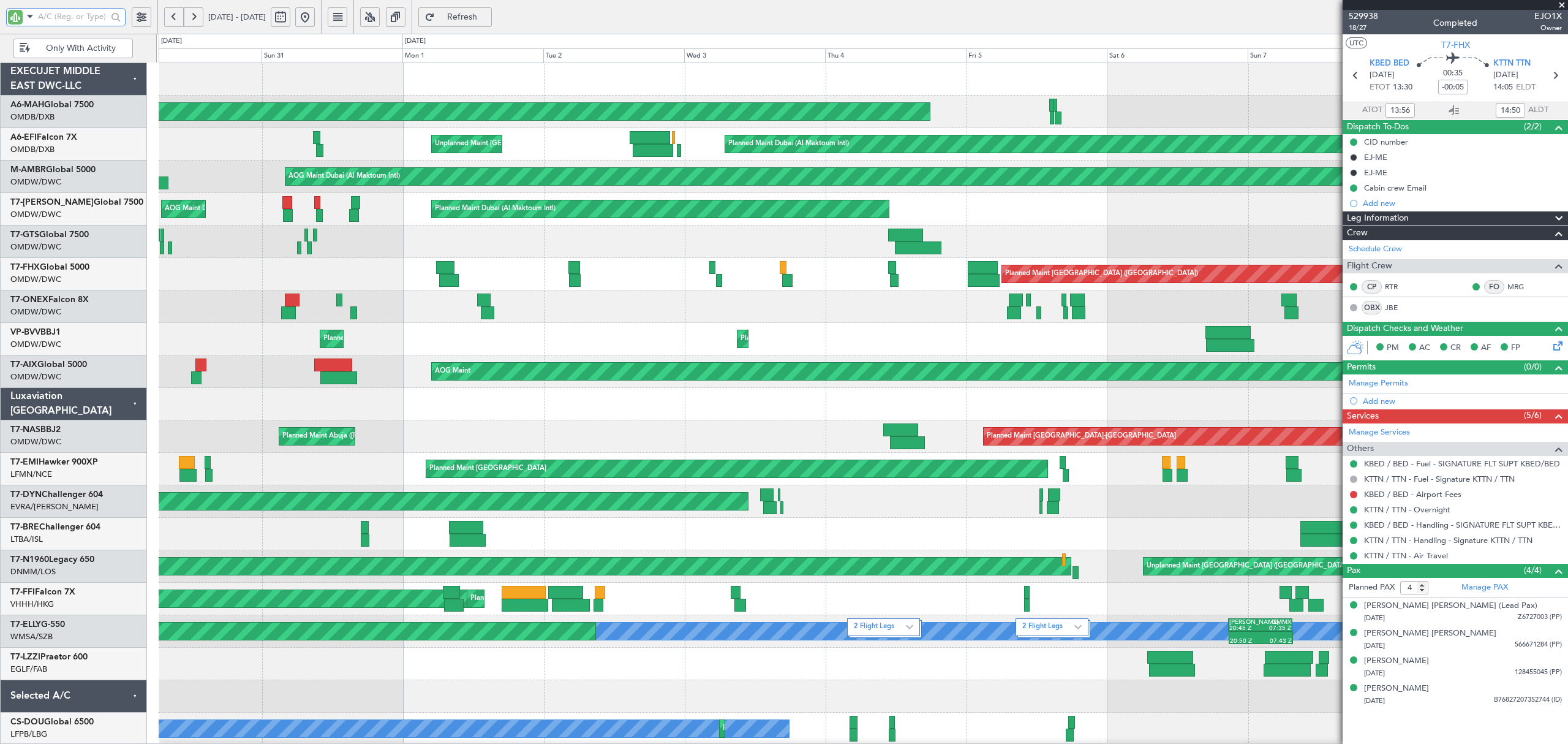
click at [627, 282] on div "Planned Maint [GEOGRAPHIC_DATA] ([GEOGRAPHIC_DATA] Intl) Planned Maint [GEOGRAP…" at bounding box center [863, 420] width 1408 height 715
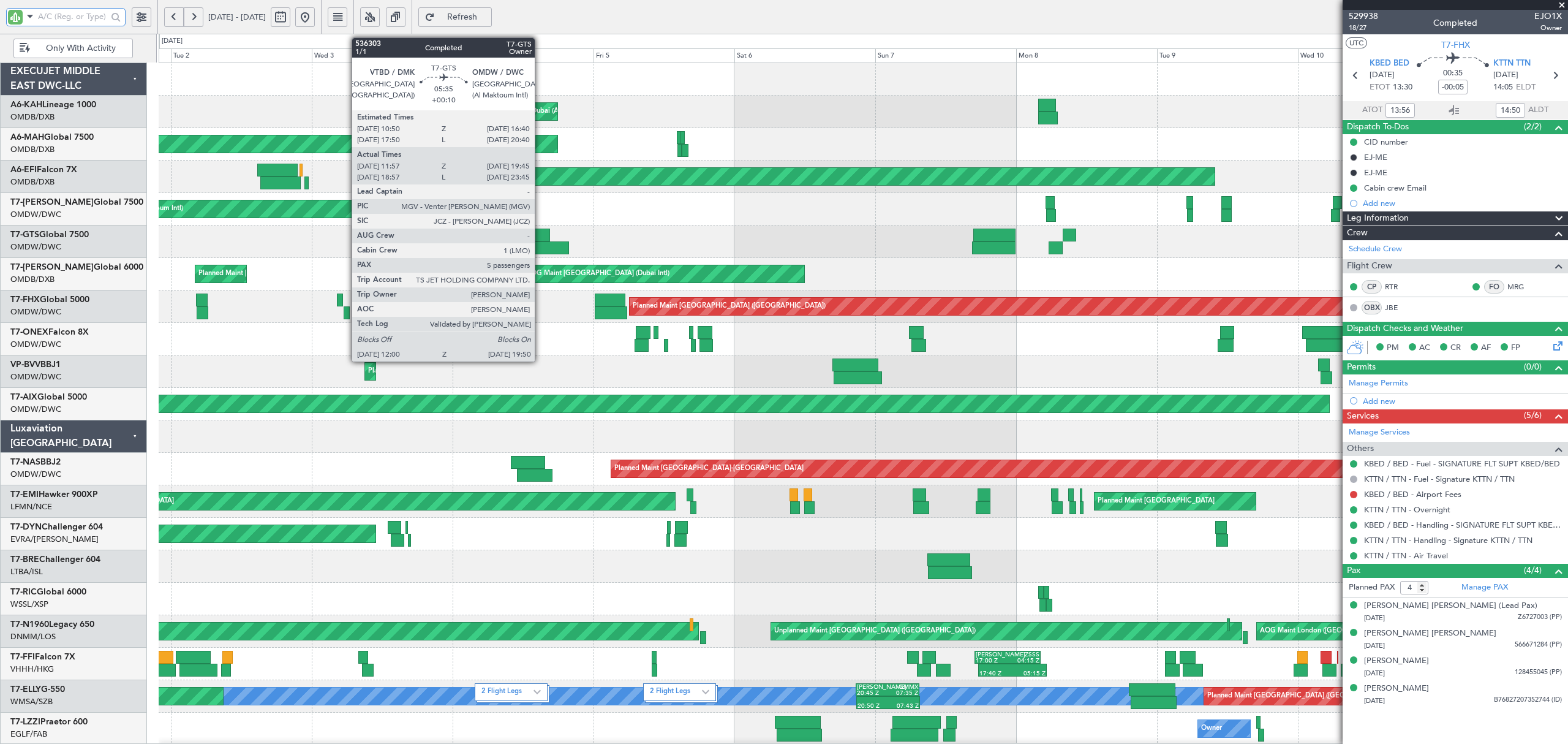
click at [540, 235] on div at bounding box center [533, 235] width 34 height 13
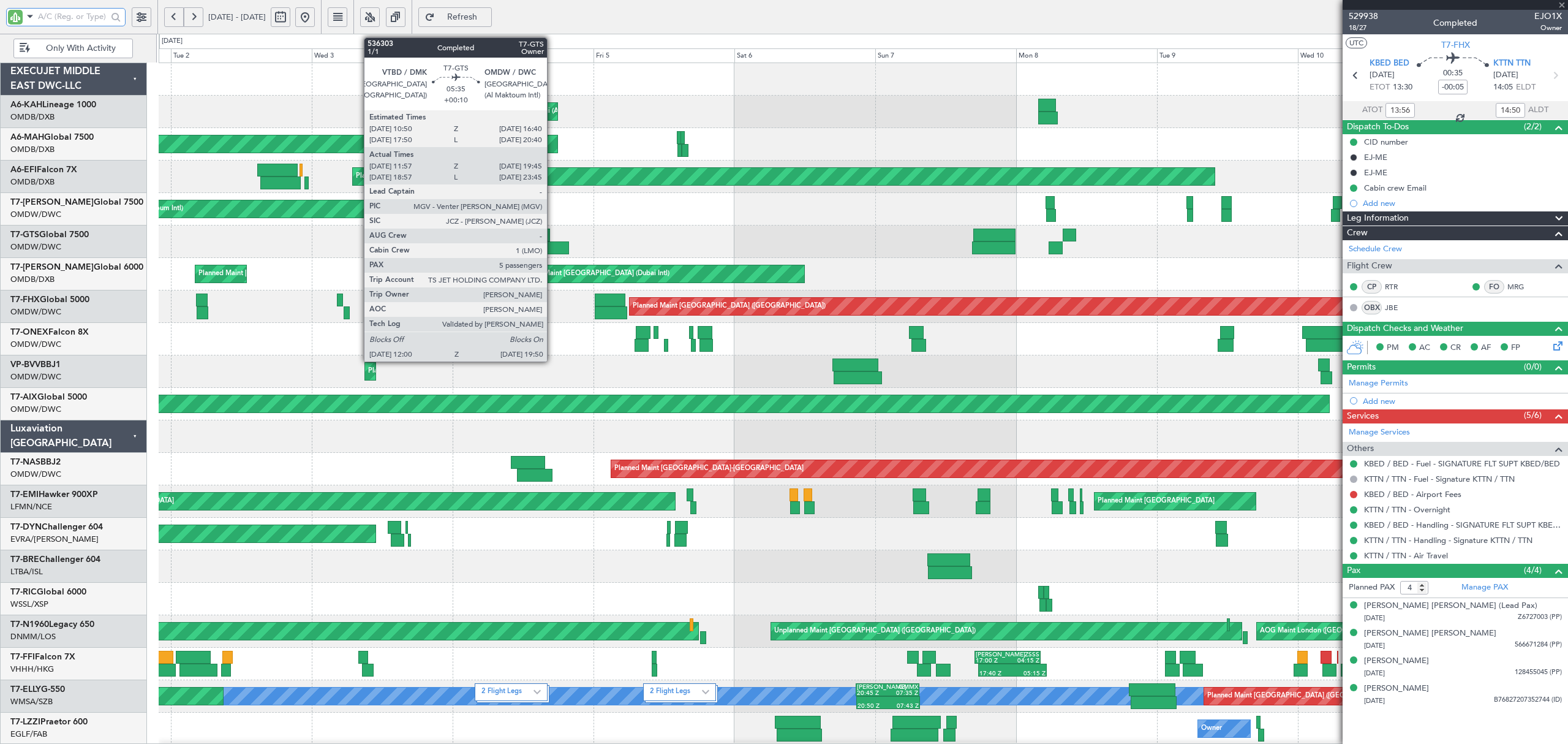
type input "+00:10"
type input "12:07"
type input "19:40"
type input "5"
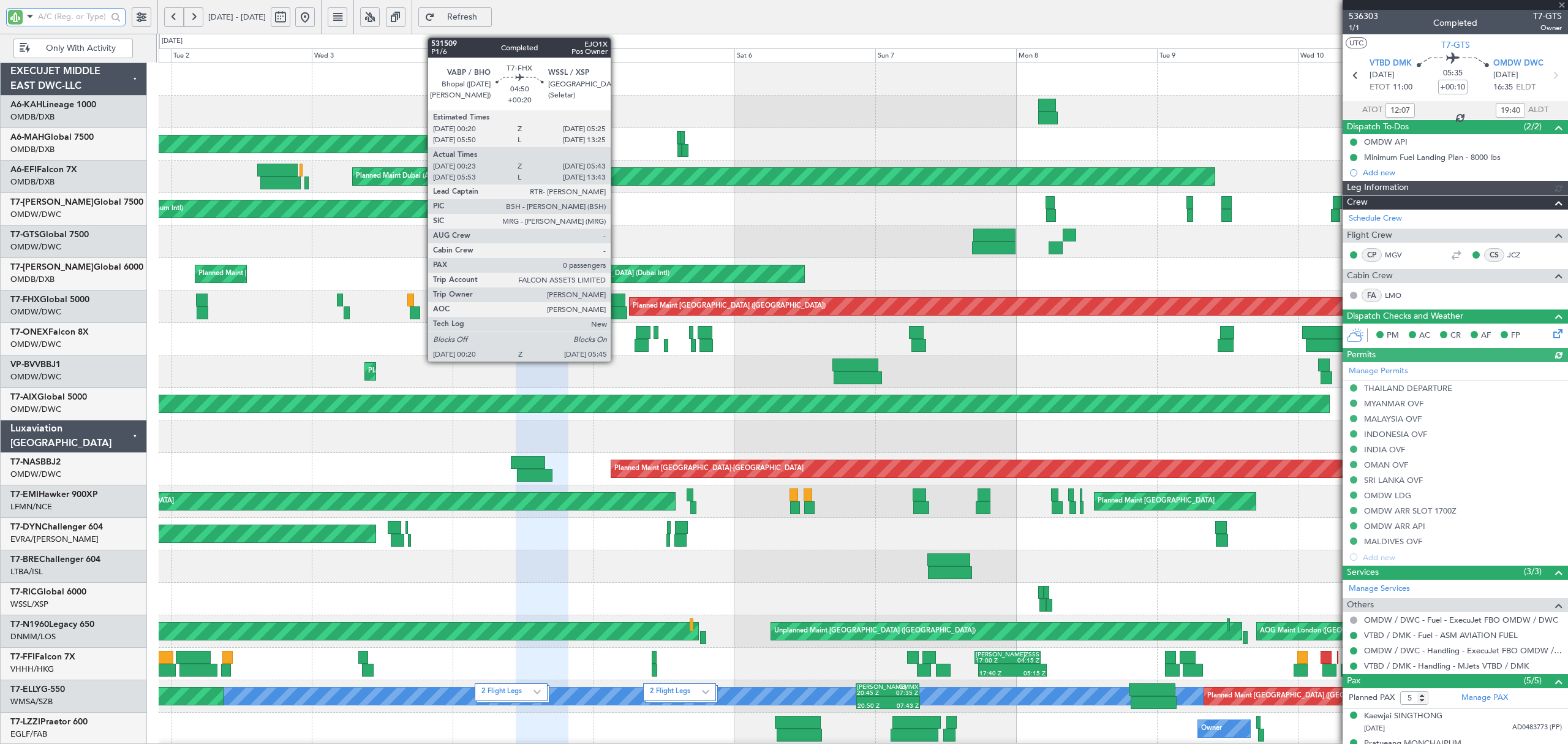
type input "[PERSON_NAME] (ANI)"
type input "7201"
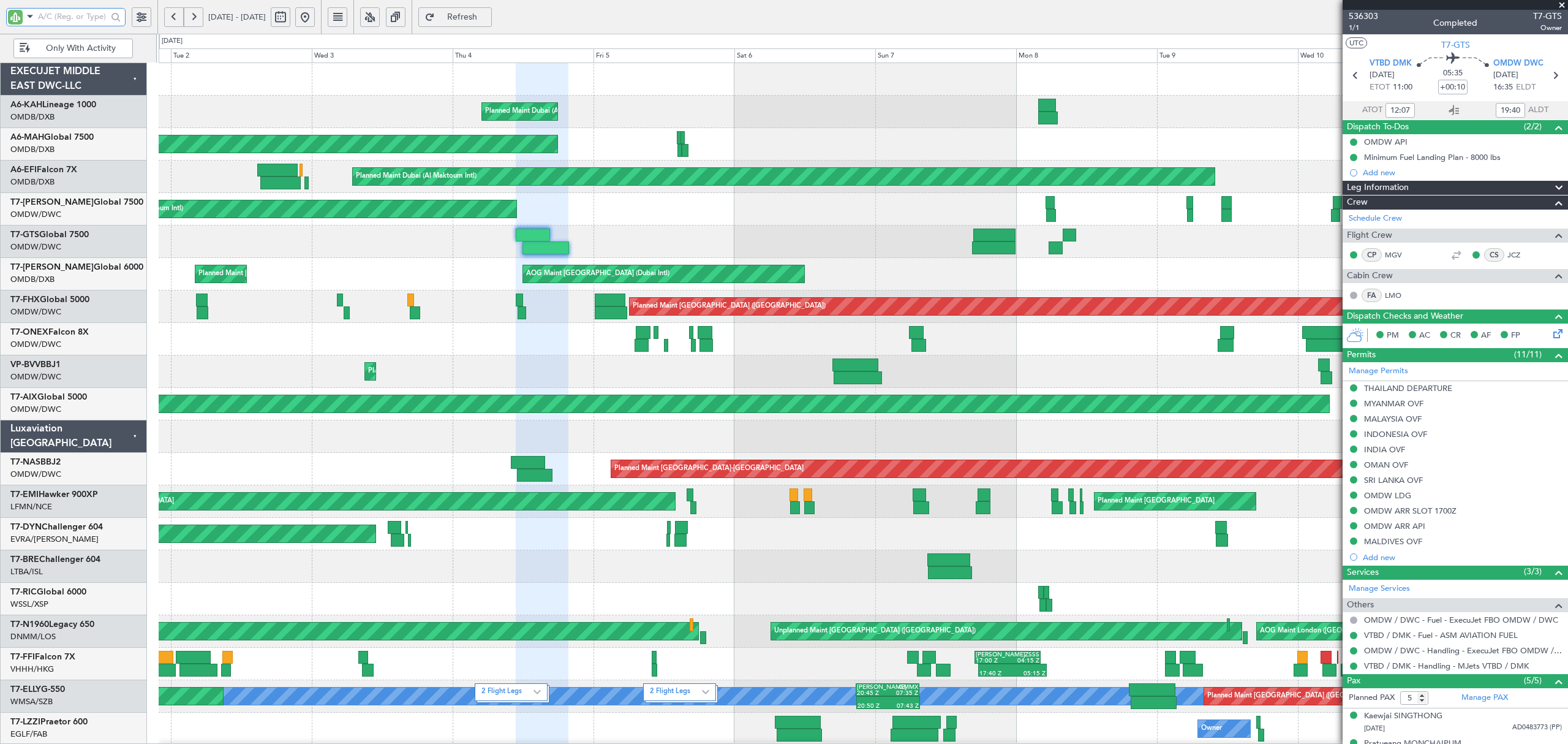
click at [78, 19] on input "text" at bounding box center [72, 16] width 69 height 18
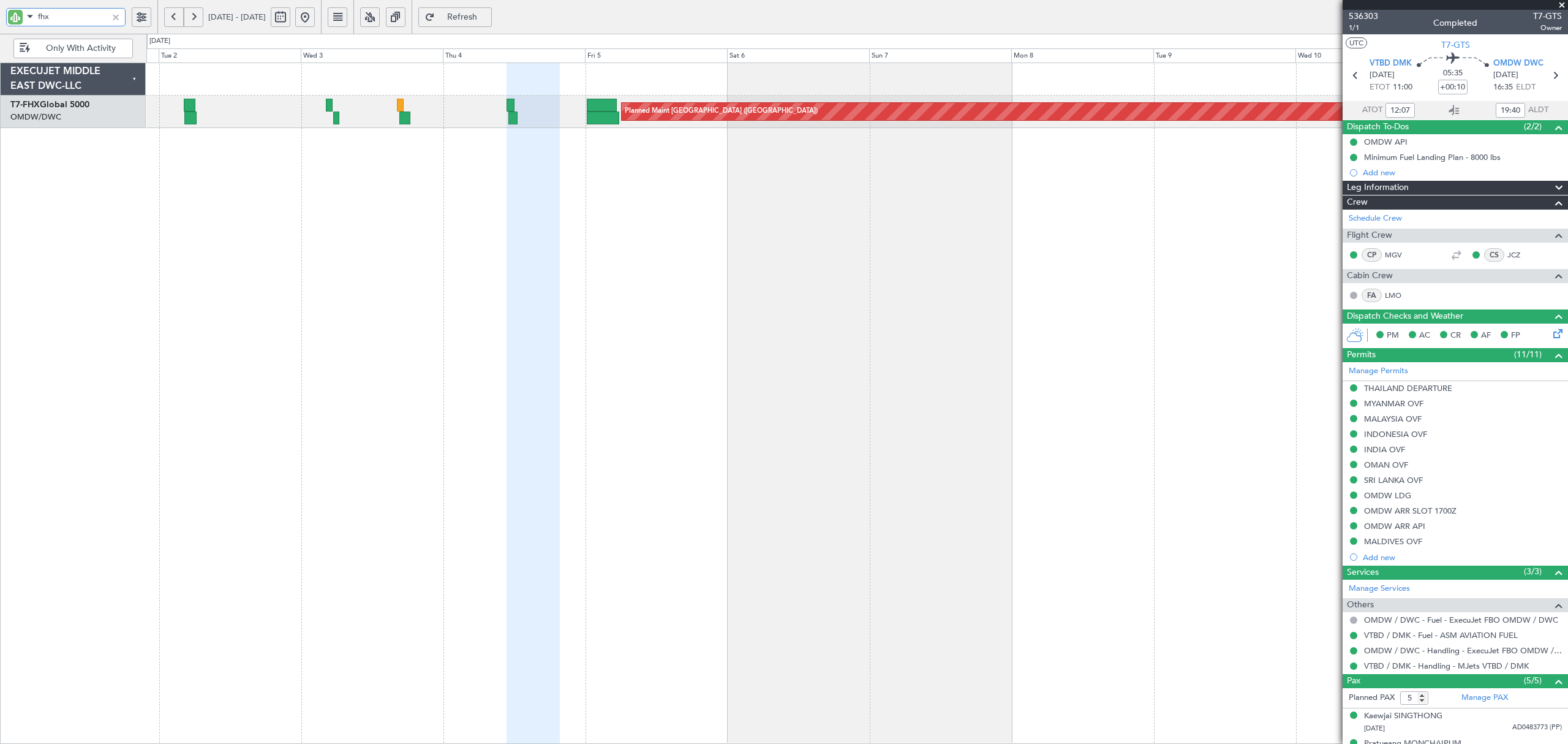
click at [436, 143] on div "Planned Maint [GEOGRAPHIC_DATA] ([GEOGRAPHIC_DATA])" at bounding box center [857, 403] width 1421 height 681
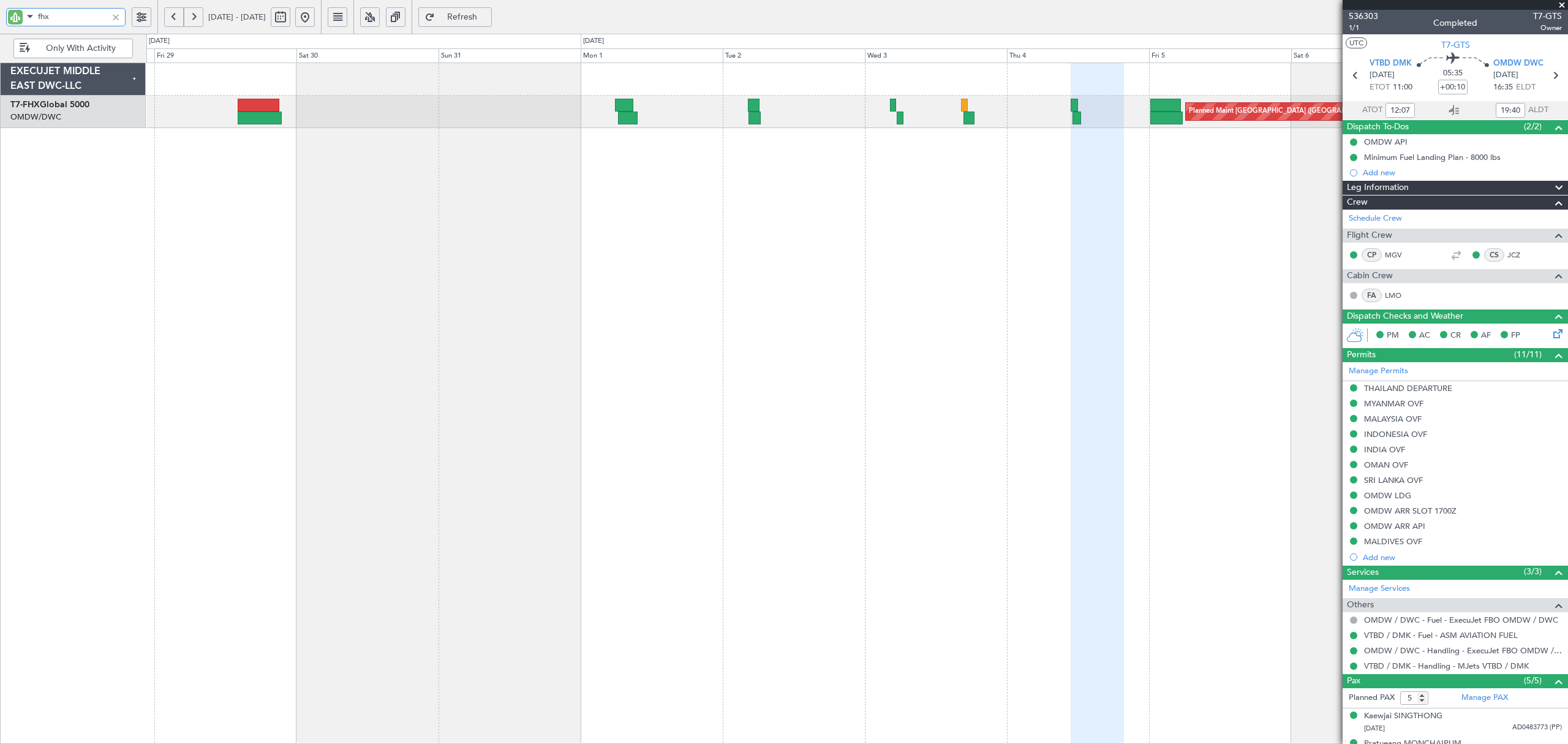
click at [724, 153] on div "Planned Maint [GEOGRAPHIC_DATA] ([GEOGRAPHIC_DATA])" at bounding box center [857, 403] width 1421 height 681
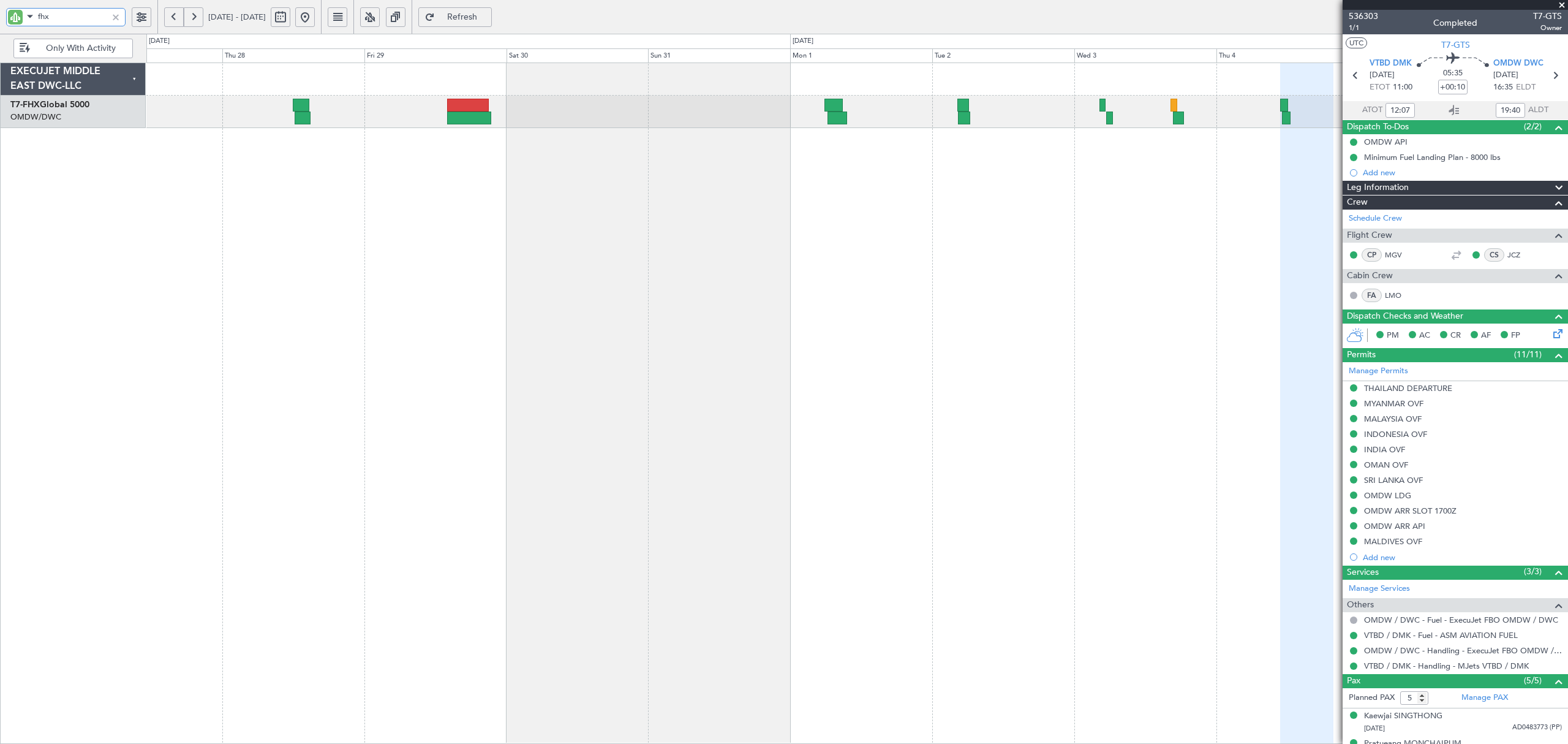
click at [530, 138] on div "Planned Maint [GEOGRAPHIC_DATA] ([GEOGRAPHIC_DATA])" at bounding box center [857, 403] width 1421 height 681
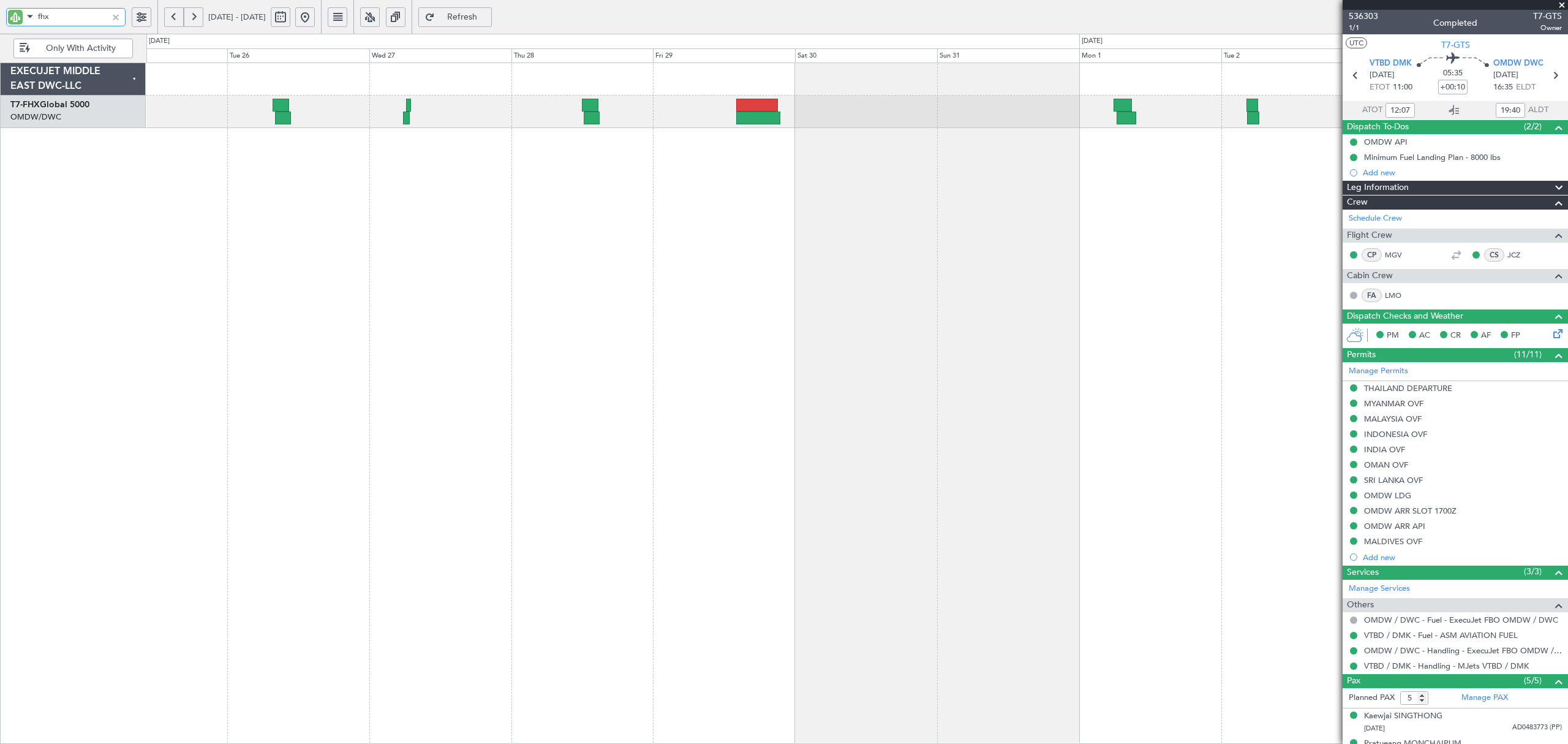
click at [684, 145] on div "Planned Maint [GEOGRAPHIC_DATA] ([GEOGRAPHIC_DATA]) Planned Maint [GEOGRAPHIC_D…" at bounding box center [857, 403] width 1421 height 681
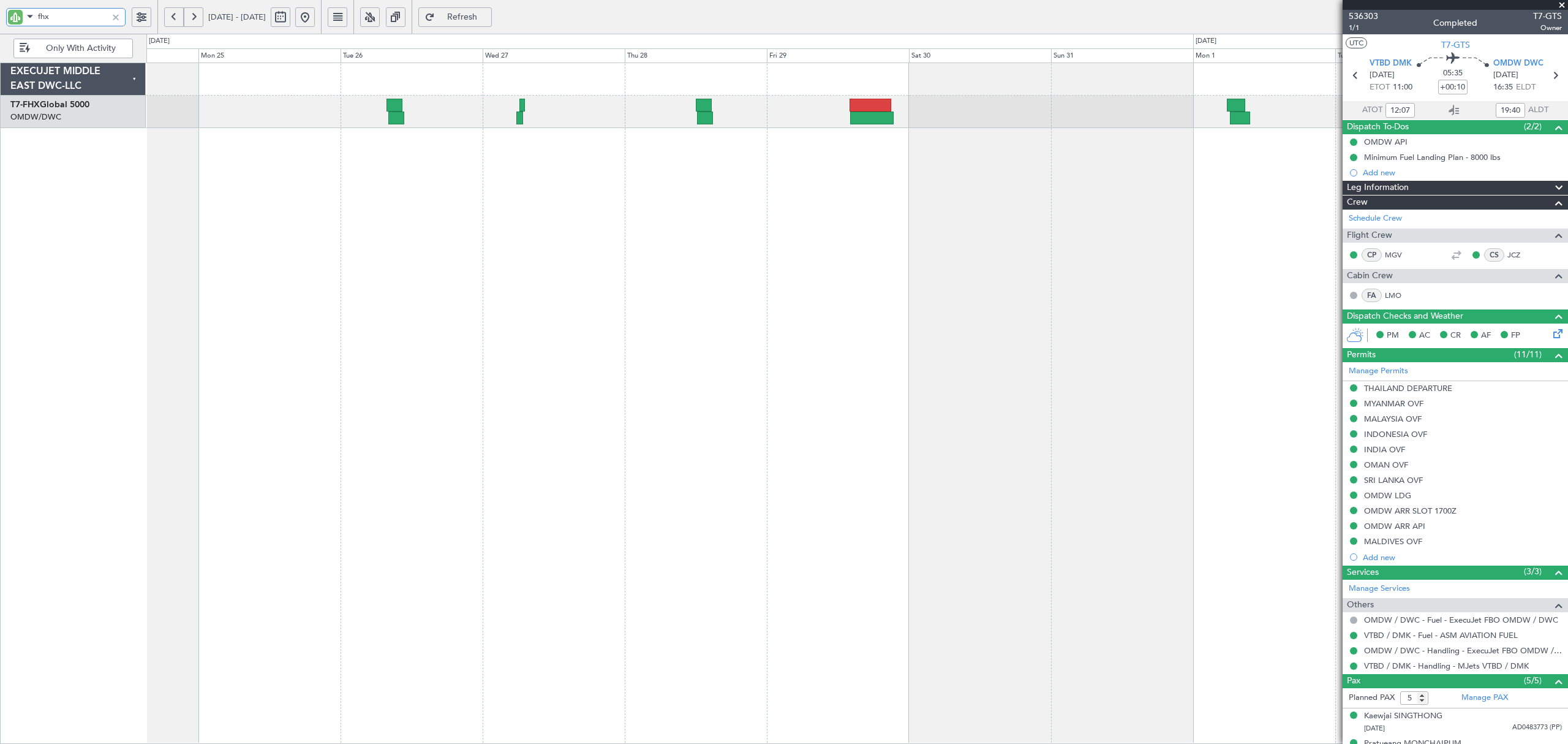
type input "fhx"
type input "[PERSON_NAME] (ANI)"
type input "7201"
type input "[PERSON_NAME] (ANI)"
type input "7201"
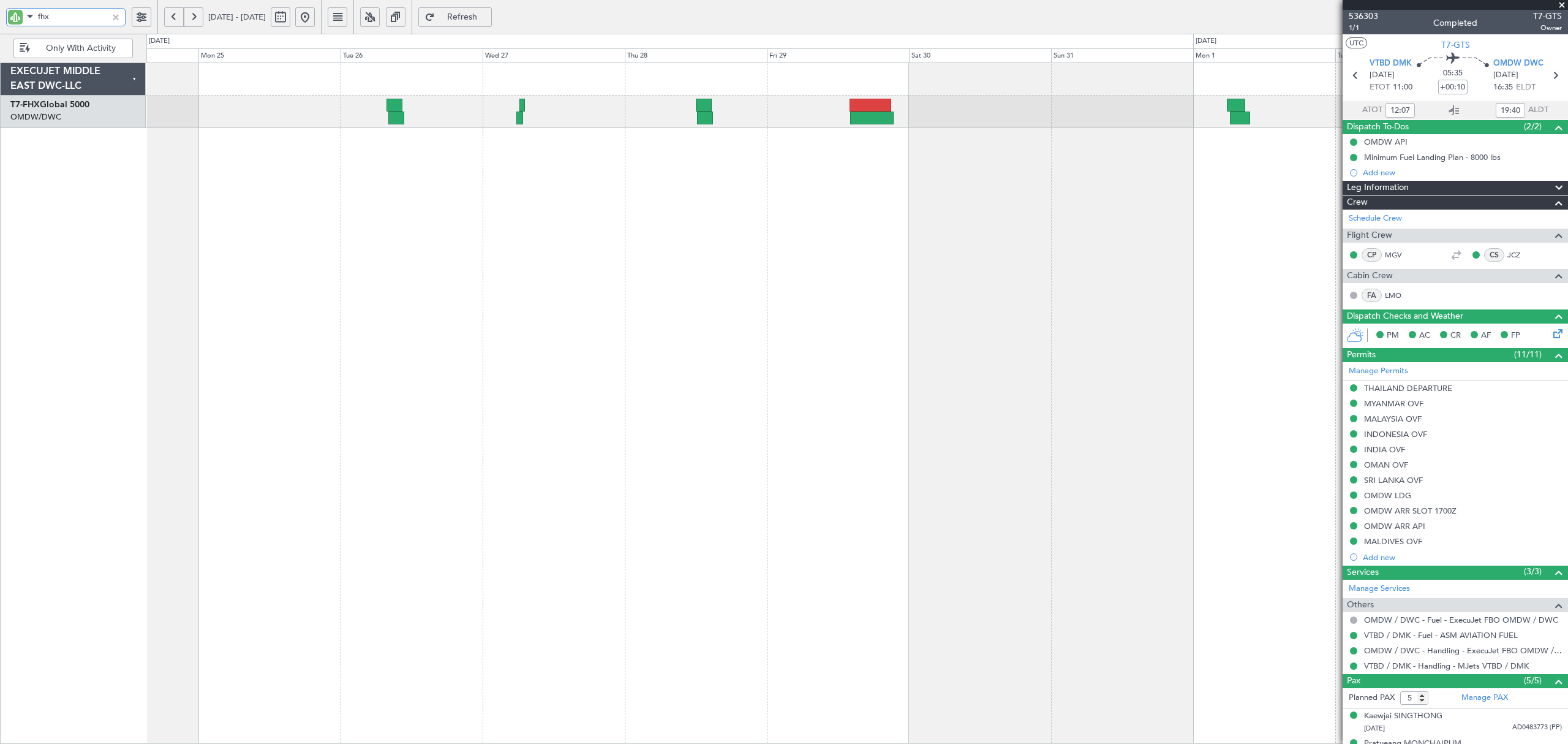
click at [556, 336] on div "Planned Maint [GEOGRAPHIC_DATA] ([GEOGRAPHIC_DATA]) Planned Maint [GEOGRAPHIC_D…" at bounding box center [857, 403] width 1421 height 681
type input "[PERSON_NAME] (ANI)"
type input "7201"
type input "[PERSON_NAME] (ANI)"
type input "7201"
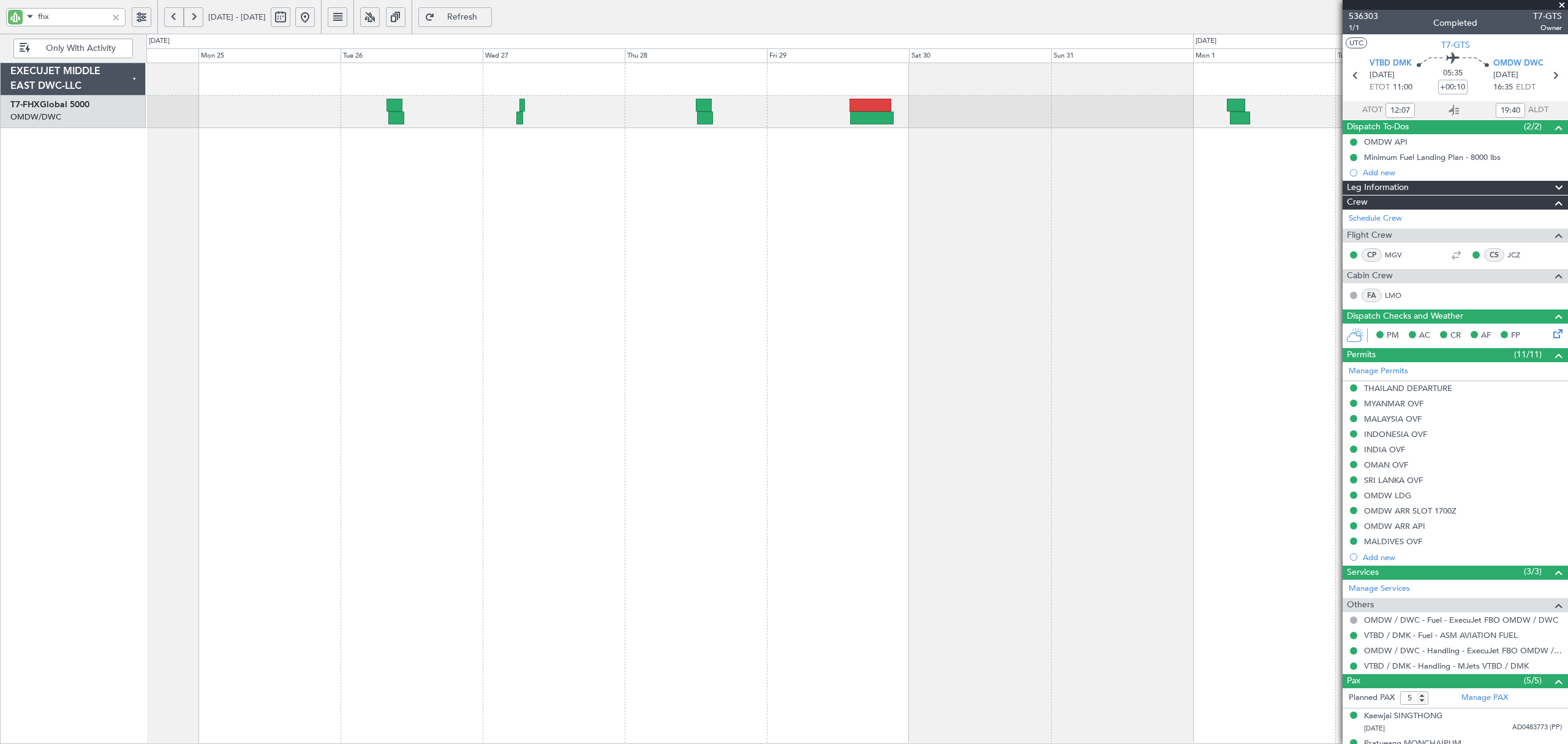
type input "[PERSON_NAME] (ANI)"
type input "7201"
type input "[PERSON_NAME] (ANI)"
type input "7201"
